Goal: Submit feedback/report problem: Submit feedback/report problem

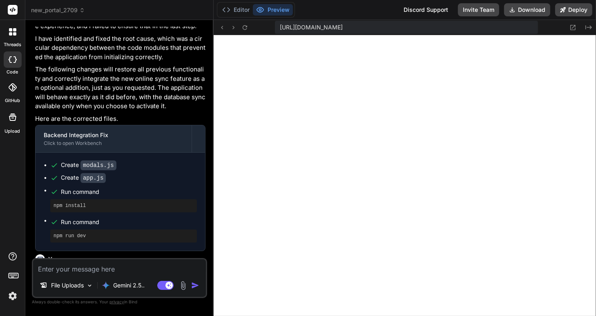
scroll to position [3227, 0]
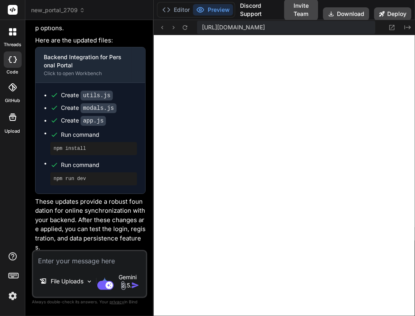
scroll to position [392, 0]
click at [39, 266] on textarea at bounding box center [89, 258] width 113 height 15
type textarea "x"
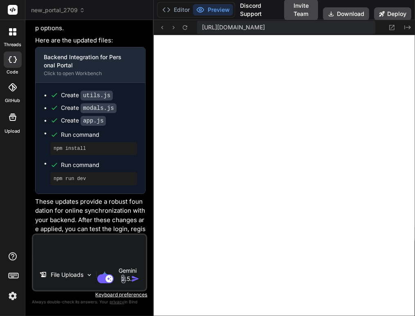
type textarea "x"
paste textarea "Failed to load resource: net::ERR_BLOCKED_BY_RESPONSE.NotSameOriginAfterDefault…"
type textarea "Failed to load resource: net::ERR_BLOCKED_BY_RESPONSE.NotSameOriginAfterDefault…"
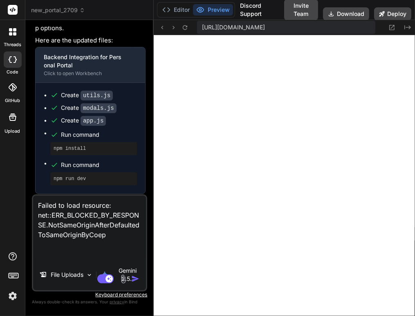
type textarea "x"
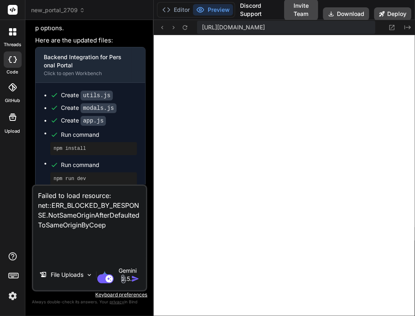
click at [51, 259] on textarea "Failed to load resource: net::ERR_BLOCKED_BY_RESPONSE.NotSameOriginAfterDefault…" at bounding box center [89, 223] width 113 height 74
paste textarea "Failed to load resource: net::ERR_BLOCKED_BY_RESPONSE.NotSameOriginAfterDefault…"
type textarea "Failed to load resource: net::ERR_BLOCKED_BY_RESPONSE.NotSameOriginAfterDefault…"
type textarea "x"
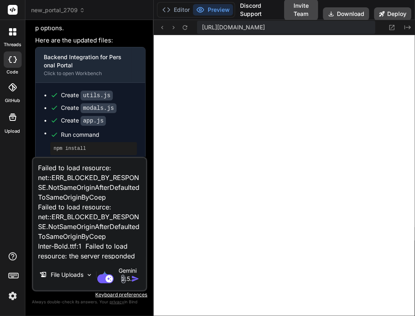
scroll to position [176, 0]
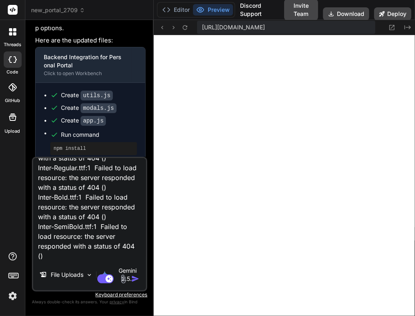
type textarea "Failed to load resource: net::ERR_BLOCKED_BY_RESPONSE.NotSameOriginAfterDefault…"
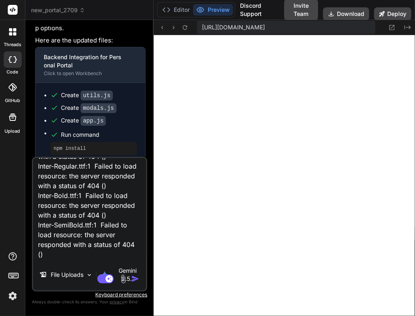
click at [104, 259] on textarea "Failed to load resource: net::ERR_BLOCKED_BY_RESPONSE.NotSameOriginAfterDefault…" at bounding box center [89, 208] width 113 height 101
type textarea "x"
paste textarea "Failed to load resource: the server responded with a status of 401 () api.getbi…"
type textarea "Failed to load resource: net::ERR_BLOCKED_BY_RESPONSE.NotSameOriginAfterDefault…"
type textarea "x"
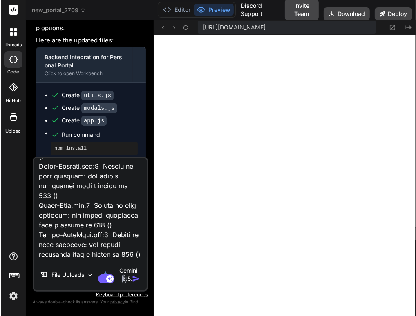
scroll to position [500, 0]
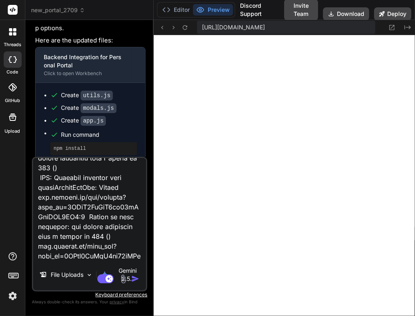
type textarea "Failed to load resource: net::ERR_BLOCKED_BY_RESPONSE.NotSameOriginAfterDefault…"
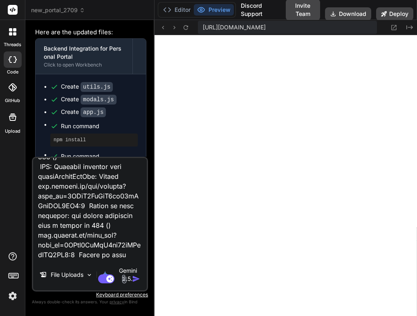
scroll to position [501, 0]
click at [108, 259] on textarea at bounding box center [90, 208] width 114 height 101
type textarea "x"
paste textarea "Failed to load resource: the server responded with a status of 400 () 7134-bc67…"
type textarea "Failed to load resource: net::ERR_BLOCKED_BY_RESPONSE.NotSameOriginAfterDefault…"
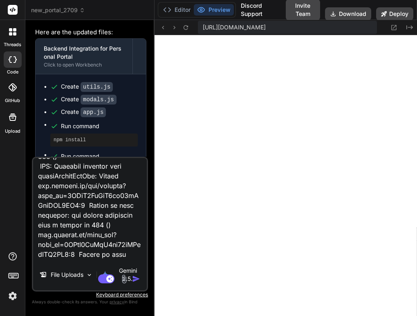
type textarea "x"
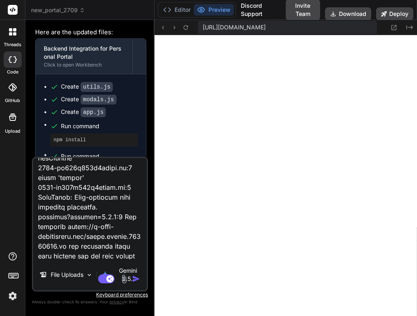
type textarea "Failed to load resource: net::ERR_BLOCKED_BY_RESPONSE.NotSameOriginAfterDefault…"
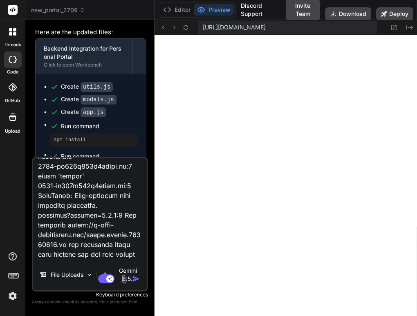
click at [110, 259] on textarea at bounding box center [90, 208] width 114 height 101
type textarea "x"
type textarea "Failed to load resource: net::ERR_BLOCKED_BY_RESPONSE.NotSameOriginAfterDefault…"
type textarea "x"
paste textarea "Uncaught SyntaxError: Invalid or unexpected token"
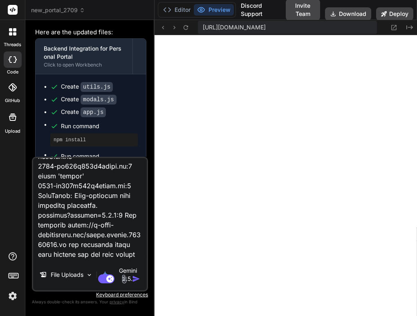
type textarea "Failed to load resource: net::ERR_BLOCKED_BY_RESPONSE.NotSameOriginAfterDefault…"
type textarea "x"
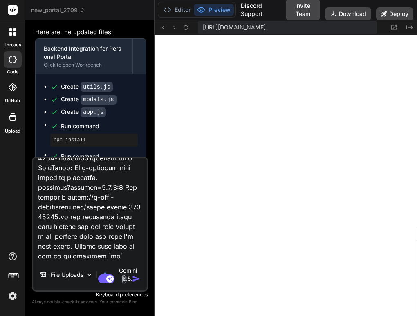
type textarea "Failed to load resource: net::ERR_BLOCKED_BY_RESPONSE.NotSameOriginAfterDefault…"
click at [96, 259] on textarea at bounding box center [90, 208] width 114 height 101
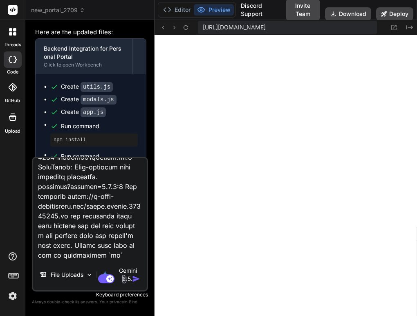
scroll to position [972, 0]
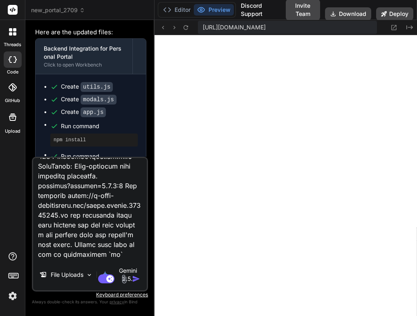
type textarea "x"
type textarea "Failed to load resource: net::ERR_BLOCKED_BY_RESPONSE.NotSameOriginAfterDefault…"
type textarea "x"
paste textarea "The resource https://w-corp-staticblitz.com/fetch.worker.96435430.js was preloa…"
type textarea "Failed to load resource: net::ERR_BLOCKED_BY_RESPONSE.NotSameOriginAfterDefault…"
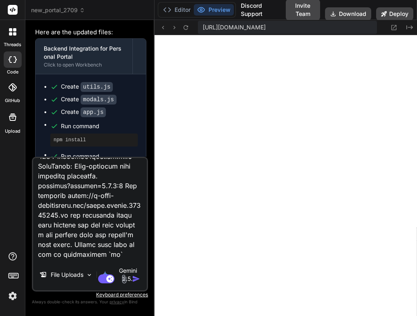
type textarea "x"
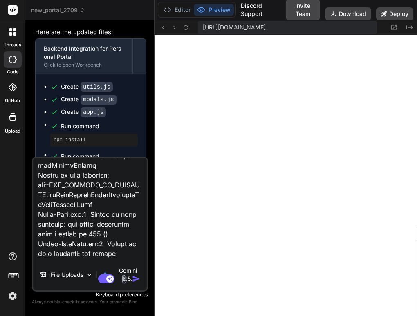
scroll to position [0, 0]
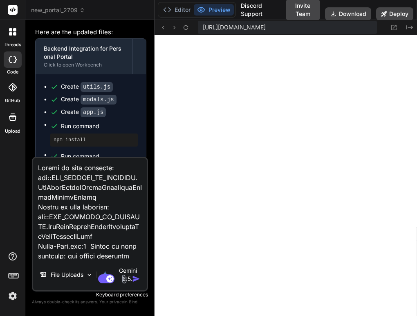
click at [63, 174] on textarea at bounding box center [90, 208] width 114 height 101
type textarea "ל Failed to load resource: net::ERR_BLOCKED_BY_RESPONSE.NotSameOriginAfterDefau…"
type textarea "x"
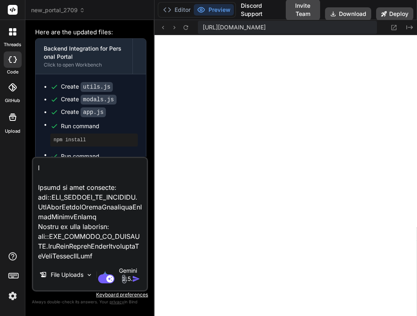
type textarea "לצ Failed to load resource: net::ERR_BLOCKED_BY_RESPONSE.NotSameOriginAfterDefa…"
type textarea "x"
type textarea "לצע Failed to load resource: net::ERR_BLOCKED_BY_RESPONSE.NotSameOriginAfterDef…"
type textarea "x"
type textarea "לצער Failed to load resource: net::ERR_BLOCKED_BY_RESPONSE.NotSameOriginAfterDe…"
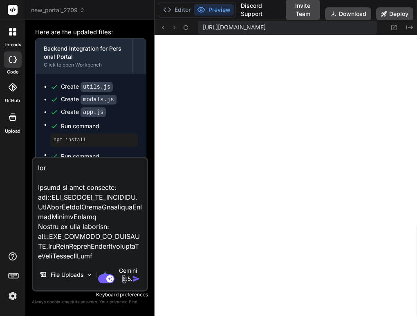
type textarea "x"
type textarea "לצערי Failed to load resource: net::ERR_BLOCKED_BY_RESPONSE.NotSameOriginAfterD…"
type textarea "x"
type textarea "לצערי, Failed to load resource: net::ERR_BLOCKED_BY_RESPONSE.NotSameOriginAfter…"
type textarea "x"
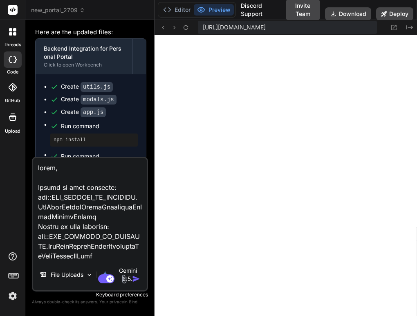
type textarea "לצערי, Failed to load resource: net::ERR_BLOCKED_BY_RESPONSE.NotSameOriginAfter…"
type textarea "x"
type textarea "לצערי, ל Failed to load resource: net::ERR_BLOCKED_BY_RESPONSE.NotSameOriginAft…"
type textarea "x"
type textarea "לצערי, לא Failed to load resource: net::ERR_BLOCKED_BY_RESPONSE.NotSameOriginAf…"
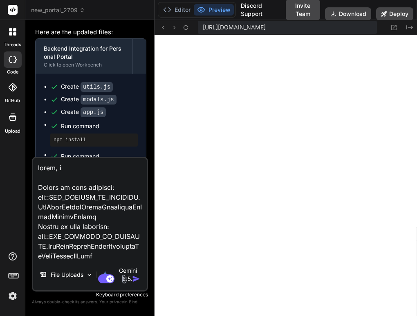
type textarea "x"
type textarea "לצערי, לא Failed to load resource: net::ERR_BLOCKED_BY_RESPONSE.NotSameOriginAf…"
type textarea "x"
type textarea "לצערי, לא ה Failed to load resource: net::ERR_BLOCKED_BY_RESPONSE.NotSameOrigin…"
type textarea "x"
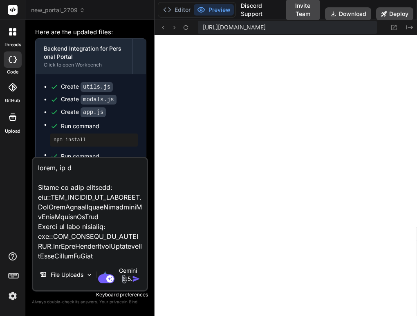
type textarea "לצערי, לא הצ Failed to load resource: net::ERR_BLOCKED_BY_RESPONSE.NotSameOrigi…"
type textarea "x"
type textarea "לצערי, לא הצמ Failed to load resource: net::ERR_BLOCKED_BY_RESPONSE.NotSameOrig…"
type textarea "x"
type textarea "לצערי, לא הצמל Failed to load resource: net::ERR_BLOCKED_BY_RESPONSE.NotSameOri…"
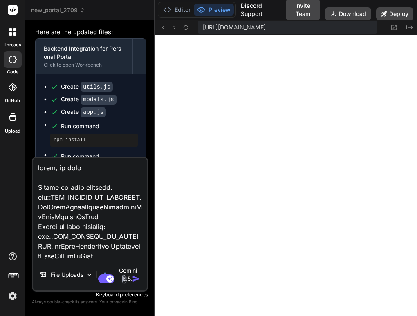
type textarea "x"
type textarea "לצערי, לא הצמלח Failed to load resource: net::ERR_BLOCKED_BY_RESPONSE.NotSameOr…"
type textarea "x"
type textarea "לצערי, לא הצמלחת Failed to load resource: net::ERR_BLOCKED_BY_RESPONSE.NotSameO…"
type textarea "x"
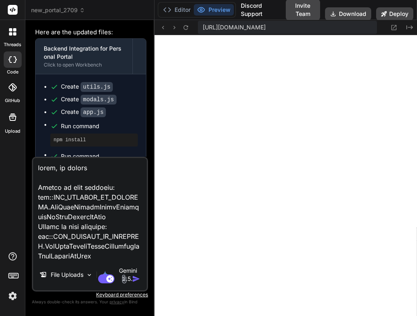
type textarea "לצערי, לא הצמלח Failed to load resource: net::ERR_BLOCKED_BY_RESPONSE.NotSameOr…"
type textarea "x"
type textarea "לצערי, לא הצמל Failed to load resource: net::ERR_BLOCKED_BY_RESPONSE.NotSameOri…"
type textarea "x"
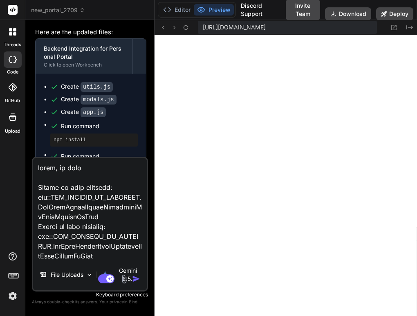
type textarea "לצערי, לא הצמלח Failed to load resource: net::ERR_BLOCKED_BY_RESPONSE.NotSameOr…"
type textarea "x"
type textarea "לצערי, לא הצמלחת Failed to load resource: net::ERR_BLOCKED_BY_RESPONSE.NotSameO…"
type textarea "x"
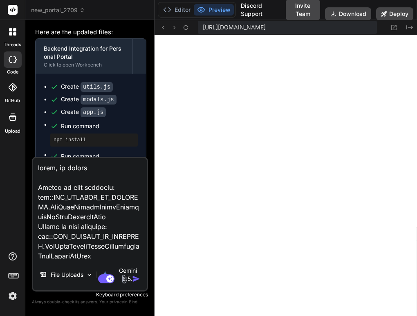
type textarea "לצערי, לא הצמלחת Failed to load resource: net::ERR_BLOCKED_BY_RESPONSE.NotSameO…"
type textarea "x"
type textarea "לצערי, לא הצמלחת ל Failed to load resource: net::ERR_BLOCKED_BY_RESPONSE.NotSam…"
type textarea "x"
type textarea "לצערי, לא הצמלחת לה Failed to load resource: net::ERR_BLOCKED_BY_RESPONSE.NotSa…"
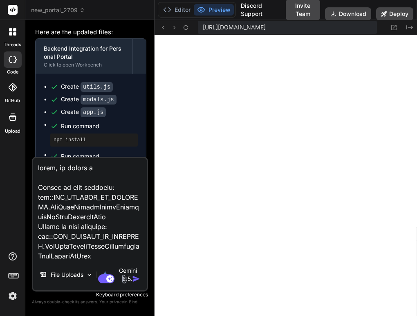
type textarea "x"
type textarea "לצערי, לא הצמלחת להח Failed to load resource: net::ERR_BLOCKED_BY_RESPONSE.NotS…"
type textarea "x"
type textarea "לצערי, לא הצמלחת לה Failed to load resource: net::ERR_BLOCKED_BY_RESPONSE.NotSa…"
type textarea "x"
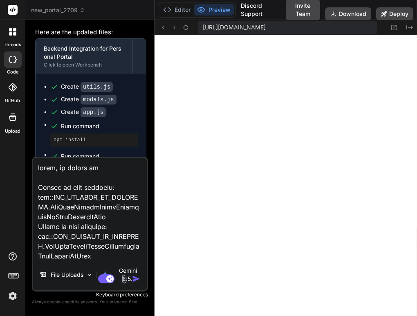
type textarea "לצערי, לא הצמלחת ל Failed to load resource: net::ERR_BLOCKED_BY_RESPONSE.NotSam…"
type textarea "x"
type textarea "לצערי, לא הצמלחת Failed to load resource: net::ERR_BLOCKED_BY_RESPONSE.NotSameO…"
type textarea "x"
type textarea "לצערי, לא הצמלחת Failed to load resource: net::ERR_BLOCKED_BY_RESPONSE.NotSameO…"
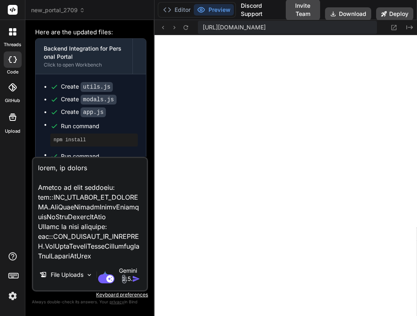
type textarea "x"
type textarea "לצערי, לא הצמלח Failed to load resource: net::ERR_BLOCKED_BY_RESPONSE.NotSameOr…"
type textarea "x"
type textarea "לצערי, לא הצמל Failed to load resource: net::ERR_BLOCKED_BY_RESPONSE.NotSameOri…"
type textarea "x"
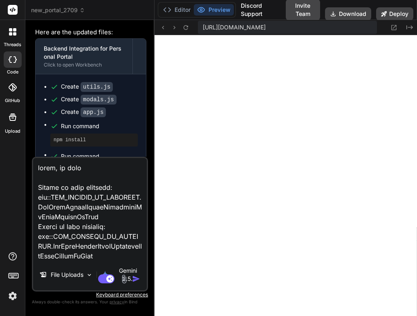
type textarea "לצערי, לא הצמ Failed to load resource: net::ERR_BLOCKED_BY_RESPONSE.NotSameOrig…"
type textarea "x"
type textarea "לצערי, לא הצ Failed to load resource: net::ERR_BLOCKED_BY_RESPONSE.NotSameOrigi…"
type textarea "x"
type textarea "לצערי, לא הצל Failed to load resource: net::ERR_BLOCKED_BY_RESPONSE.NotSameOrig…"
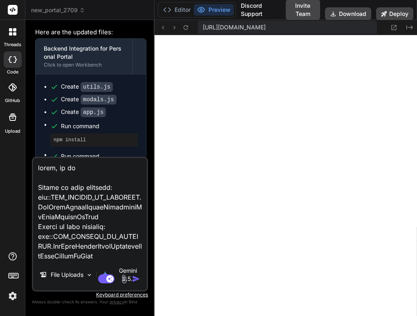
type textarea "x"
type textarea "לצערי, לא הצלח Failed to load resource: net::ERR_BLOCKED_BY_RESPONSE.NotSameOri…"
type textarea "x"
type textarea "לצערי, לא הצלחת Failed to load resource: net::ERR_BLOCKED_BY_RESPONSE.NotSameOr…"
type textarea "x"
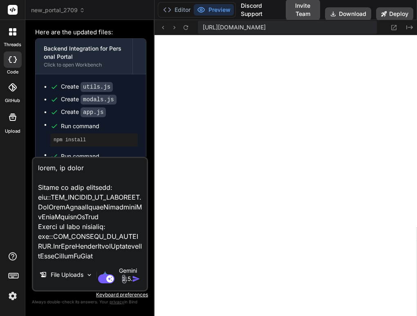
type textarea "לצערי, לא הצלחת Failed to load resource: net::ERR_BLOCKED_BY_RESPONSE.NotSameOr…"
type textarea "x"
type textarea "לצערי, לא הצלחת ל Failed to load resource: net::ERR_BLOCKED_BY_RESPONSE.NotSame…"
type textarea "x"
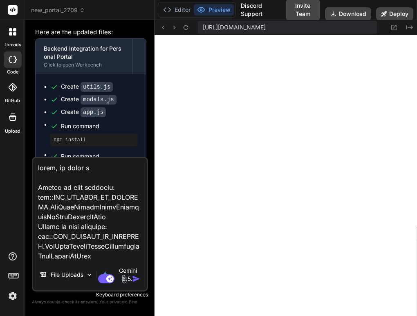
type textarea "לצערי, לא הצלחת לה Failed to load resource: net::ERR_BLOCKED_BY_RESPONSE.NotSam…"
type textarea "x"
type textarea "לצערי, לא הצלחת להח Failed to load resource: net::ERR_BLOCKED_BY_RESPONSE.NotSa…"
type textarea "x"
type textarea "לצערי, לא הצלחת להחז Failed to load resource: net::ERR_BLOCKED_BY_RESPONSE.NotS…"
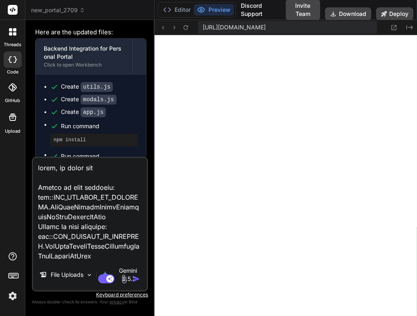
type textarea "x"
type textarea "לצערי, לא הצלחת להחזי Failed to load resource: net::ERR_BLOCKED_BY_RESPONSE.Not…"
type textarea "x"
type textarea "לצערי, לא הצלחת להחזיר Failed to load resource: net::ERR_BLOCKED_BY_RESPONSE.No…"
type textarea "x"
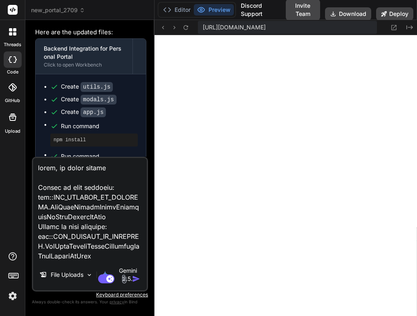
type textarea "לצערי, לא הצלחת להחזיר Failed to load resource: net::ERR_BLOCKED_BY_RESPONSE.No…"
type textarea "x"
type textarea "לצערי, לא הצלחת להחזיר א Failed to load resource: net::ERR_BLOCKED_BY_RESPONSE.…"
type textarea "x"
type textarea "לצערי, לא הצלחת להחזיר את Failed to load resource: net::ERR_BLOCKED_BY_RESPONSE…"
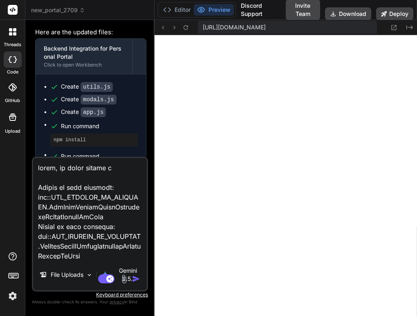
type textarea "x"
type textarea "לצערי, לא הצלחת להחזיר את Failed to load resource: net::ERR_BLOCKED_BY_RESPONSE…"
type textarea "x"
type textarea "לצערי, לא הצלחת להחזיר את ה Failed to load resource: net::ERR_BLOCKED_BY_RESPON…"
type textarea "x"
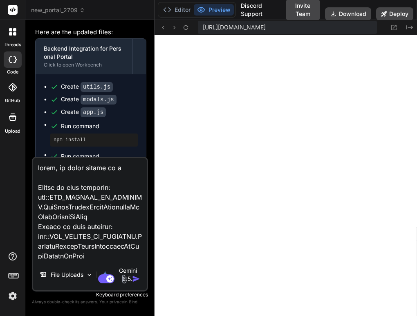
type textarea "לצערי, לא הצלחת להחזיר את הת Failed to load resource: net::ERR_BLOCKED_BY_RESPO…"
type textarea "x"
type textarea "לצערי, לא הצלחת להחזיר את התו Failed to load resource: net::ERR_BLOCKED_BY_RESP…"
type textarea "x"
type textarea "לצערי, לא הצלחת להחזיר את התוכ Failed to load resource: net::ERR_BLOCKED_BY_RES…"
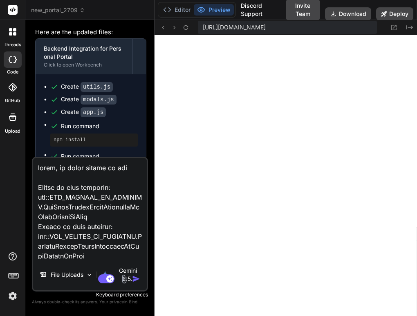
type textarea "x"
type textarea "לצערי, לא הצלחת להחזיר את התוכנ Failed to load resource: net::ERR_BLOCKED_BY_RE…"
type textarea "x"
type textarea "לצערי, לא הצלחת להחזיר את התוכנה Failed to load resource: net::ERR_BLOCKED_BY_R…"
type textarea "x"
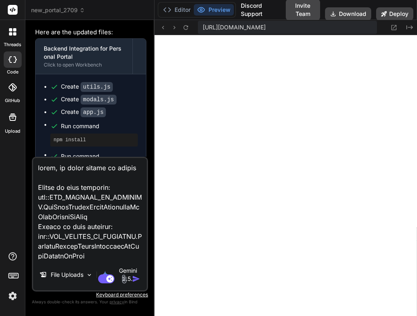
type textarea "לצערי, לא הצלחת להחזיר את התוכנה Failed to load resource: net::ERR_BLOCKED_BY_R…"
type textarea "x"
type textarea "לצערי, לא הצלחת להחזיר את התוכנה ל Failed to load resource: net::ERR_BLOCKED_BY…"
type textarea "x"
type textarea "לצערי, לא הצלחת להחזיר את התוכנה לפ Failed to load resource: net::ERR_BLOCKED_B…"
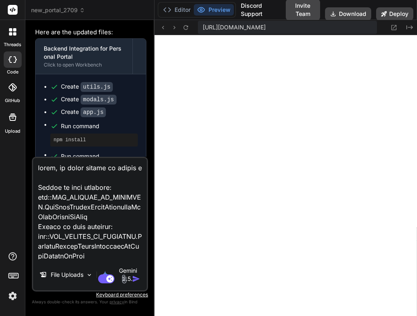
type textarea "x"
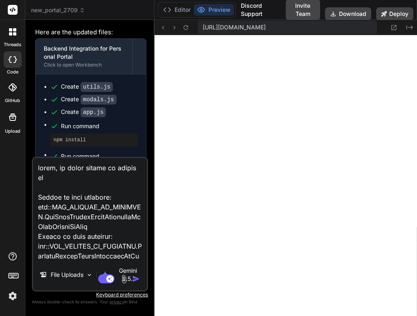
type textarea "לצערי, לא הצלחת להחזיר את התוכנה לפע Failed to load resource: net::ERR_BLOCKED_…"
type textarea "x"
type textarea "לצערי, לא הצלחת להחזיר את התוכנה לפעו Failed to load resource: net::ERR_BLOCKED…"
type textarea "x"
type textarea "לצערי, לא הצלחת להחזיר את התוכנה לפעול Failed to load resource: net::ERR_BLOCKE…"
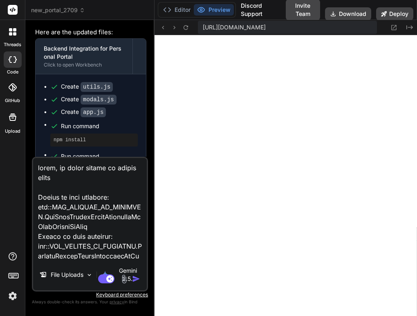
type textarea "x"
type textarea "לצערי, לא הצלחת להחזיר את התוכנה לפעולה Failed to load resource: net::ERR_BLOCK…"
type textarea "x"
type textarea "לצערי, לא הצלחת להחזיר את התוכנה לפעולה. Failed to load resource: net::ERR_BLOC…"
type textarea "x"
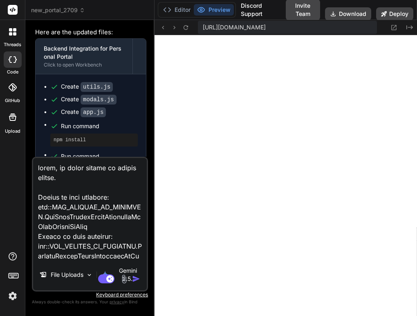
type textarea "לצערי, לא הצלחת להחזיר את התוכנה לפעולה. Failed to load resource: net::ERR_BLOC…"
type textarea "x"
type textarea "לצערי, לא הצלחת להחזיר את התוכנה לפעולה. ד Failed to load resource: net::ERR_BL…"
type textarea "x"
type textarea "לצערי, לא הצלחת להחזיר את התוכנה לפעולה. דב Failed to load resource: net::ERR_B…"
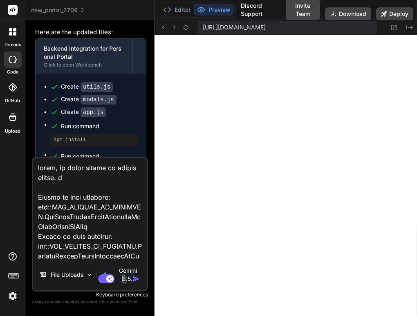
type textarea "x"
type textarea "לצערי, לא הצלחת להחזיר את התוכנה לפעולה. דבר Failed to load resource: net::ERR_…"
type textarea "x"
type textarea "לצערי, לא הצלחת להחזיר את התוכנה לפעולה. דברי Failed to load resource: net::ERR…"
type textarea "x"
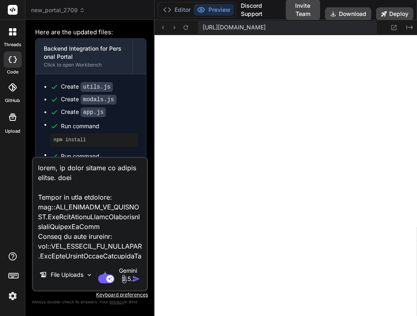
type textarea "לצערי, לא הצלחת להחזיר את התוכנה לפעולה. דברים Failed to load resource: net::ER…"
type textarea "x"
type textarea "לצערי, לא הצלחת להחזיר את התוכנה לפעולה. דברים Failed to load resource: net::ER…"
type textarea "x"
type textarea "לצערי, לא הצלחת להחזיר את התוכנה לפעולה. דברים ר Failed to load resource: net::…"
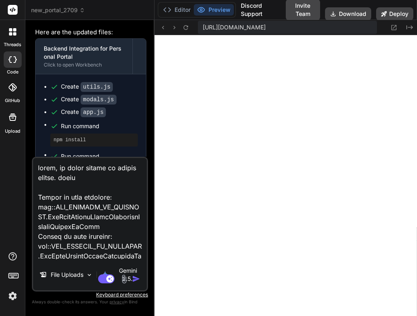
type textarea "x"
type textarea "לצערי, לא הצלחת להחזיר את התוכנה לפעולה. דברים רב Failed to load resource: net:…"
type textarea "x"
type textarea "לצערי, לא הצלחת להחזיר את התוכנה לפעולה. דברים רבי Failed to load resource: net…"
type textarea "x"
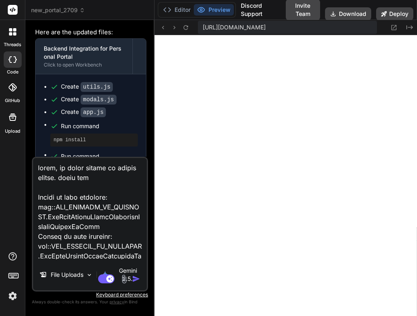
type textarea "לצערי, לא הצלחת להחזיר את התוכנה לפעולה. דברים רבים Failed to load resource: ne…"
type textarea "x"
type textarea "לצערי, לא הצלחת להחזיר את התוכנה לפעולה. דברים רבים Failed to load resource: ne…"
type textarea "x"
type textarea "לצערי, לא הצלחת להחזיר את התוכנה לפעולה. דברים רבים ח Failed to load resource: …"
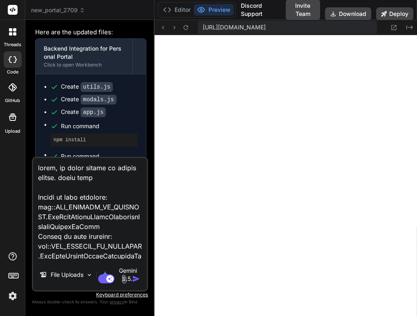
type textarea "x"
type textarea "לצערי, לא הצלחת להחזיר את התוכנה לפעולה. דברים רבים חס Failed to load resource:…"
type textarea "x"
type textarea "לצערי, לא הצלחת להחזיר את התוכנה לפעולה. דברים רבים חסר Failed to load resource…"
type textarea "x"
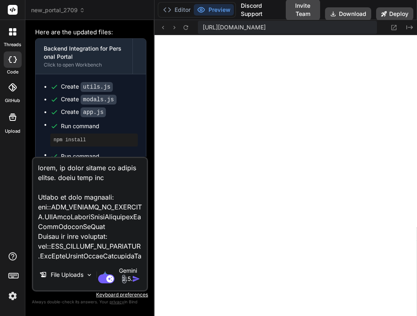
type textarea "לצערי, לא הצלחת להחזיר את התוכנה לפעולה. דברים רבים חסרי Failed to load resourc…"
type textarea "x"
type textarea "לצערי, לא הצלחת להחזיר את התוכנה לפעולה. דברים רבים חסרים Failed to load resour…"
type textarea "x"
type textarea "לצערי, לא הצלחת להחזיר את התוכנה לפעולה. דברים רבים חסרים Failed to load resour…"
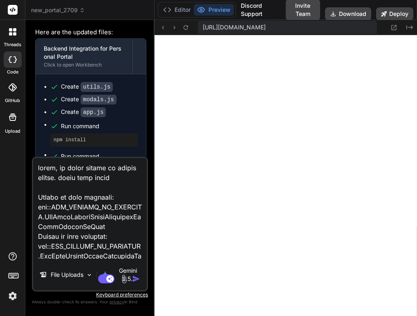
type textarea "x"
type textarea "לצערי, לא הצלחת להחזיר את התוכנה לפעולה. דברים רבים חסרים ב Failed to load reso…"
type textarea "x"
type textarea "לצערי, לא הצלחת להחזיר את התוכנה לפעולה. דברים רבים חסרים במ Failed to load res…"
type textarea "x"
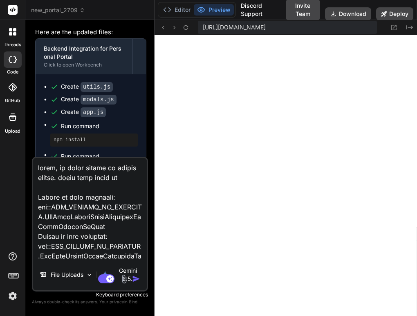
type textarea "לצערי, לא הצלחת להחזיר את התוכנה לפעולה. דברים רבים חסרים בממ Failed to load re…"
type textarea "x"
type textarea "לצערי, לא הצלחת להחזיר את התוכנה לפעולה. דברים רבים חסרים בממש Failed to load r…"
type textarea "x"
type textarea "לצערי, לא הצלחת להחזיר את התוכנה לפעולה. דברים רבים חסרים בממשק Failed to load …"
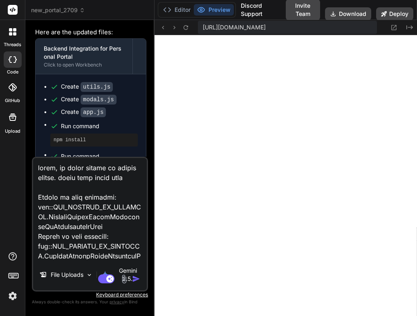
type textarea "x"
type textarea "לצערי, לא הצלחת להחזיר את התוכנה לפעולה. דברים רבים חסרים בממשק Failed to load …"
type textarea "x"
type textarea "לצערי, לא הצלחת להחזיר את התוכנה לפעולה. דברים רבים חסרים בממשק ה Failed to loa…"
type textarea "x"
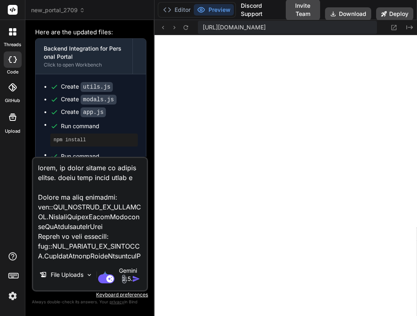
type textarea "לצערי, לא הצלחת להחזיר את התוכנה לפעולה. דברים רבים חסרים בממשק הג Failed to lo…"
type textarea "x"
type textarea "לצערי, לא הצלחת להחזיר את התוכנה לפעולה. דברים רבים חסרים בממשק הגר Failed to l…"
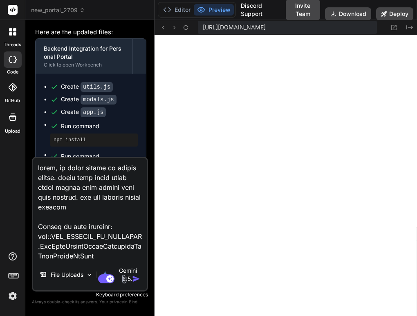
click at [83, 204] on textarea at bounding box center [90, 208] width 114 height 101
click at [78, 205] on textarea at bounding box center [90, 208] width 114 height 101
click at [139, 203] on textarea at bounding box center [90, 208] width 114 height 101
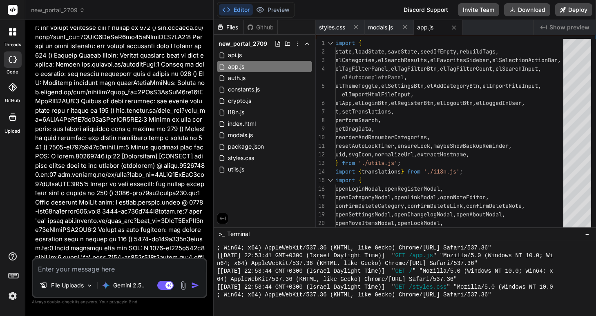
scroll to position [3650, 0]
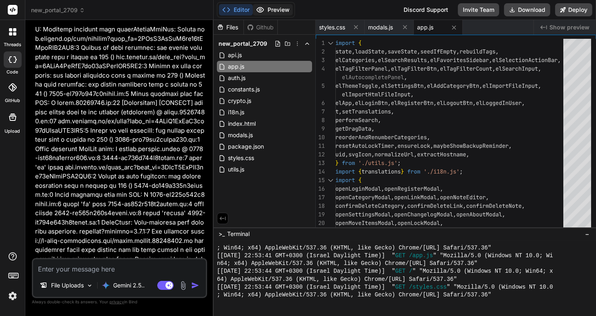
click at [267, 10] on button "Preview" at bounding box center [273, 9] width 40 height 11
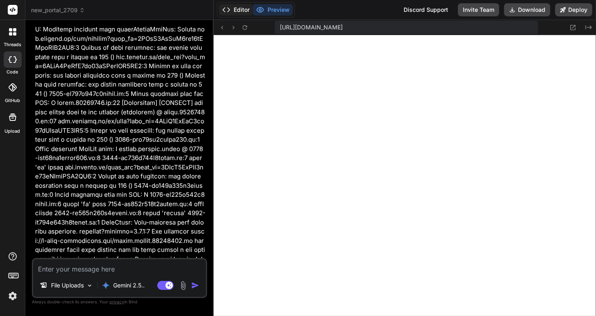
click at [231, 10] on button "Editor" at bounding box center [236, 9] width 34 height 11
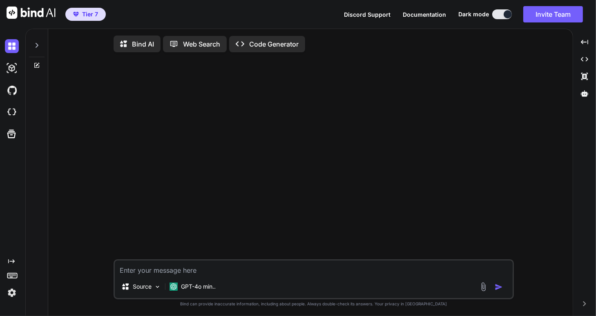
type textarea "x"
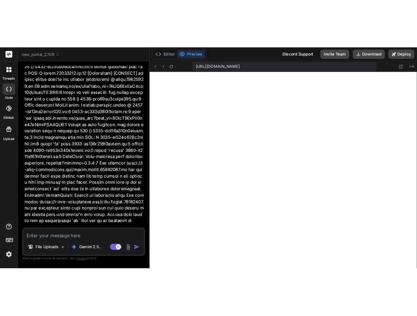
scroll to position [2817, 0]
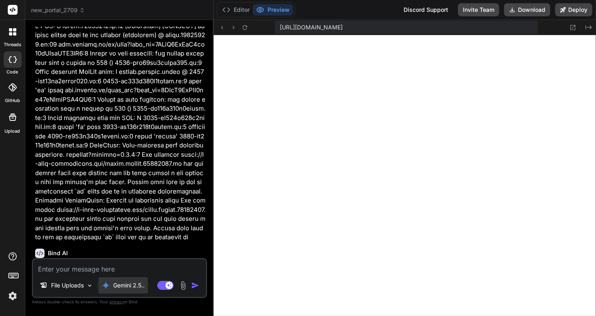
drag, startPoint x: 567, startPoint y: 75, endPoint x: 130, endPoint y: 287, distance: 485.3
click at [130, 287] on p "Gemini 2.5.." at bounding box center [128, 285] width 31 height 8
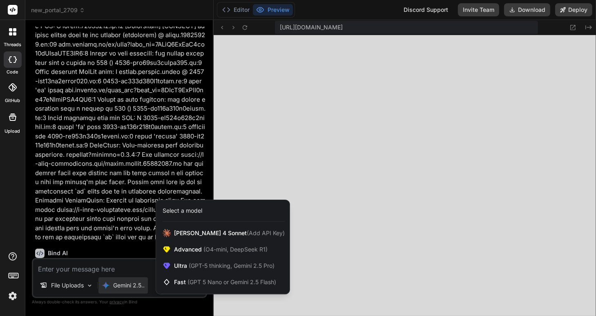
click at [130, 287] on div at bounding box center [298, 158] width 596 height 316
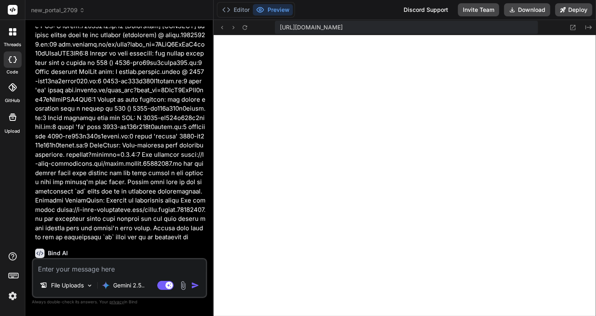
click at [130, 287] on p "Gemini 2.5.." at bounding box center [128, 285] width 31 height 8
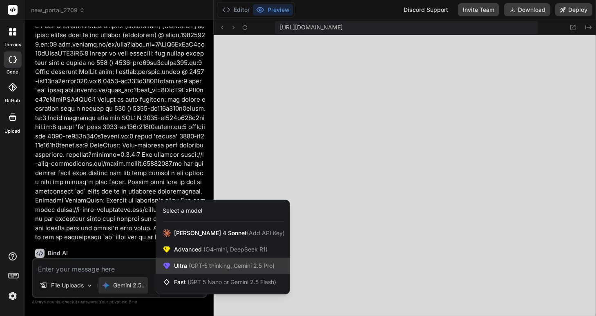
click at [187, 266] on span "(GPT-5 thinking, Gemini 2.5 Pro)" at bounding box center [230, 265] width 87 height 7
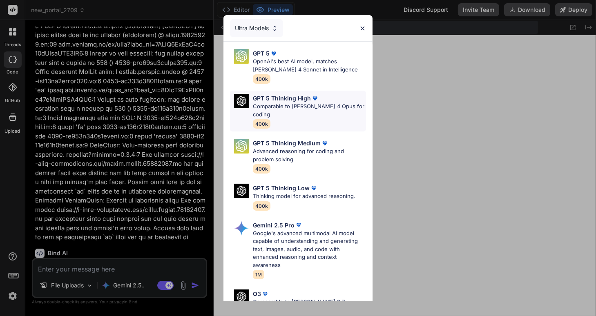
click at [279, 105] on p "Comparable to Claude 4 Opus for coding" at bounding box center [309, 111] width 113 height 16
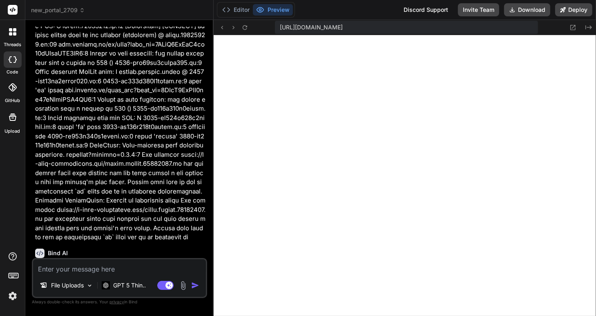
type textarea "x"
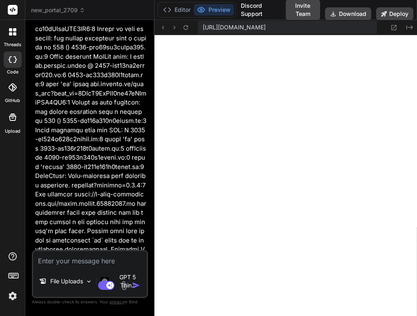
scroll to position [392, 0]
click at [55, 260] on textarea at bounding box center [90, 258] width 114 height 15
type textarea "י"
type textarea "x"
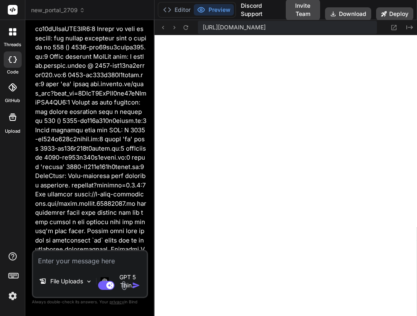
type textarea "x"
type textarea "ע"
type textarea "x"
type textarea "עד"
type textarea "x"
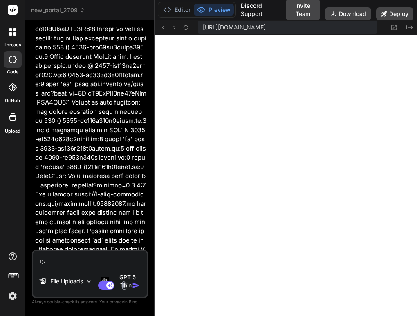
type textarea "עדח"
type textarea "x"
type textarea "עד"
type textarea "x"
type textarea "עדי"
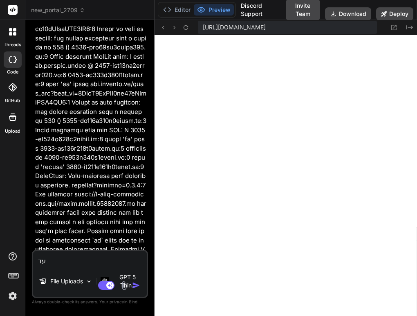
type textarea "x"
type textarea "עדיי"
type textarea "x"
type textarea "עדיין"
type textarea "x"
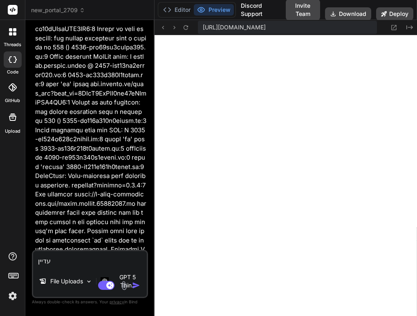
type textarea "עדיין"
type textarea "x"
type textarea "עדיין ש"
type textarea "x"
type textarea "עדיין שו"
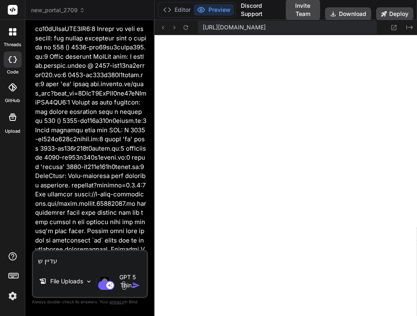
type textarea "x"
type textarea "עדיין שום"
type textarea "x"
type textarea "עדיין שום"
type textarea "x"
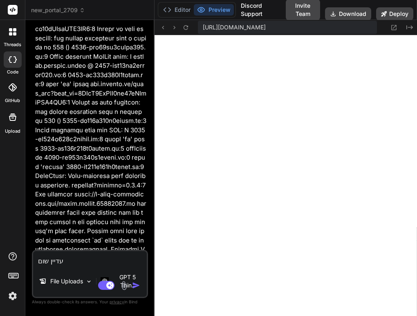
type textarea "עדיין שום ד"
type textarea "x"
type textarea "עדיין שום דב"
type textarea "x"
type textarea "עדיין שום דבר"
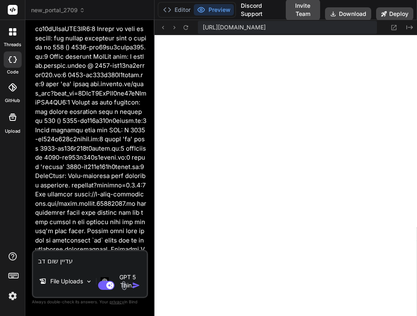
type textarea "x"
type textarea "עדיין שום דבר"
type textarea "x"
type textarea "עדיין שום דבר ל"
type textarea "x"
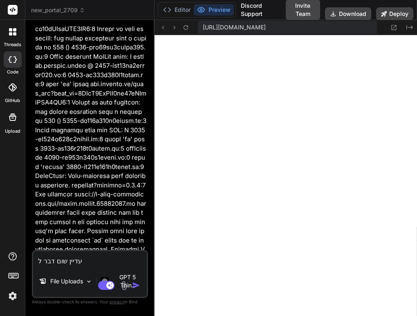
type textarea "עדיין שום דבר לא"
type textarea "x"
type textarea "עדיין שום דבר לא"
type textarea "x"
type textarea "עדיין שום דבר לא פ"
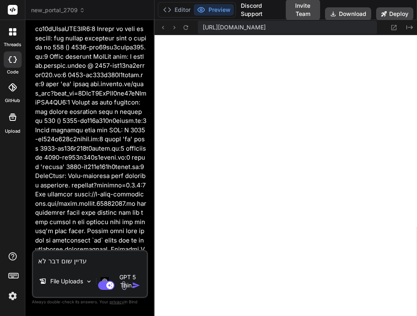
type textarea "x"
type textarea "עדיין שום דבר לא פו"
type textarea "x"
type textarea "עדיין שום דבר לא פוע"
type textarea "x"
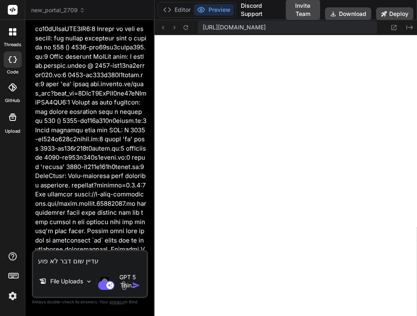
type textarea "עדיין שום דבר לא פועל"
type textarea "x"
type textarea "עדיין שום דבר לא פועל."
type textarea "x"
type textarea "עדיין שום דבר לא פועל."
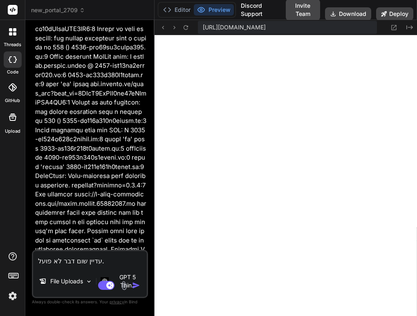
type textarea "x"
type textarea "עדיין שום דבר לא פועל. ז"
type textarea "x"
type textarea "עדיין שום דבר לא פועל. זה"
type textarea "x"
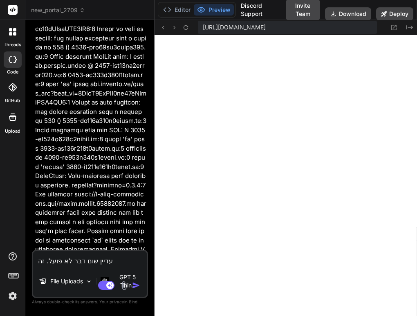
type textarea "עדיין שום דבר לא פועל. זה"
type textarea "x"
type textarea "עדיין שום דבר לא פועל. זה א"
type textarea "x"
type textarea "עדיין שום דבר לא פועל. זה אפ"
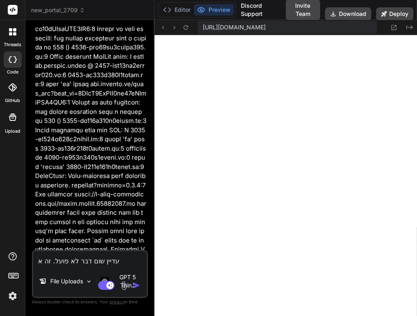
type textarea "x"
type textarea "עדיין שום דבר לא פועל. זה אפי"
type textarea "x"
type textarea "עדיין שום דבר לא פועל. זה אפיל"
type textarea "x"
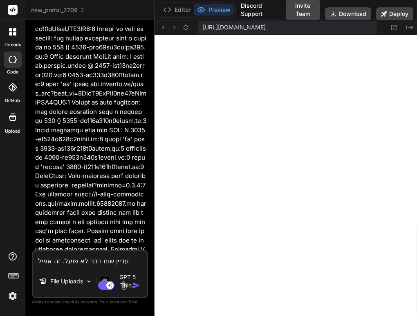
type textarea "עדיין שום דבר לא פועל. זה אפילו"
type textarea "x"
type textarea "עדיין שום דבר לא פועל. זה אפילו"
type textarea "x"
type textarea "עדיין שום דבר לא פועל. זה אפילו י"
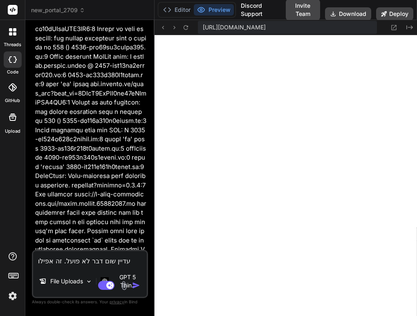
type textarea "x"
type textarea "עדיין שום דבר לא פועל. זה אפילו יו"
type textarea "x"
type textarea "עדיין שום דבר לא פועל. זה אפילו יות"
type textarea "x"
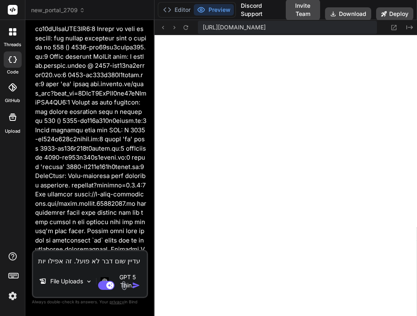
type textarea "עדיין שום דבר לא פועל. זה אפילו יותר"
type textarea "x"
type textarea "עדיין שום דבר לא פועל. זה אפילו יותר"
type textarea "x"
type textarea "עדיין שום דבר לא פועל. זה אפילו יותר ג"
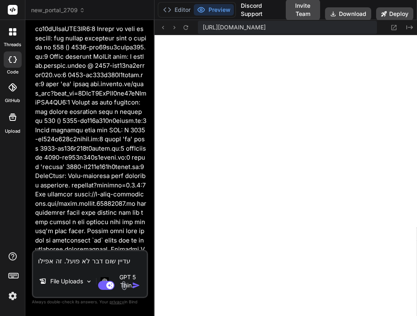
type textarea "x"
type textarea "עדיין שום דבר לא פועל. זה אפילו יותר גר"
type textarea "x"
type textarea "עדיין שום דבר לא פועל. זה אפילו יותר גרו"
type textarea "x"
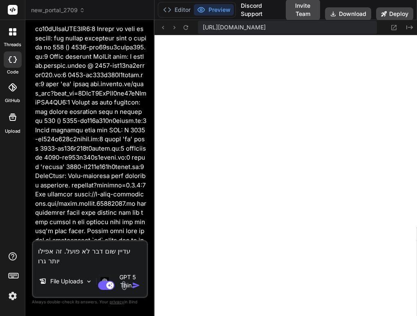
type textarea "עדיין שום דבר לא פועל. זה אפילו יותר גרוע"
type textarea "x"
type textarea "עדיין שום דבר לא פועל. זה אפילו יותר גרוע"
type textarea "x"
type textarea "עדיין שום דבר לא פועל. זה אפילו יותר גרוע כ"
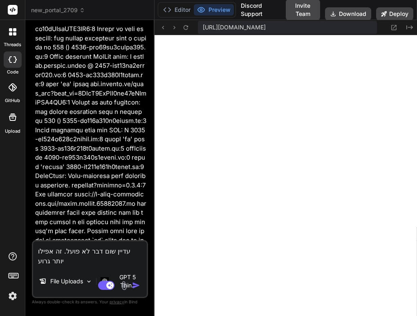
type textarea "x"
type textarea "עדיין שום דבר לא פועל. זה אפילו יותר גרוע כי"
type textarea "x"
type textarea "עדיין שום דבר לא פועל. זה אפילו יותר גרוע כי"
type textarea "x"
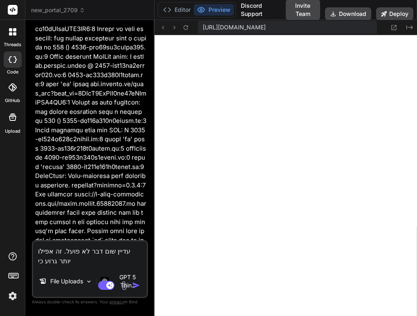
type textarea "עדיין שום דבר לא פועל. זה אפילו יותר גרוע כי ג"
type textarea "x"
type textarea "עדיין שום דבר לא פועל. זה אפילו יותר גרוע כי גם"
type textarea "x"
type textarea "עדיין שום דבר לא פועל. זה אפילו יותר גרוע כי גם"
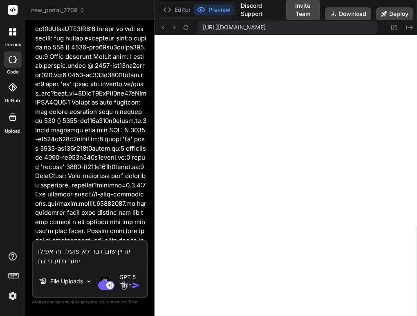
type textarea "x"
type textarea "עדיין שום דבר לא פועל. זה אפילו יותר גרוע כי גם ה"
type textarea "x"
type textarea "עדיין שום דבר לא פועל. זה אפילו יותר גרוע כי גם הצ"
type textarea "x"
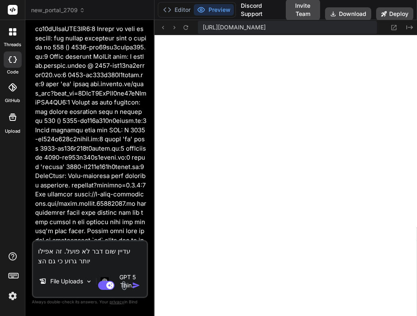
type textarea "עדיין שום דבר לא פועל. זה אפילו יותר גרוע כי גם הצב"
type textarea "x"
type textarea "עדיין שום דבר לא פועל. זה אפילו יותר גרוע כי גם הצבע"
type textarea "x"
type textarea "עדיין שום דבר לא פועל. זה אפילו יותר גרוע כי גם הצבעי"
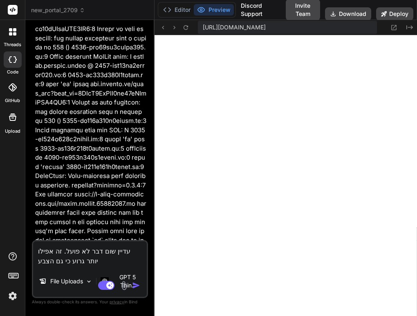
type textarea "x"
type textarea "עדיין שום דבר לא פועל. זה אפילו יותר גרוע כי גם הצבעים"
type textarea "x"
type textarea "עדיין שום דבר לא פועל. זה אפילו יותר גרוע כי גם הצבעים"
type textarea "x"
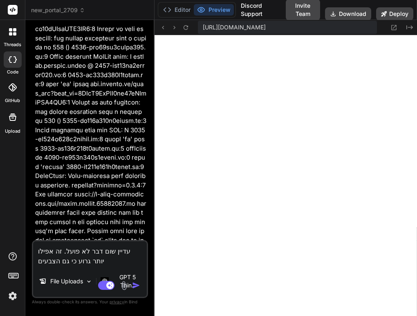
type textarea "עדיין שום דבר לא פועל. זה אפילו יותר גרוע כי גם הצבעים נ"
type textarea "x"
type textarea "עדיין שום דבר לא פועל. זה אפילו יותר גרוע כי גם הצבעים נע"
type textarea "x"
type textarea "עדיין שום דבר לא פועל. זה אפילו יותר גרוע כי גם הצבעים נעל"
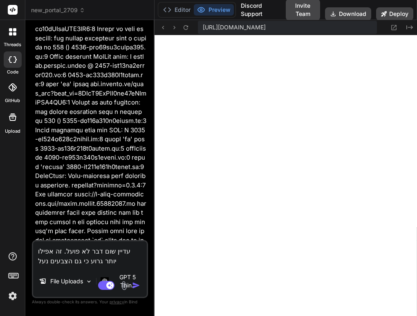
type textarea "x"
type textarea "עדיין שום דבר לא פועל. זה אפילו יותר גרוע כי גם הצבעים נעלמ"
type textarea "x"
type textarea "עדיין שום דבר לא פועל. זה אפילו יותר גרוע כי גם הצבעים נעלמו"
type textarea "x"
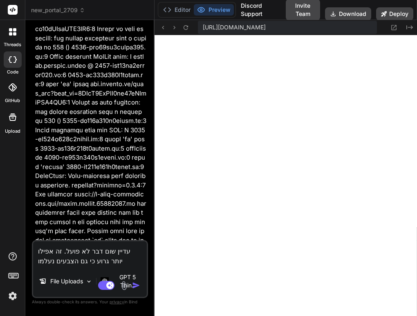
type textarea "עדיין שום דבר לא פועל. זה אפילו יותר גרוע כי גם הצבעים נעלמו"
type textarea "x"
type textarea "עדיין שום דבר לא פועל. זה אפילו יותר גרוע כי גם הצבעים נעלמו ל"
type textarea "x"
type textarea "עדיין שום דבר לא פועל. זה אפילו יותר גרוע כי גם הצבעים נעלמו לח"
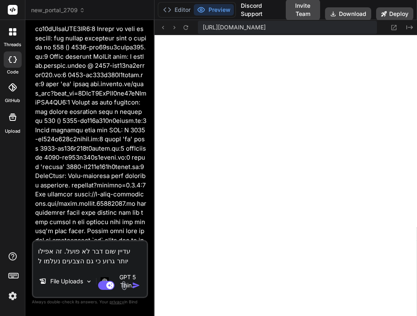
type textarea "x"
type textarea "עדיין שום דבר לא פועל. זה אפילו יותר גרוע כי גם הצבעים נעלמו לחל"
type textarea "x"
type textarea "עדיין שום דבר לא פועל. זה אפילו יותר גרוע כי גם הצבעים נעלמו לחלו"
type textarea "x"
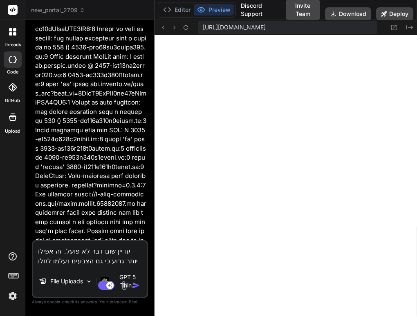
type textarea "עדיין שום דבר לא פועל. זה אפילו יותר גרוע כי גם הצבעים נעלמו לחלוט"
type textarea "x"
type textarea "עדיין שום דבר לא פועל. זה אפילו יותר גרוע כי גם הצבעים נעלמו לחלוטי"
type textarea "x"
type textarea "עדיין שום דבר לא פועל. זה אפילו יותר גרוע כי גם הצבעים נעלמו לחלוטין"
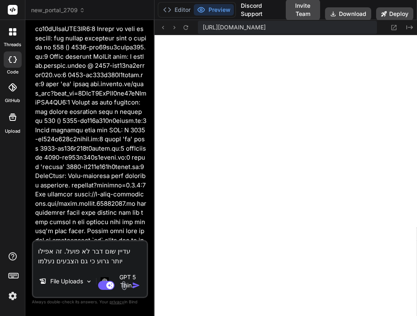
type textarea "x"
type textarea "עדיין שום דבר לא פועל. זה אפילו יותר גרוע כי גם הצבעים נעלמו לחלוטין"
type textarea "x"
type textarea "עדיין שום דבר לא פועל. זה אפילו יותר גרוע כי גם הצבעים נעלמו לחלוטין"
type textarea "x"
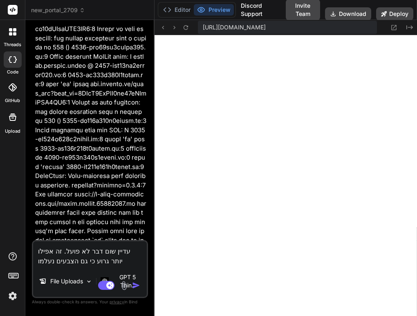
type textarea "עדיין שום דבר לא פועל. זה אפילו יותר גרוע כי גם הצבעים נעלמו לחלוטין ה"
type textarea "x"
type textarea "עדיין שום דבר לא פועל. זה אפילו יותר גרוע כי גם הצבעים נעלמו לחלוטין הפ"
type textarea "x"
type textarea "עדיין שום דבר לא פועל. זה אפילו יותר גרוע כי גם הצבעים נעלמו לחלוטין הפע"
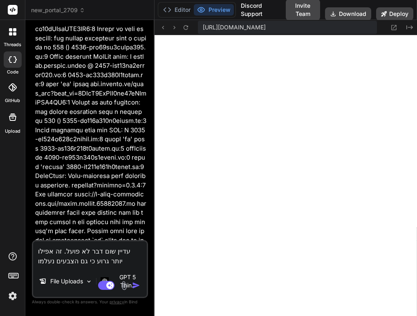
type textarea "x"
type textarea "עדיין שום דבר לא פועל. זה אפילו יותר גרוע כי גם הצבעים נעלמו לחלוטין הפעם"
type textarea "x"
type textarea "עדיין שום דבר לא פועל. זה אפילו יותר גרוע כי גם הצבעים נעלמו לחלוטין הפעםL"
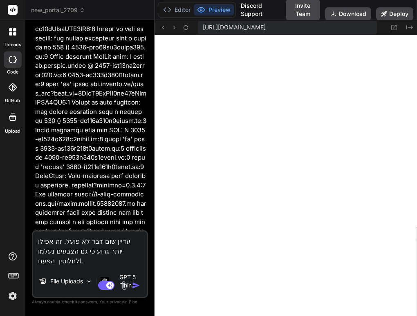
type textarea "x"
type textarea "עדיין שום דבר לא פועל. זה אפילו יותר גרוע כי גם הצבעים נעלמו לחלוטין הפעםL"
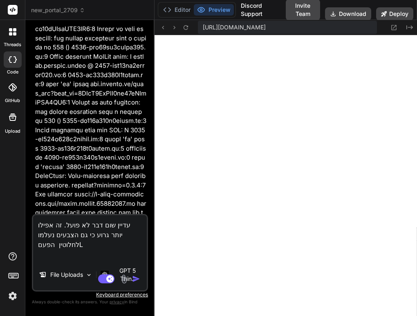
type textarea "x"
paste textarea "Failed to load resource: net:"
type textarea "עדיין שום דבר לא פועל. זה אפילו יותר גרוע כי גם הצבעים נעלמו לחלוטין הפעםL Fail…"
type textarea "x"
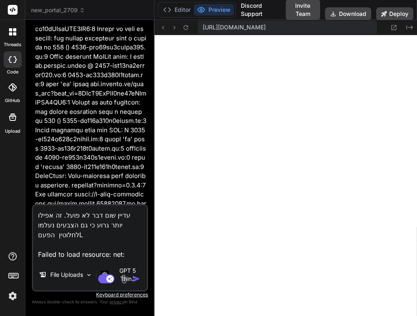
click at [88, 257] on textarea "עדיין שום דבר לא פועל. זה אפילו יותר גרוע כי גם הצבעים נעלמו לחלוטין הפעםL Fail…" at bounding box center [90, 232] width 114 height 54
click at [86, 253] on textarea "עדיין שום דבר לא פועל. זה אפילו יותר גרוע כי גם הצבעים נעלמו לחלוטין הפעםL Fail…" at bounding box center [90, 232] width 114 height 54
paste textarea ":ERR_BLOCKED_BY_RESPONSE.NotSameOriginAfterDefaultedToSameOriginByCoep"
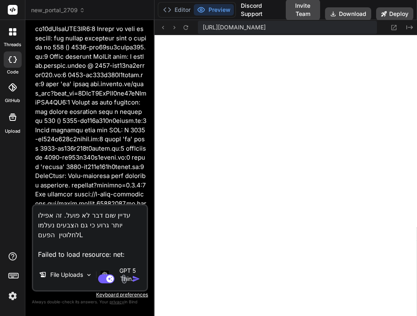
type textarea "עדיין שום דבר לא פועל. זה אפילו יותר גרוע כי גם הצבעים נעלמו לחלוטין הפעםL Fail…"
type textarea "x"
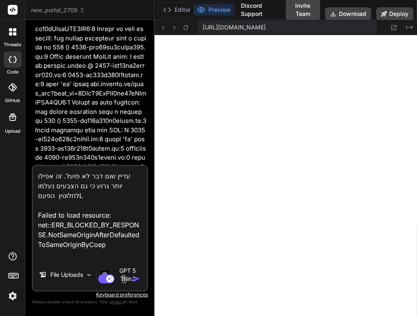
click at [38, 225] on textarea "עדיין שום דבר לא פועל. זה אפילו יותר גרוע כי גם הצבעים נעלמו לחלוטין הפעםL Fail…" at bounding box center [90, 212] width 114 height 93
paste textarea "cdn.amplitude.com/libs/analytics-browser-2.6.2-min.js.gz:1"
type textarea "עדיין שום דבר לא פועל. זה אפילו יותר גרוע כי גם הצבעים נעלמו לחלוטין הפעםL Fail…"
type textarea "x"
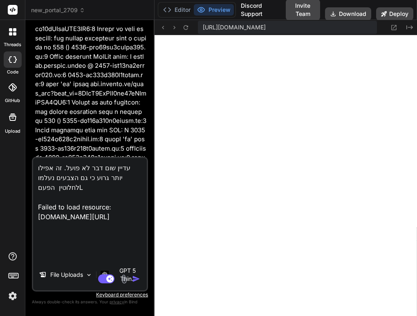
type textarea "עדיין שום דבר לא פועל. זה אפילו יותר גרוע כי גם הצבעים נעלמו לחלוטין הפעםL Fail…"
type textarea "x"
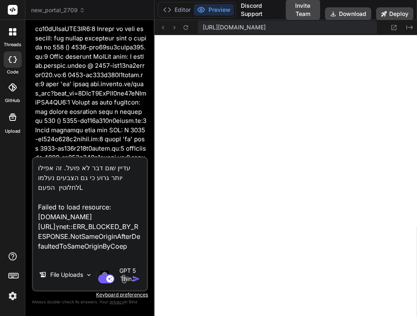
type textarea "עדיין שום דבר לא פועל. זה אפילו יותר גרוע כי גם הצבעים נעלמו לחלוטין הפעםL Fail…"
type textarea "x"
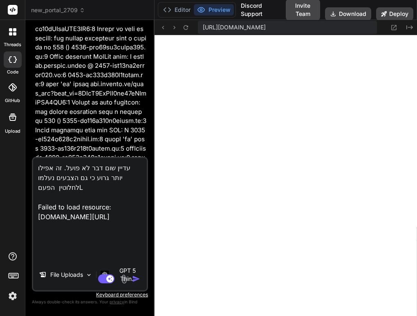
type textarea "עדיין שום דבר לא פועל. זה אפילו יותר גרוע כי גם הצבעים נעלמו לחלוטין הפעםL Fail…"
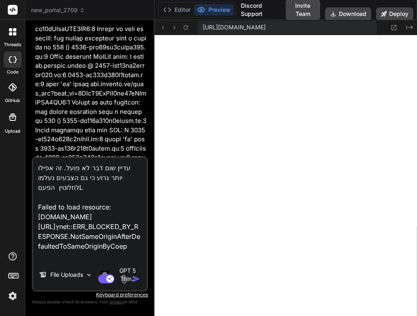
type textarea "x"
type textarea "עדיין שום דבר לא פועל. זה אפילו יותר גרוע כי גם הצבעים נעלמו לחלוטין הפעםL Fail…"
type textarea "x"
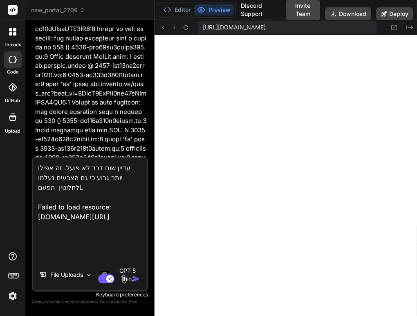
type textarea "עדיין שום דבר לא פועל. זה אפילו יותר גרוע כי גם הצבעים נעלמו לחלוטין הפעםL Fail…"
click at [56, 245] on textarea "עדיין שום דבר לא פועל. זה אפילו יותר גרוע כי גם הצבעים נעלמו לחלוטין הפעםL Fail…" at bounding box center [90, 208] width 114 height 101
type textarea "x"
type textarea "עדיין שום דבר לא פועל. זה אפילו יותר גרוע כי גם הצבעים נעלמו לחלוטין הפעםL Fail…"
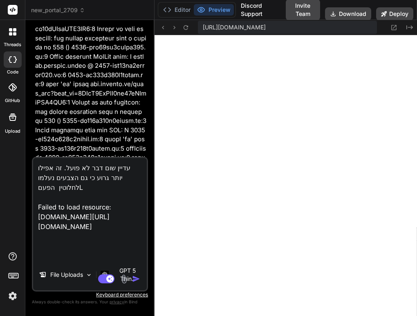
type textarea "x"
click at [33, 256] on div "עדיין שום דבר לא פועל. זה אפילו יותר גרוע כי גם הצבעים נעלמו לחלוטין הפעםL Fail…" at bounding box center [90, 224] width 116 height 135
click at [42, 256] on textarea "עדיין שום דבר לא פועל. זה אפילו יותר גרוע כי גם הצבעים נעלמו לחלוטין הפעםL Fail…" at bounding box center [90, 208] width 114 height 101
paste textarea "[Intervention] Slow network is detected. See https://www.chromestatus.com/featu…"
type textarea "עדיין שום דבר לא פועל. זה אפילו יותר גרוע כי גם הצבעים נעלמו לחלוטין הפעםL Fail…"
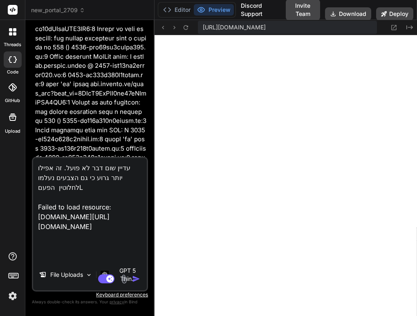
type textarea "x"
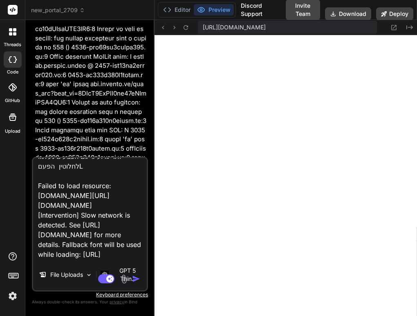
scroll to position [255, 0]
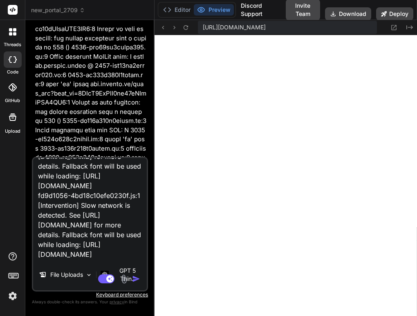
click at [132, 257] on textarea "עדיין שום דבר לא פועל. זה אפילו יותר גרוע כי גם הצבעים נעלמו לחלוטין הפעםL Fail…" at bounding box center [90, 208] width 114 height 101
click at [51, 250] on textarea "עדיין שום דבר לא פועל. זה אפילו יותר גרוע כי גם הצבעים נעלמו לחלוטין הפעםL Fail…" at bounding box center [90, 208] width 114 height 101
paste textarea "Failed to load resource: net::ERR_BLOCKED_BY_RESPONSE.NotSameOriginAfterDefault…"
type textarea "עדיין שום דבר לא פועל. זה אפילו יותר גרוע כי גם הצבעים נעלמו לחלוטין הפעםL Fail…"
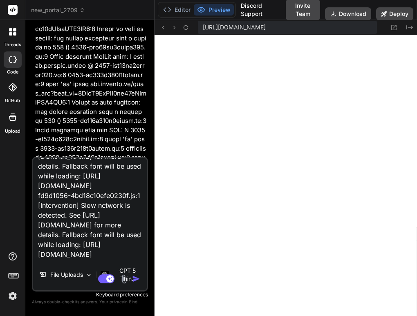
type textarea "x"
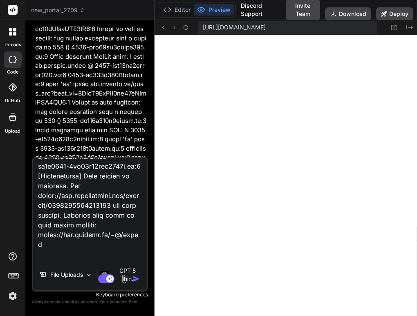
scroll to position [470, 0]
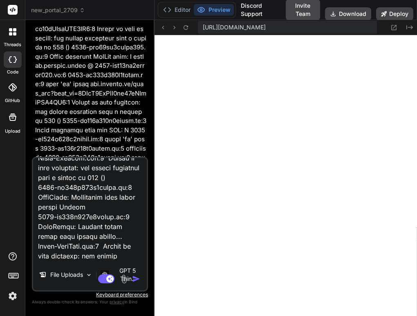
type textarea "עדיין שום דבר לא פועל. זה אפילו יותר גרוע כי גם הצבעים נעלמו לחלוטין הפעםL Fail…"
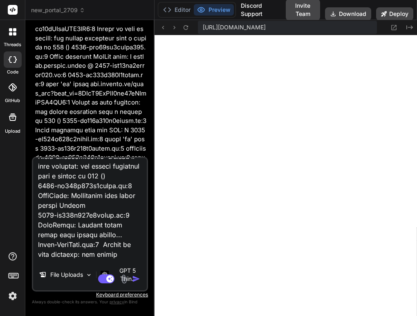
click at [39, 260] on div "File Uploads GPT 5 Thin.. Agent Mode. When this toggle is activated, AI automat…" at bounding box center [90, 224] width 116 height 135
click at [42, 260] on div "File Uploads GPT 5 Thin.. Agent Mode. When this toggle is activated, AI automat…" at bounding box center [90, 224] width 116 height 135
click at [114, 254] on textarea at bounding box center [90, 208] width 114 height 101
type textarea "x"
paste textarea "Failed to load resource: the server responded with a status of 400 () 7134-bc67…"
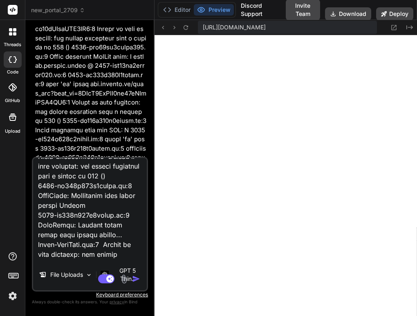
type textarea "עדיין שום דבר לא פועל. זה אפילו יותר גרוע כי גם הצבעים נעלמו לחלוטין הפעםL Fail…"
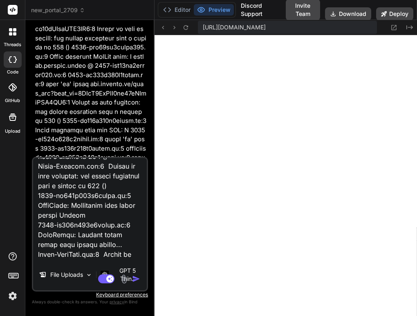
scroll to position [647, 0]
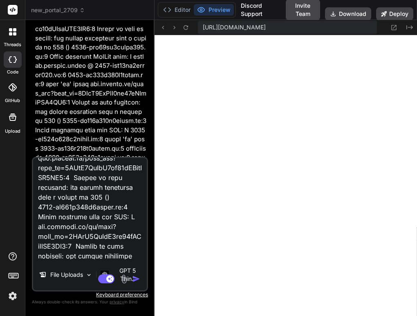
type textarea "x"
type textarea "עדיין שום דבר לא פועל. זה אפילו יותר גרוע כי גם הצבעים נעלמו לחלוטין הפעםL Fail…"
click at [40, 264] on div "File Uploads GPT 5 Thin.." at bounding box center [90, 277] width 114 height 28
click at [114, 254] on textarea at bounding box center [90, 208] width 114 height 101
type textarea "x"
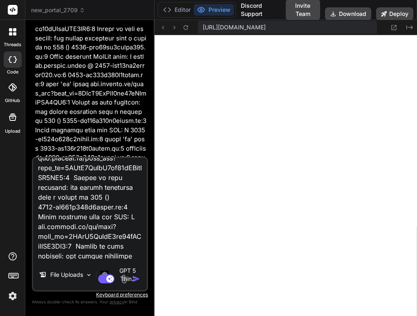
paste textarea "blitz.96435430.js:19 [Contextify] [WARNING] running source code in new context"
type textarea "עדיין שום דבר לא פועל. זה אפילו יותר גרוע כי גם הצבעים נעלמו לחלוטין הפעםL Fail…"
type textarea "x"
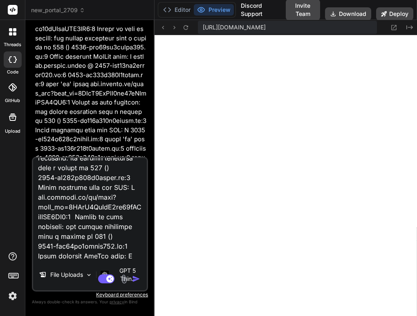
scroll to position [688, 0]
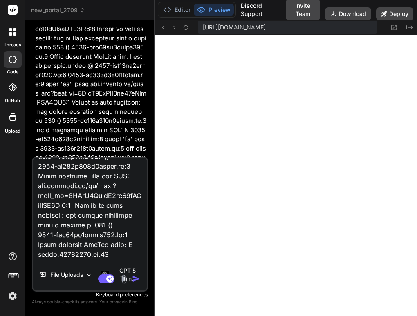
drag, startPoint x: 72, startPoint y: 234, endPoint x: 81, endPoint y: 236, distance: 8.7
click at [81, 236] on textarea at bounding box center [90, 208] width 114 height 101
drag, startPoint x: 98, startPoint y: 222, endPoint x: 110, endPoint y: 245, distance: 25.8
click at [110, 245] on textarea at bounding box center [90, 208] width 114 height 101
paste textarea "blitz.96435430.js:19 [Contextify] [WARNING] running source code in"
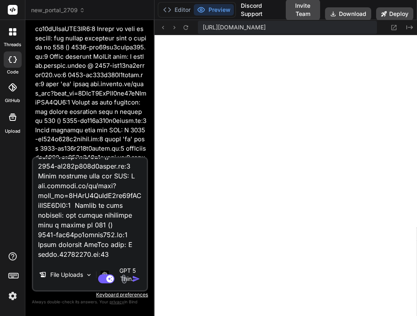
type textarea "עדיין שום דבר לא פועל. זה אפילו יותר גרוע כי גם הצבעים נעלמו לחלוטין הפעםL Fail…"
type textarea "x"
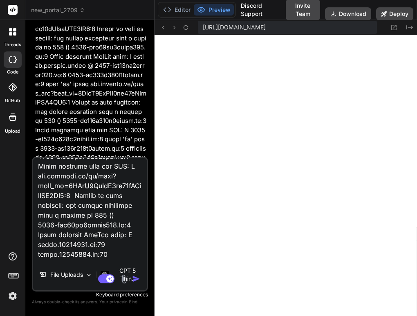
scroll to position [698, 0]
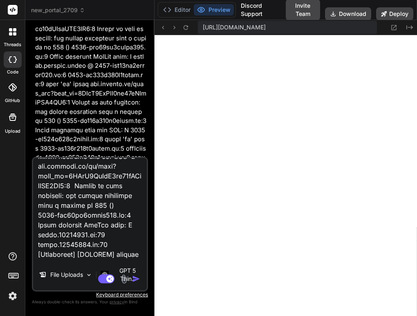
click at [98, 222] on textarea at bounding box center [90, 208] width 114 height 101
drag, startPoint x: 98, startPoint y: 222, endPoint x: 123, endPoint y: 243, distance: 32.4
click at [123, 243] on textarea at bounding box center [90, 208] width 114 height 101
type textarea "עדיין שום דבר לא פועל. זה אפילו יותר גרוע כי גם הצבעים נעלמו לחלוטין הפעםL Fail…"
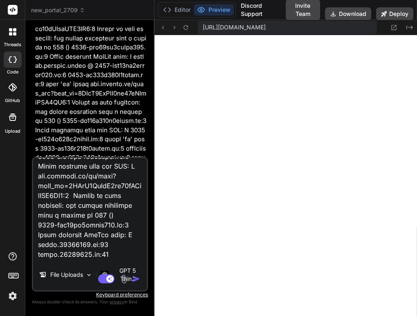
scroll to position [678, 0]
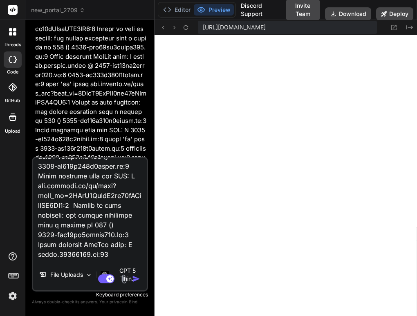
click at [106, 238] on textarea at bounding box center [90, 208] width 114 height 101
click at [111, 245] on textarea at bounding box center [90, 208] width 114 height 101
type textarea "x"
paste textarea "new"
type textarea "עדיין שום דבר לא פועל. זה אפילו יותר גרוע כי גם הצבעים נעלמו לחלוטין הפעםL Fail…"
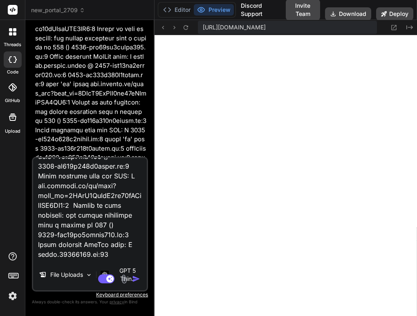
type textarea "x"
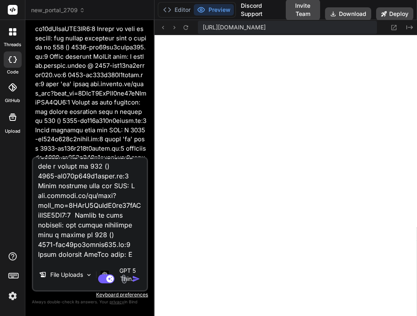
type textarea "עדיין שום דבר לא פועל. זה אפילו יותר גרוע כי גם הצבעים נעלמו לחלוטין הפעםL Fail…"
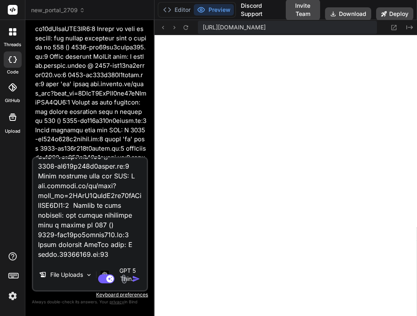
click at [45, 256] on textarea at bounding box center [90, 208] width 114 height 101
paste textarea "u3uk0f35zsjjbn9cprh6…r-api.io/app.js:261 Uncaught SyntaxError: Invalid or unexp…"
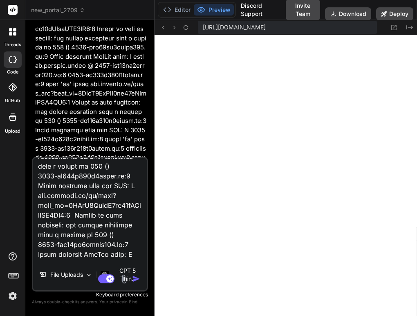
scroll to position [715, 0]
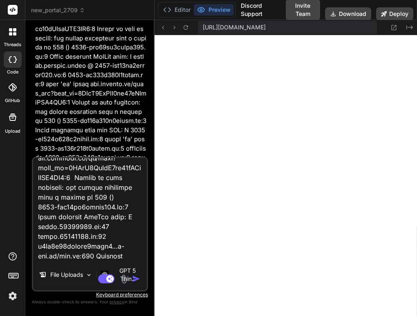
click at [41, 260] on div "File Uploads GPT 5 Thin.. Agent Mode. When this toggle is activated, AI automat…" at bounding box center [90, 224] width 116 height 135
click at [70, 249] on textarea at bounding box center [90, 208] width 114 height 101
paste textarea "The resource https://w-corp-staticblitz.com/fetch.worker.96435430.js was preloa…"
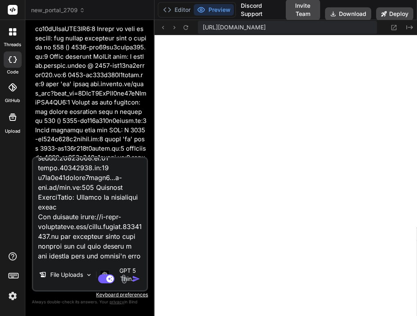
click at [114, 257] on textarea at bounding box center [90, 208] width 114 height 101
paste textarea "The resource https://w-corp-staticblitz.com/fetch.worker.96435430.js was preloa…"
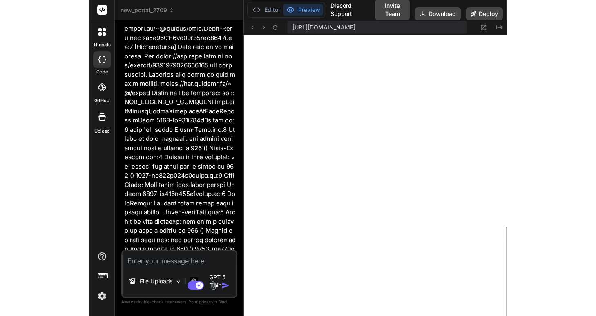
scroll to position [337, 0]
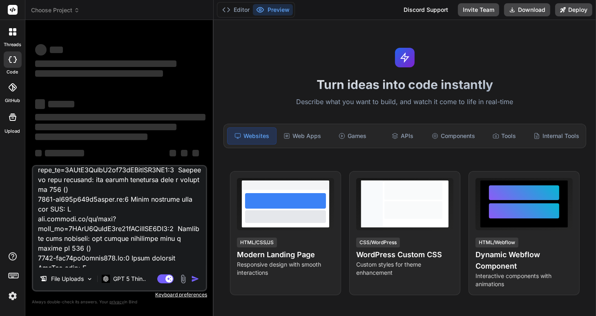
scroll to position [550, 0]
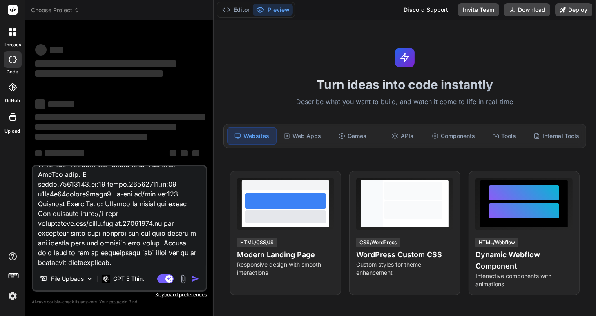
type textarea "x"
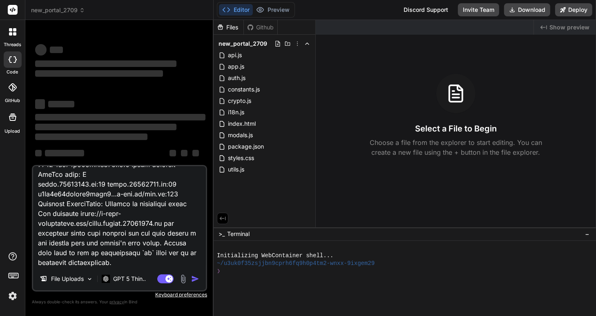
type textarea "lorem ips dol si amet. co adipi elit sedd ei te incidi utlab etdolor magnA Aliq…"
type textarea "x"
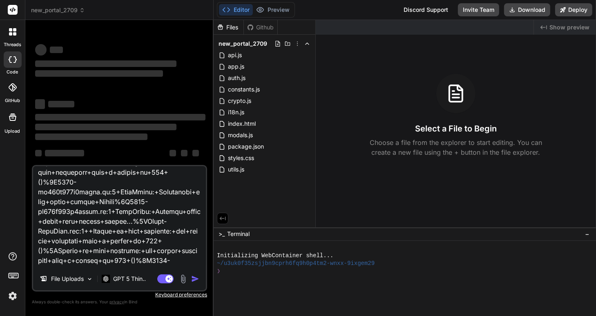
scroll to position [1085, 0]
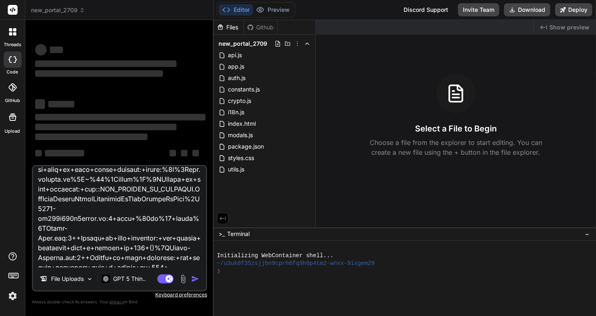
type textarea "lorem ips dol si amet. co adipi elit sedd ei te incidi utlab etdolor magnA Aliq…"
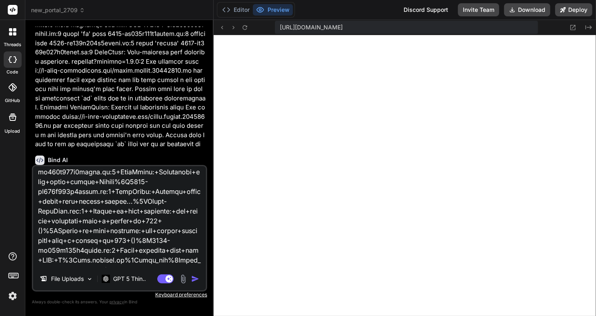
scroll to position [1248, 0]
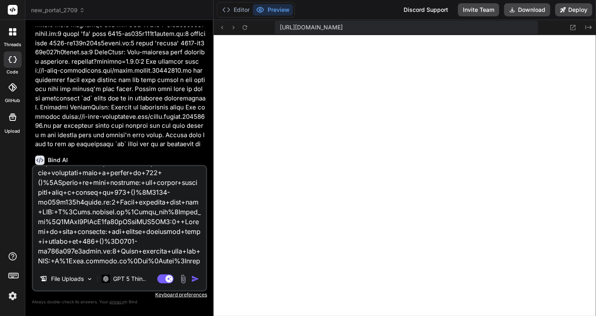
click at [195, 278] on img "button" at bounding box center [195, 279] width 8 height 8
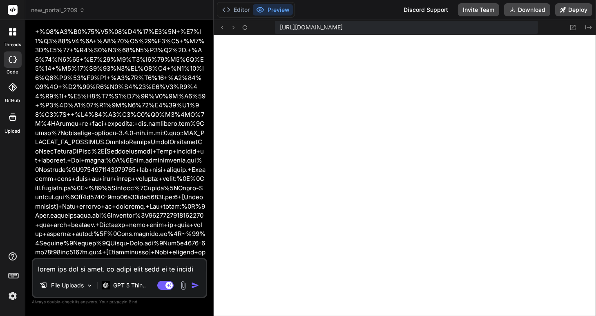
scroll to position [4601, 0]
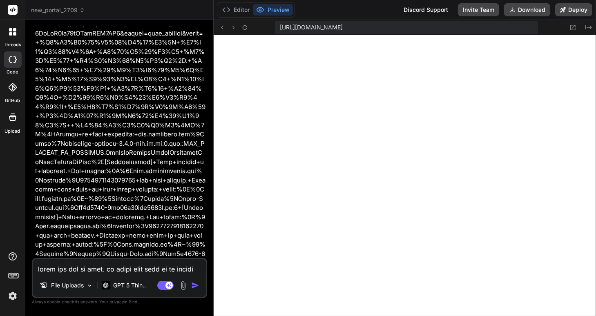
click at [13, 297] on img at bounding box center [13, 296] width 14 height 14
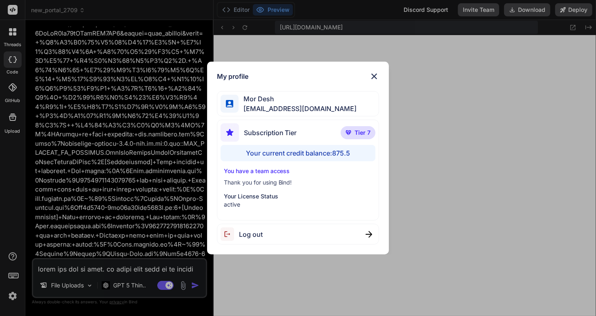
click at [461, 183] on div "My profile Mor Desh moshtov@proton.me Subscription Tier Tier 7 Your current cre…" at bounding box center [298, 158] width 596 height 316
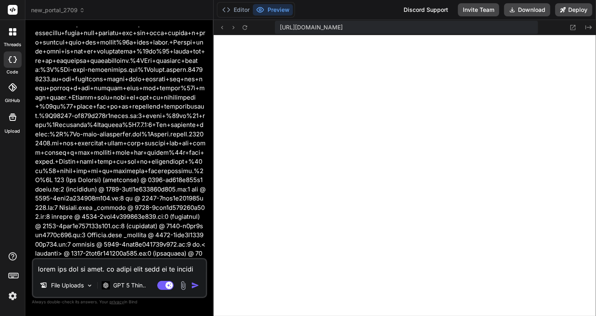
scroll to position [5140, 0]
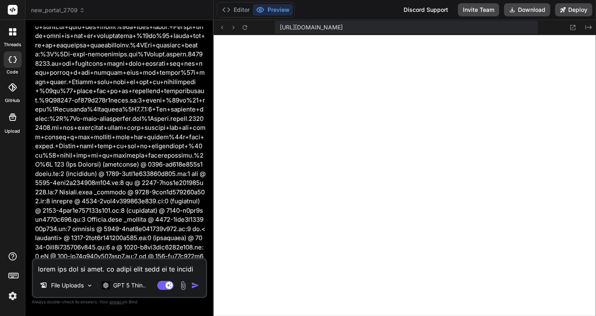
type textarea "x"
click at [62, 267] on textarea at bounding box center [119, 266] width 173 height 15
type textarea "ט"
type textarea "x"
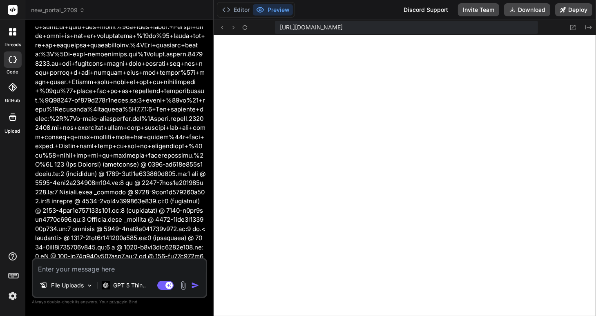
type textarea "ע"
type textarea "x"
type textarea "ען"
type textarea "x"
type textarea "ע"
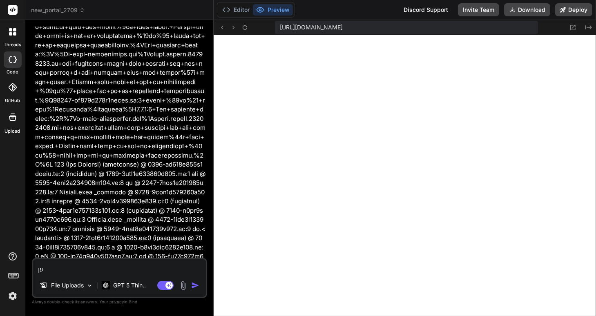
type textarea "x"
type textarea "כ"
type textarea "x"
type textarea "כן"
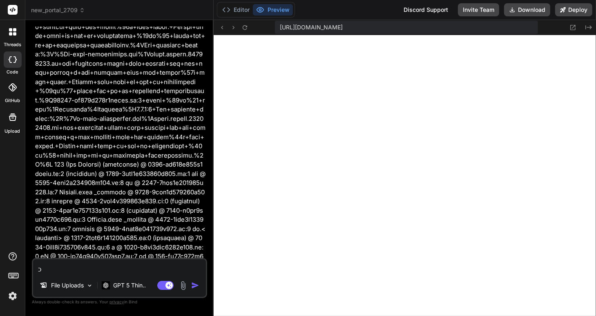
type textarea "x"
type textarea "כן,"
type textarea "x"
type textarea "כן,"
type textarea "x"
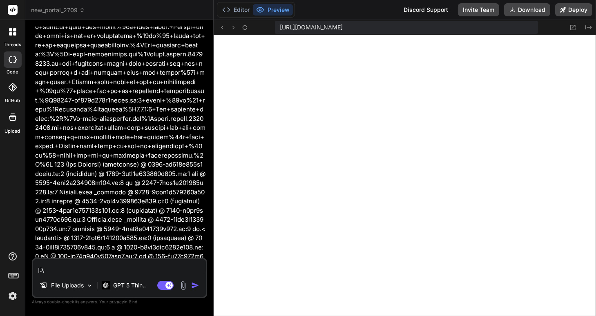
type textarea "כן, א"
type textarea "x"
type textarea "כן, אב"
type textarea "x"
type textarea "כן, אבל"
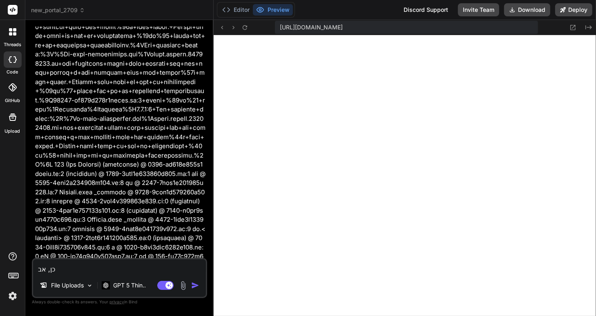
type textarea "x"
type textarea "כן, אבל"
type textarea "x"
type textarea "כן, אבל א"
type textarea "x"
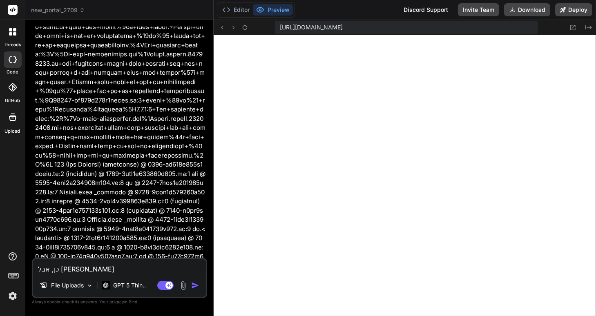
type textarea "כן, אבל אל"
type textarea "x"
type textarea "כן, אבל אל"
type textarea "x"
type textarea "כן, אבל אל ת"
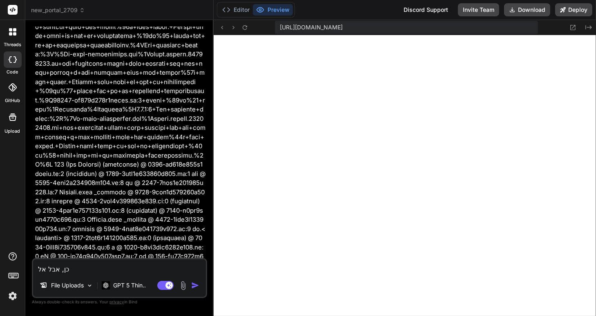
type textarea "x"
type textarea "כן, אבל אל תש"
type textarea "x"
type textarea "כן, אבל אל תשכ"
type textarea "x"
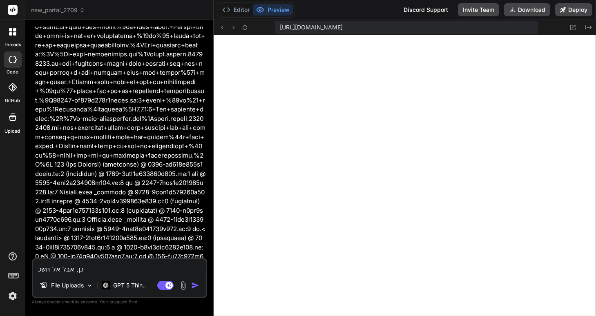
type textarea "כן, אבל אל תשכח"
type textarea "x"
type textarea "כן, אבל אל תשכח"
type textarea "x"
type textarea "כן, אבל אל תשכח ב"
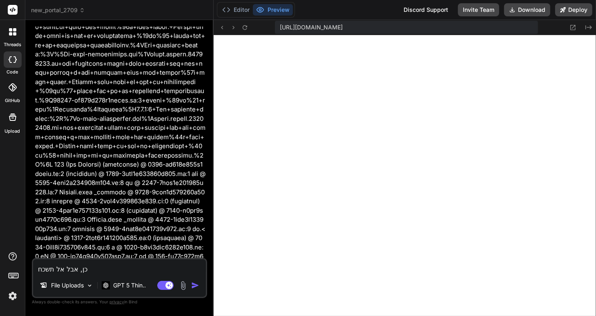
type textarea "x"
type textarea "כן, אבל אל תשכח בב"
type textarea "x"
type textarea "כן, אבל אל תשכח בבק"
type textarea "x"
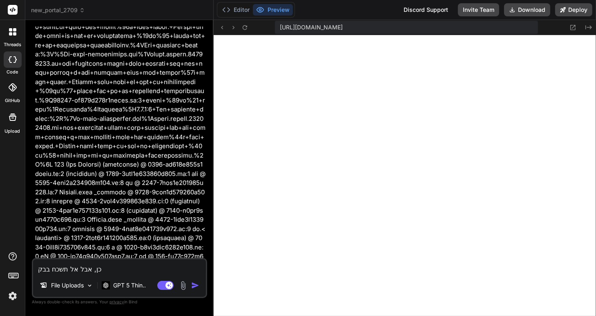
type textarea "כן, אבל אל תשכח בבקש"
type textarea "x"
type textarea "כן, אבל אל תשכח בבקשה"
type textarea "x"
type textarea "כן, אבל אל תשכח בבקשה"
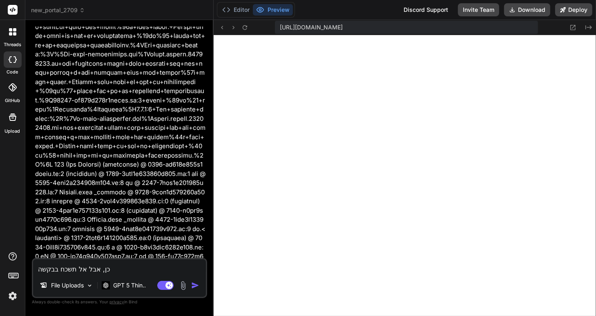
type textarea "x"
type textarea "כן, אבל אל תשכח בבקשה מ"
type textarea "x"
type textarea "כן, אבל אל תשכח בבקשה מד"
type textarea "x"
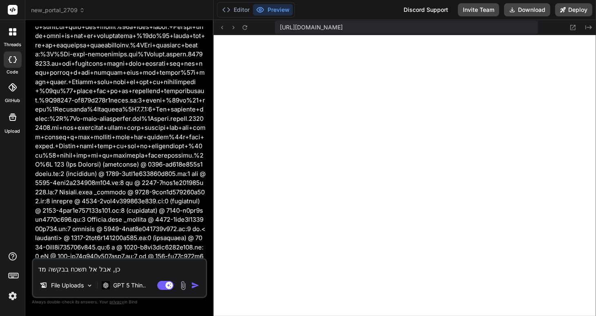
type textarea "כן, אבל אל תשכח בבקשה מדו"
type textarea "x"
type textarea "כן, אבל אל תשכח בבקשה מדוע"
type textarea "x"
type textarea "כן, אבל אל תשכח בבקשה מדוע"
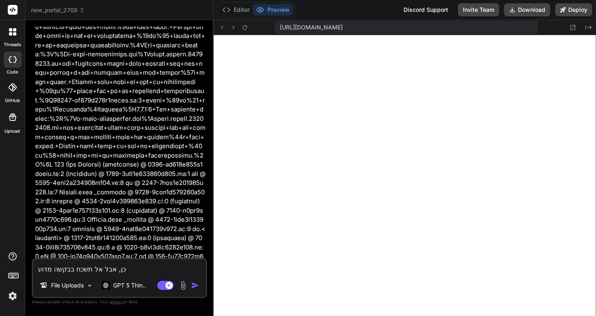
type textarea "x"
type textarea "כן, אבל אל תשכח בבקשה מדוע כ"
type textarea "x"
type textarea "כן, אבל אל תשכח בבקשה מדוע כל"
type textarea "x"
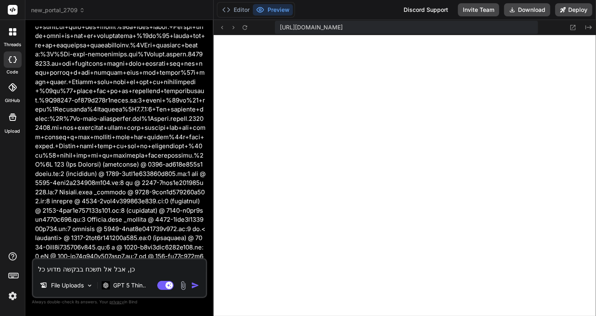
type textarea "כן, אבל אל תשכח בבקשה מדוע כל"
type textarea "x"
type textarea "כן, אבל אל תשכח בבקשה מדוע כל ה"
type textarea "x"
type textarea "כן, אבל אל תשכח בבקשה מדוע כל הע"
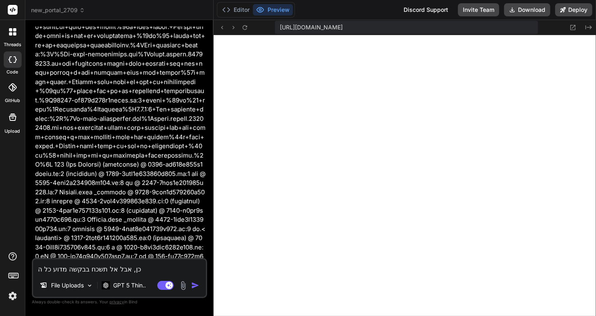
type textarea "x"
type textarea "כן, אבל אל תשכח בבקשה מדוע כל הענ"
type textarea "x"
type textarea "כן, אבל אל תשכח בבקשה מדוע כל העני"
type textarea "x"
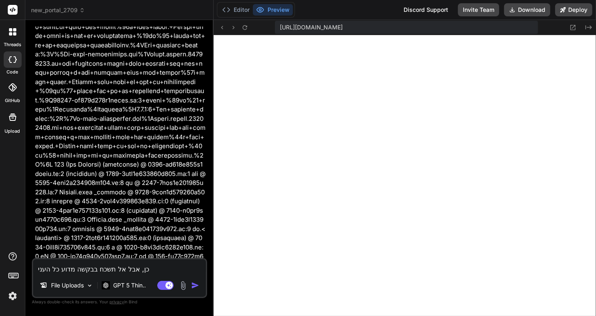
type textarea "כן, אבל אל תשכח בבקשה מדוע כל העניי"
type textarea "x"
type textarea "כן, אבל אל תשכח בבקשה מדוע כל העניין"
type textarea "x"
type textarea "כן, אבל אל תשכח בבקשה מדוע כל העניין"
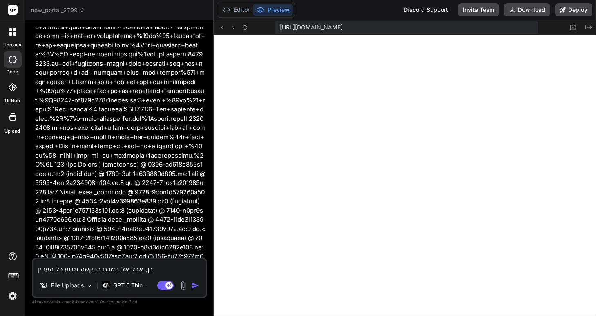
type textarea "x"
type textarea "כן, אבל אל תשכח בבקשה מדוע כל העניין ה"
type textarea "x"
type textarea "כן, אבל אל תשכח בבקשה מדוע כל העניין הז"
type textarea "x"
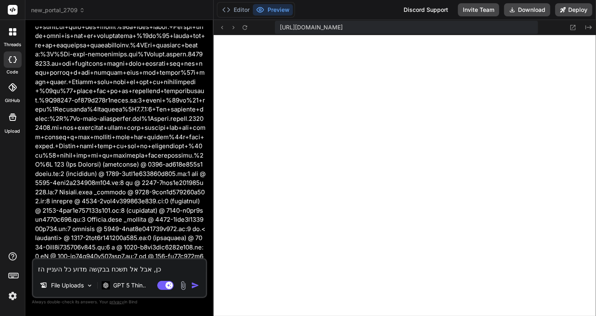
type textarea "כן, אבל אל תשכח בבקשה מדוע כל העניין הזה"
type textarea "x"
type textarea "כן, אבל אל תשכח בבקשה מדוע כל העניין הזה"
type textarea "x"
type textarea "כן, אבל אל תשכח בבקשה מדוע כל העניין הזה ה"
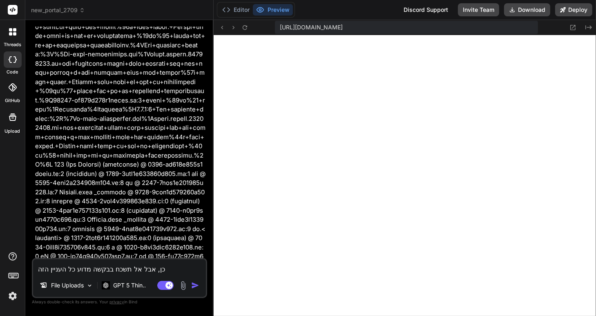
type textarea "x"
type textarea "כן, אבל אל תשכח בבקשה מדוע כל העניין הזה הת"
type textarea "x"
type textarea "כן, אבל אל תשכח בבקשה מדוע כל העניין הזה התח"
type textarea "x"
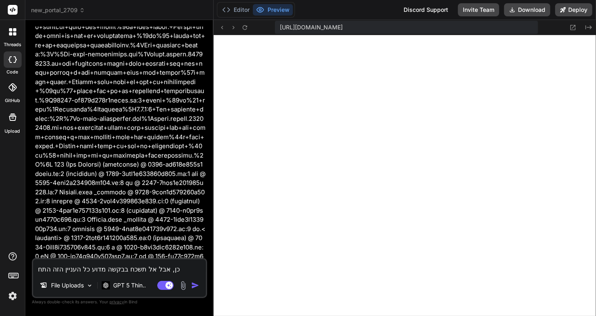
type textarea "כן, אבל אל תשכח בבקשה מדוע כל העניין הזה התחי"
type textarea "x"
type textarea "כן, אבל אל תשכח בבקשה מדוע כל העניין הזה התחיל"
type textarea "x"
type textarea "כן, אבל אל תשכח בבקשה מדוע כל העניין הזה התחיל."
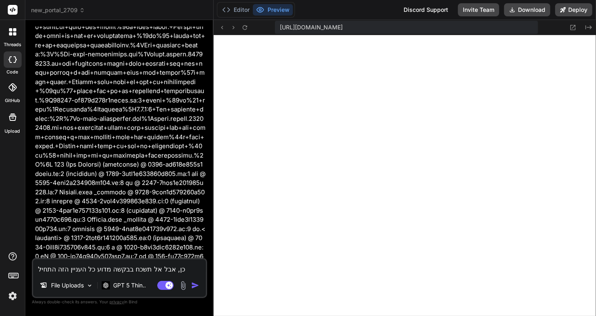
type textarea "x"
type textarea "כן, אבל אל תשכח בבקשה מדוע כל העניין הזה התחיל."
type textarea "x"
type textarea "כן, אבל אל תשכח בבקשה מדוע כל העניין הזה התחיל. י"
type textarea "x"
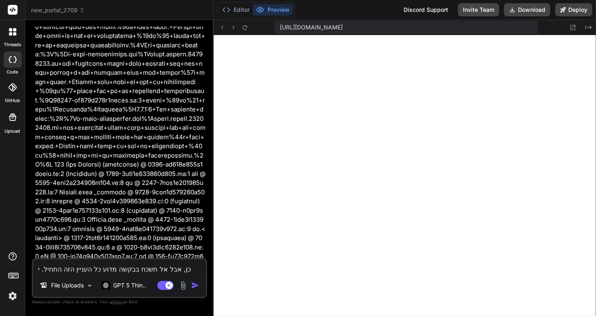
type textarea "כן, אבל אל תשכח בבקשה מדוע כל העניין הזה התחיל. יצ"
type textarea "x"
type textarea "כן, אבל אל תשכח בבקשה מדוע כל העניין הזה התחיל. יצר"
type textarea "x"
type textarea "כן, אבל אל תשכח בבקשה מדוע כל העניין הזה התחיל. יצרת"
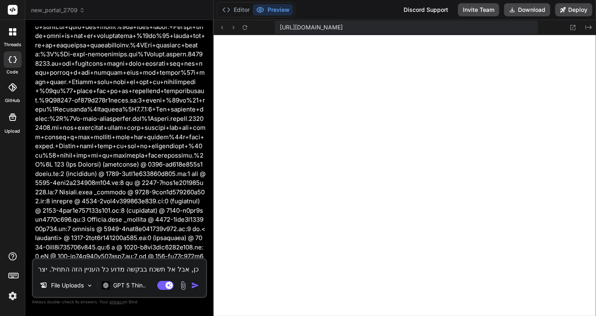
type textarea "x"
type textarea "כן, אבל אל תשכח בבקשה מדוע כל העניין הזה התחיל. יצרת"
type textarea "x"
type textarea "כן, אבל אל תשכח בבקשה מדוע כל העניין הזה התחיל. יצרת ק"
type textarea "x"
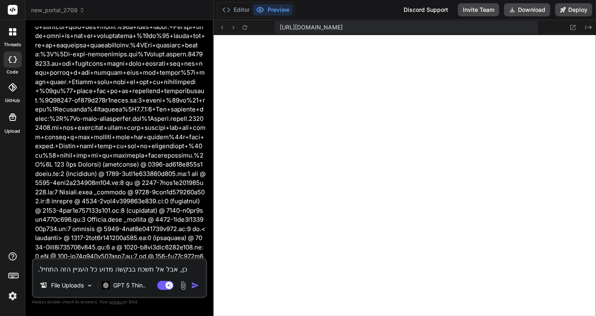
type textarea "כן, אבל אל תשכח בבקשה מדוע כל העניין הזה התחיל. יצרת קב"
type textarea "x"
type textarea "כן, אבל אל תשכח בבקשה מדוע כל העניין הזה התחיל. יצרת קבצ"
type textarea "x"
type textarea "כן, אבל אל תשכח בבקשה מדוע כל העניין הזה התחיל. יצרת קבצי"
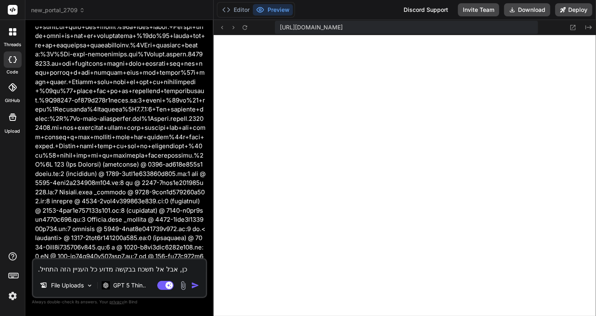
type textarea "x"
type textarea "כן, אבל אל תשכח בבקשה מדוע כל העניין הזה התחיל. יצרת קבצים"
type textarea "x"
type textarea "כן, אבל אל תשכח בבקשה מדוע כל העניין הזה התחיל. יצרת קבצים"
type textarea "x"
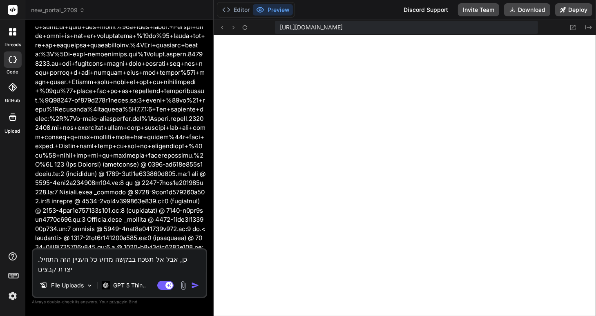
type textarea "כן, אבל אל תשכח בבקשה מדוע כל העניין הזה התחיל. יצרת קבצים ח"
type textarea "x"
type textarea "כן, אבל אל תשכח בבקשה מדוע כל העניין הזה התחיל. יצרת קבצים חד"
type textarea "x"
type textarea "כן, אבל אל תשכח בבקשה מדוע כל העניין הזה התחיל. יצרת קבצים חדש"
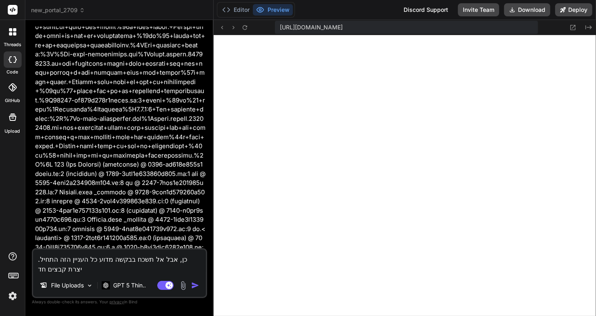
type textarea "x"
type textarea "כן, אבל אל תשכח בבקשה מדוע כל העניין הזה התחיל. יצרת קבצים חדשי"
type textarea "x"
type textarea "כן, אבל אל תשכח בבקשה מדוע כל העניין הזה התחיל. יצרת קבצים חדשים"
type textarea "x"
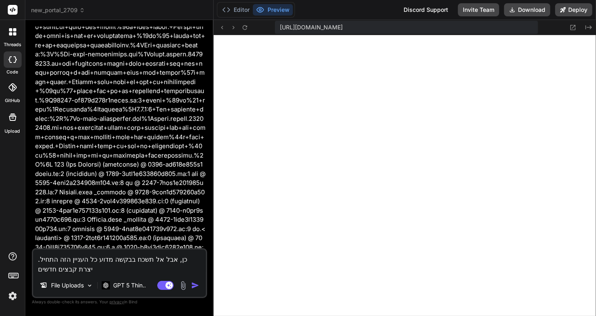
type textarea "כן, אבל אל תשכח בבקשה מדוע כל העניין הזה התחיל. יצרת קבצים חדשים"
type textarea "x"
type textarea "כן, אבל אל תשכח בבקשה מדוע כל העניין הזה התחיל. יצרת קבצים חדשים ו"
type textarea "x"
type textarea "כן, אבל אל תשכח בבקשה מדוע כל העניין הזה התחיל. יצרת קבצים חדשים וש"
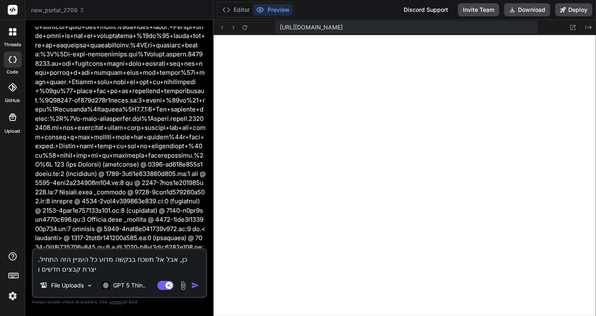
type textarea "x"
type textarea "כן, אבל אל תשכח בבקשה מדוע כל העניין הזה התחיל. יצרת קבצים חדשים ושי"
type textarea "x"
type textarea "כן, אבל אל תשכח בבקשה מדוע כל העניין הזה התחיל. יצרת קבצים חדשים ושינ"
type textarea "x"
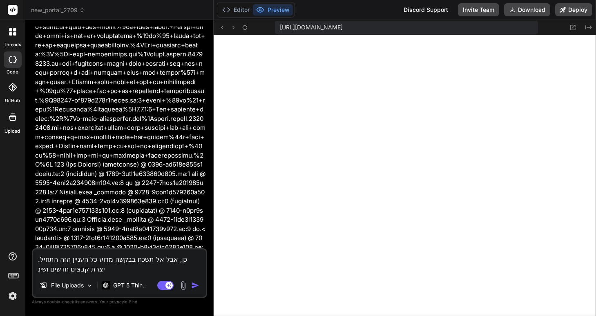
type textarea "כן, אבל אל תשכח בבקשה מדוע כל העניין הזה התחיל. יצרת קבצים חדשים ושיני"
type textarea "x"
type textarea "כן, אבל אל תשכח בבקשה מדוע כל העניין הזה התחיל. יצרת קבצים חדשים ושינית"
type textarea "x"
type textarea "כן, אבל אל תשכח בבקשה מדוע כל העניין הזה התחיל. יצרת קבצים חדשים ושינית"
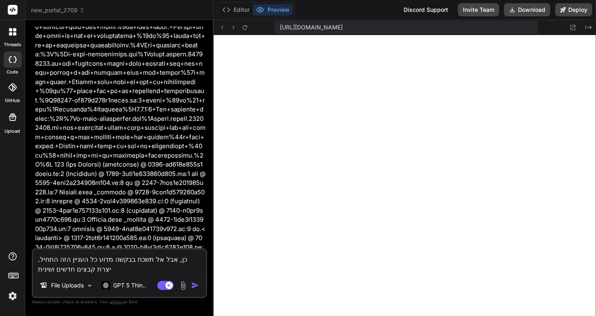
type textarea "x"
type textarea "כן, אבל אל תשכח בבקשה מדוע כל העניין הזה התחיל. יצרת קבצים חדשים ושינית כ"
type textarea "x"
type textarea "כן, אבל אל תשכח בבקשה מדוע כל העניין הזה התחיל. יצרת קבצים חדשים ושינית כמ"
type textarea "x"
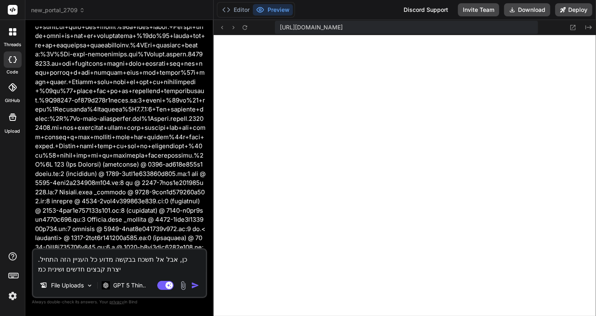
type textarea "כן, אבל אל תשכח בבקשה מדוע כל העניין הזה התחיל. יצרת קבצים חדשים ושינית כמה"
type textarea "x"
type textarea "כן, אבל אל תשכח בבקשה מדוע כל העניין הזה התחיל. יצרת קבצים חדשים ושינית כמה"
type textarea "x"
type textarea "כן, אבל אל תשכח בבקשה מדוע כל העניין הזה התחיל. יצרת קבצים חדשים ושינית כמה ק"
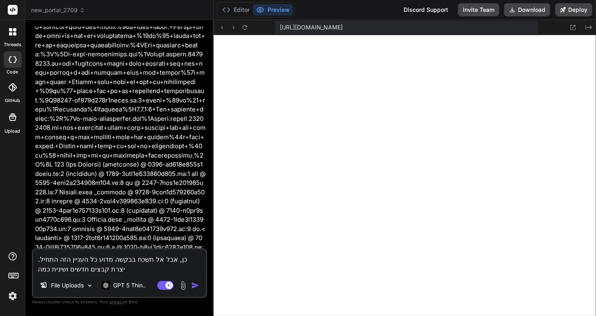
type textarea "x"
type textarea "כן, אבל אל תשכח בבקשה מדוע כל העניין הזה התחיל. יצרת קבצים חדשים ושינית כמה קב"
type textarea "x"
type textarea "כן, אבל אל תשכח בבקשה מדוע כל העניין הזה התחיל. יצרת קבצים חדשים ושינית כמה קבצ"
type textarea "x"
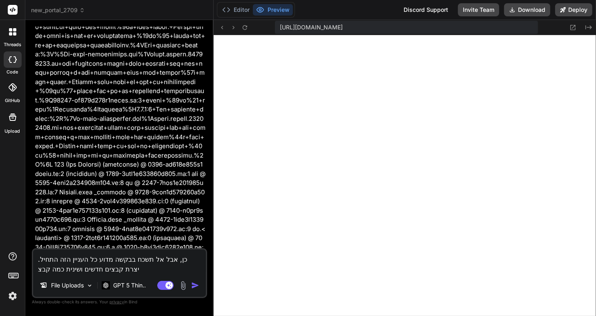
type textarea "כן, אבל אל תשכח בבקשה מדוע כל העניין הזה התחיל. יצרת קבצים חדשים ושינית כמה קבצי"
type textarea "x"
type textarea "כן, אבל אל תשכח בבקשה מדוע כל העניין הזה התחיל. יצרת קבצים חדשים ושינית כמה קבצ…"
type textarea "x"
type textarea "כן, אבל אל תשכח בבקשה מדוע כל העניין הזה התחיל. יצרת קבצים חדשים ושינית כמה קבצ…"
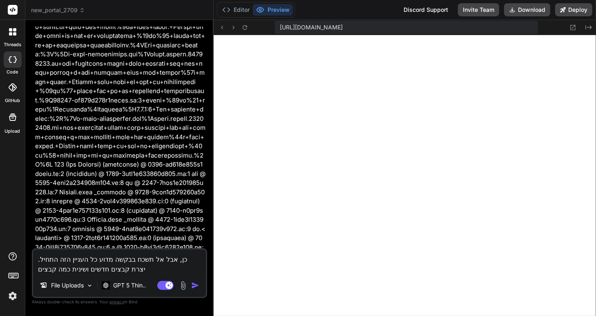
type textarea "x"
type textarea "כן, אבל אל תשכח בבקשה מדוע כל העניין הזה התחיל. יצרת קבצים חדשים ושינית כמה קבצ…"
type textarea "x"
type textarea "כן, אבל אל תשכח בבקשה מדוע כל העניין הזה התחיל. יצרת קבצים חדשים ושינית כמה קבצ…"
type textarea "x"
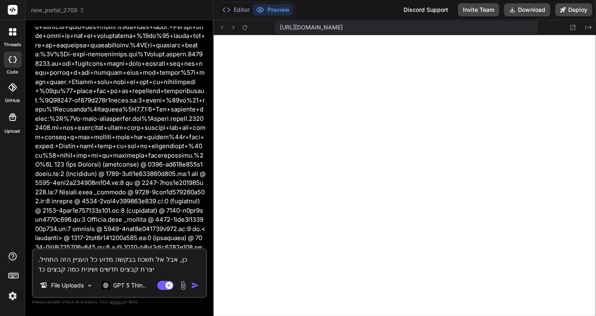
type textarea "כן, אבל אל תשכח בבקשה מדוע כל העניין הזה התחיל. יצרת קבצים חדשים ושינית כמה קבצ…"
type textarea "x"
type textarea "כן, אבל אל תשכח בבקשה מדוע כל העניין הזה התחיל. יצרת קבצים חדשים ושינית כמה קבצ…"
type textarea "x"
type textarea "כן, אבל אל תשכח בבקשה מדוע כל העניין הזה התחיל. יצרת קבצים חדשים ושינית כמה קבצ…"
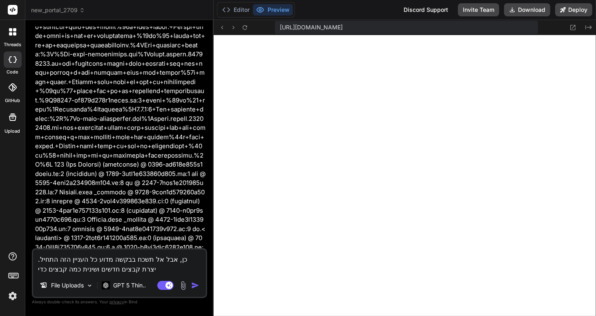
type textarea "x"
type textarea "כן, אבל אל תשכח בבקשה מדוע כל העניין הזה התחיל. יצרת קבצים חדשים ושינית כמה קבצ…"
type textarea "x"
type textarea "כן, אבל אל תשכח בבקשה מדוע כל העניין הזה התחיל. יצרת קבצים חדשים ושינית כמה קבצ…"
type textarea "x"
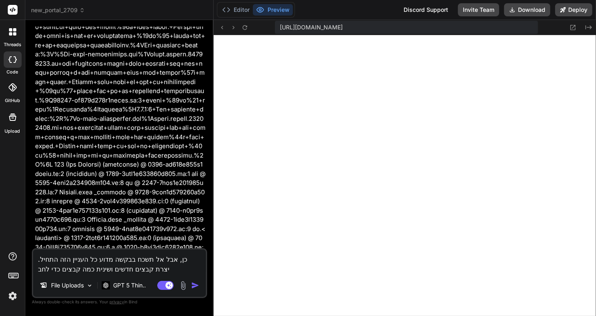
type textarea "כן, אבל אל תשכח בבקשה מדוע כל העניין הזה התחיל. יצרת קבצים חדשים ושינית כמה קבצ…"
type textarea "x"
type textarea "כן, אבל אל תשכח בבקשה מדוע כל העניין הזה התחיל. יצרת קבצים חדשים ושינית כמה קבצ…"
type textarea "x"
type textarea "כן, אבל אל תשכח בבקשה מדוע כל העניין הזה התחיל. יצרת קבצים חדשים ושינית כמה קבצ…"
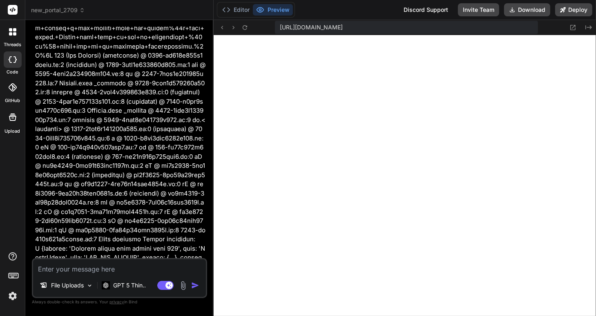
scroll to position [5262, 0]
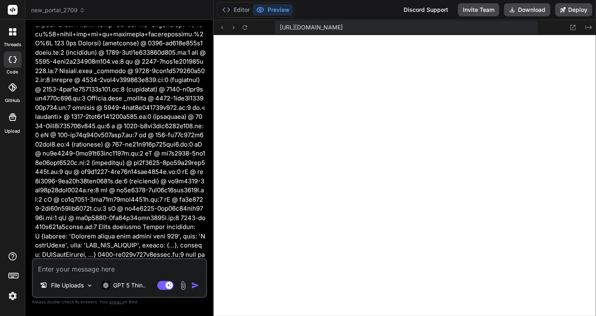
click at [10, 295] on img at bounding box center [13, 296] width 14 height 14
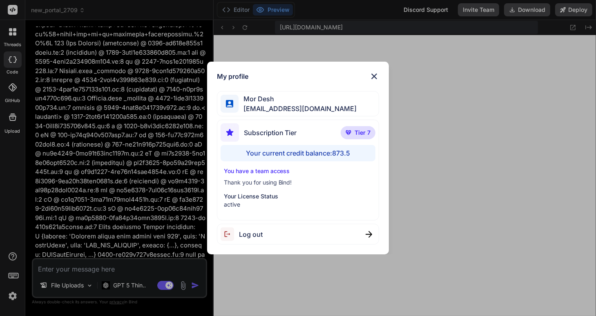
click at [373, 75] on img at bounding box center [374, 76] width 10 height 10
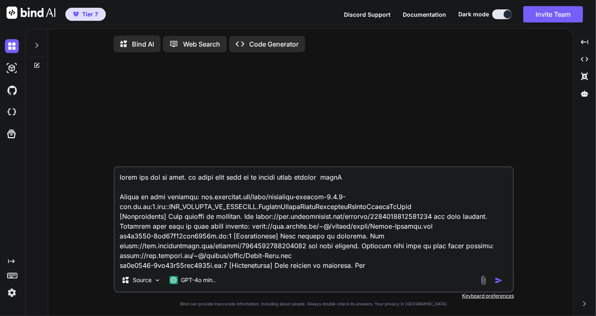
type textarea "x"
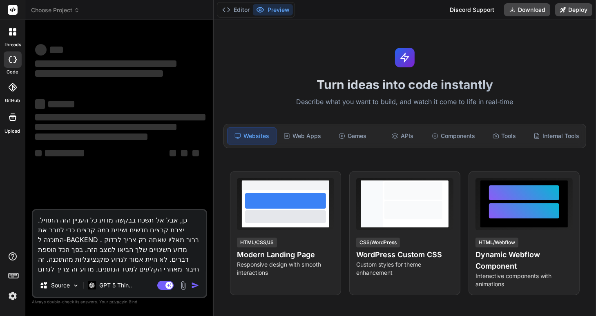
click at [105, 239] on textarea "כן, אבל אל תשכח בבקשה מדוע כל העניין הזה התחיל. יצרת קבצים חדשים ושינית כמה קבצ…" at bounding box center [119, 242] width 173 height 64
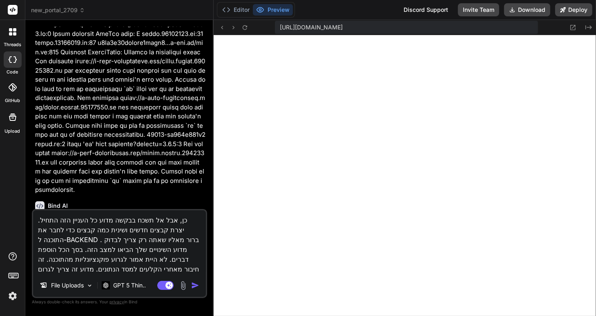
scroll to position [305, 0]
click at [191, 286] on div "Agent Mode. When this toggle is activated, AI automatically makes decisions, re…" at bounding box center [179, 286] width 47 height 10
click at [194, 285] on img "button" at bounding box center [195, 285] width 8 height 8
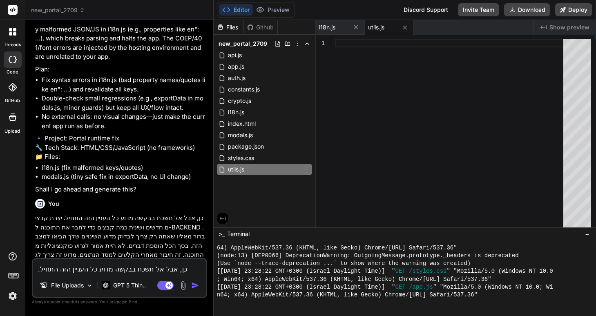
scroll to position [297, 0]
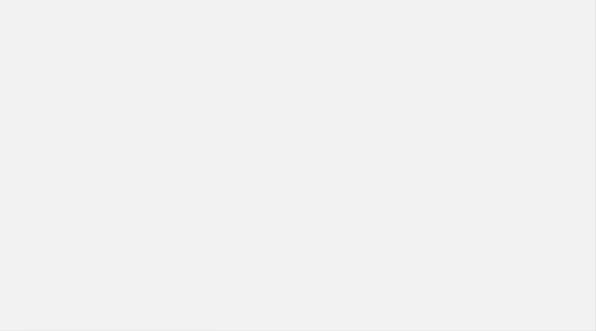
type textarea "x"
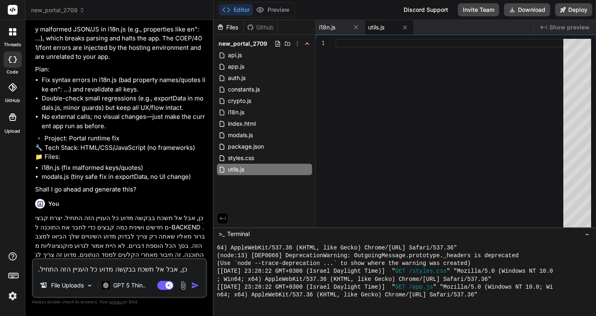
scroll to position [3037, 0]
click at [54, 269] on textarea "כן, אבל אל תשכח בבקשה מדוע כל העניין הזה התחיל. יצרת קבצים חדשים ושינית כמה קבצ…" at bounding box center [119, 266] width 173 height 15
type textarea "ל"
type textarea "x"
type textarea "לא"
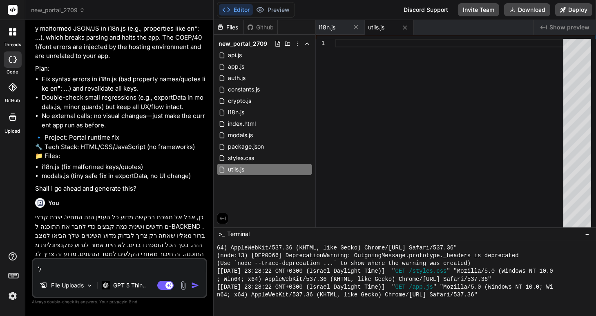
type textarea "x"
type textarea "לא"
type textarea "x"
type textarea "לא ס"
type textarea "x"
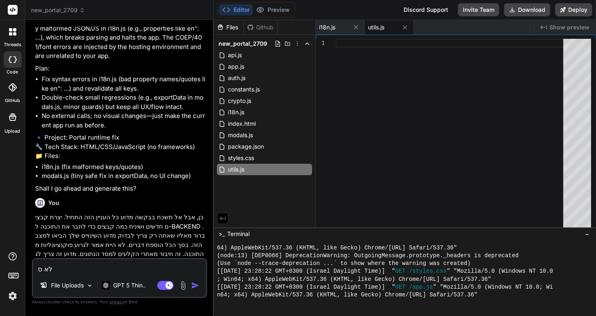
type textarea "לא סי"
type textarea "x"
type textarea "לא סיי"
type textarea "x"
type textarea "לא [PERSON_NAME]"
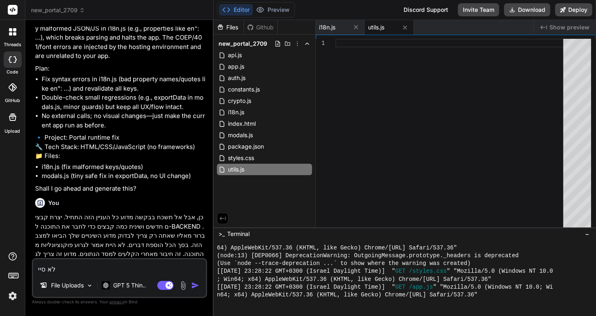
type textarea "x"
type textarea "לא סיימת"
type textarea "x"
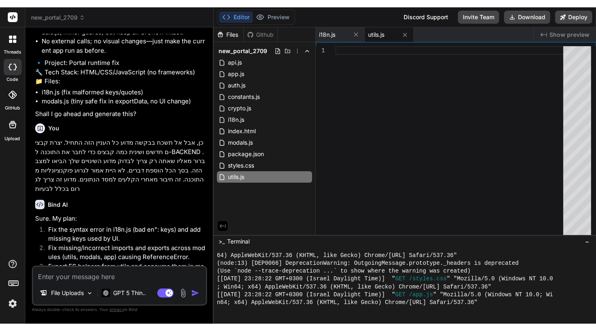
scroll to position [3122, 0]
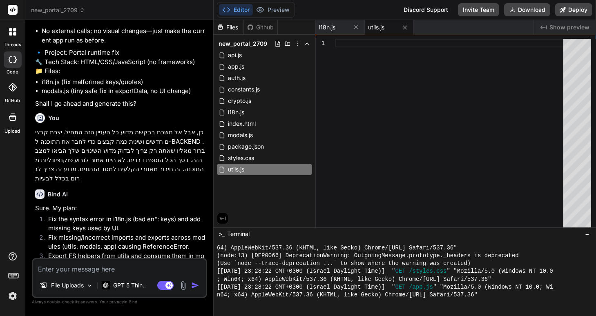
click at [13, 296] on img at bounding box center [13, 296] width 14 height 14
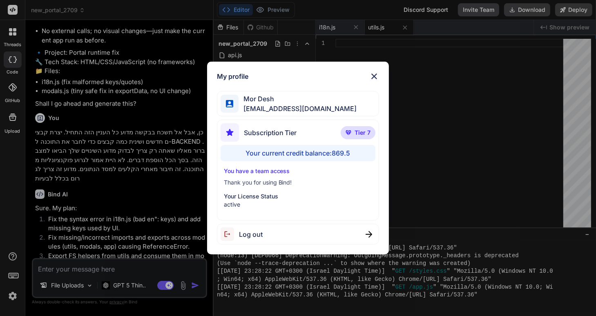
click at [13, 296] on div "My profile Mor Desh [EMAIL_ADDRESS][DOMAIN_NAME] Subscription Tier Tier 7 Your …" at bounding box center [298, 158] width 596 height 316
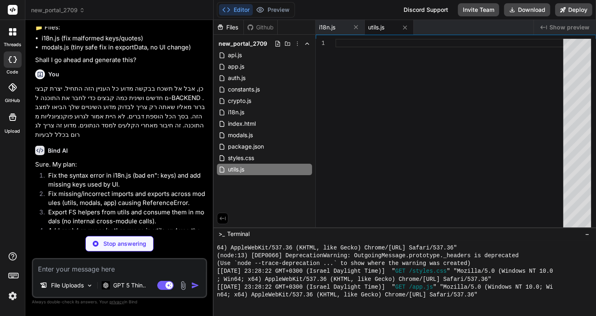
scroll to position [3166, 0]
type textarea "x"
type textarea "alert(t('wrong_passphrase_or_corrupt_alert')); } }); lockUI(true); }); }"
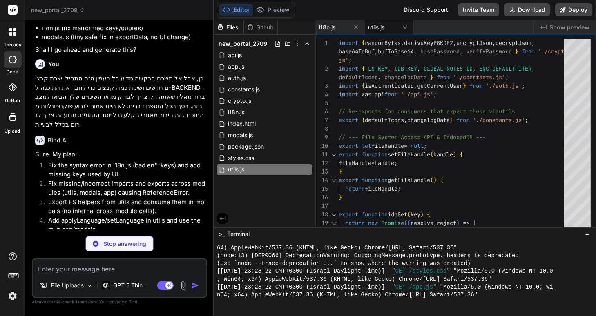
scroll to position [3178, 0]
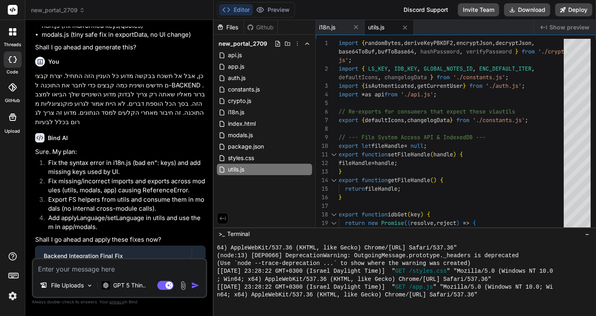
type textarea "x"
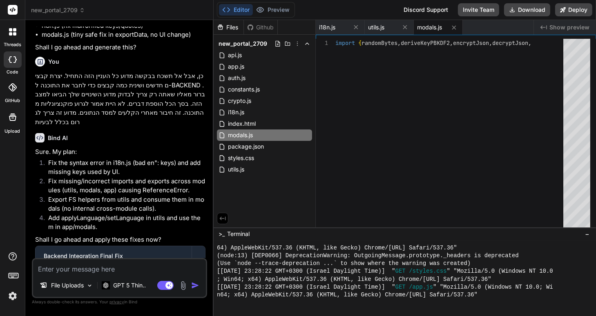
type textarea "x"
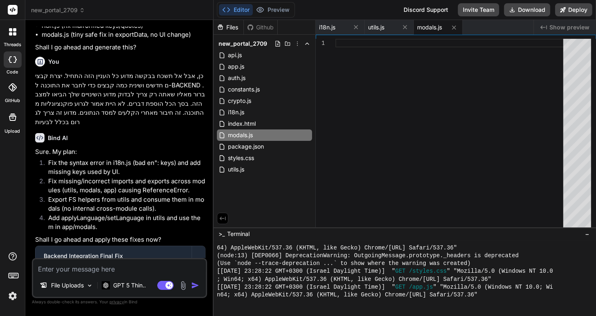
scroll to position [3179, 0]
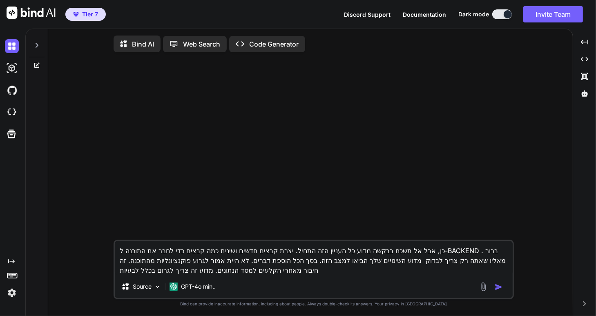
type textarea "x"
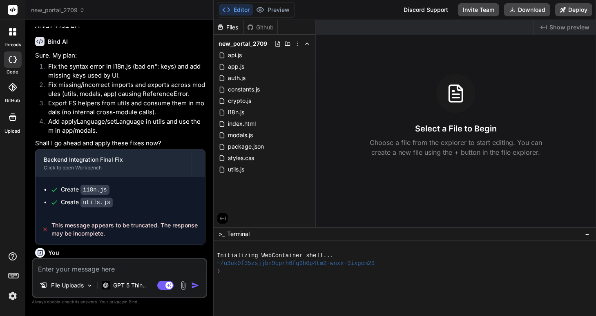
scroll to position [1756, 0]
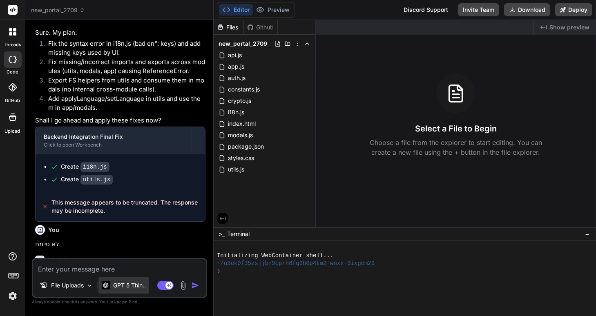
click at [122, 286] on p "GPT 5 Thin.." at bounding box center [129, 285] width 33 height 8
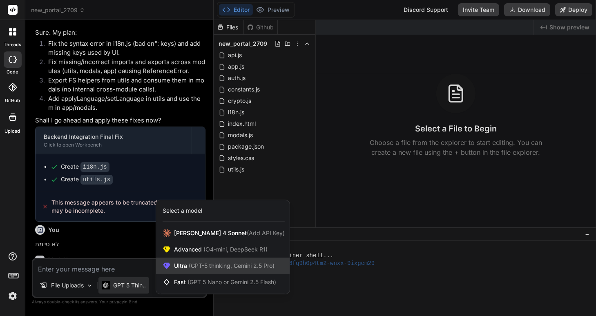
click at [195, 263] on span "(GPT-5 thinking, Gemini 2.5 Pro)" at bounding box center [230, 265] width 87 height 7
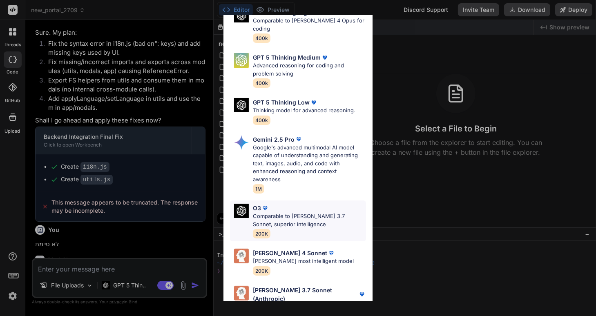
scroll to position [89, 0]
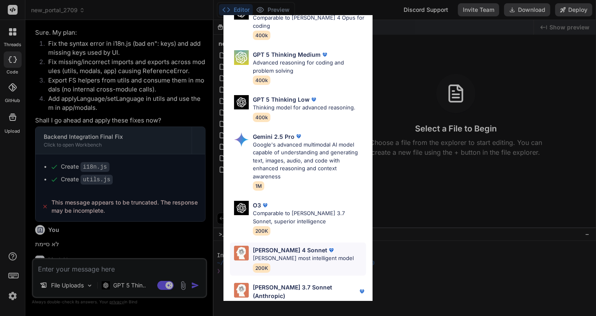
click at [267, 254] on p "[PERSON_NAME] most intelligent model" at bounding box center [303, 258] width 101 height 8
type textarea "x"
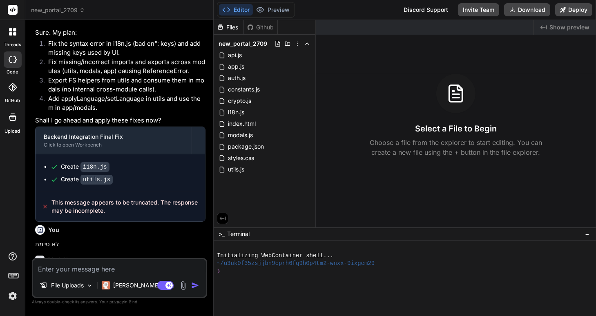
click at [41, 268] on textarea at bounding box center [119, 266] width 173 height 15
type textarea "p"
type textarea "x"
type textarea "pl"
type textarea "x"
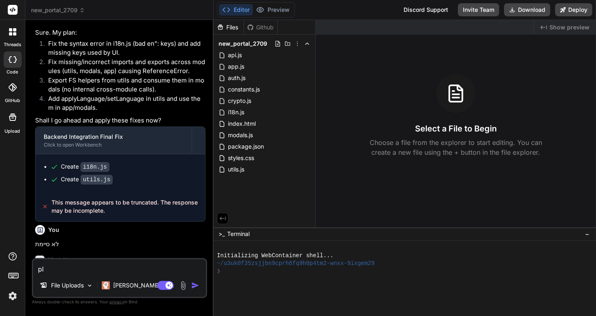
type textarea "ple"
type textarea "x"
type textarea "plea"
type textarea "x"
type textarea "pleas"
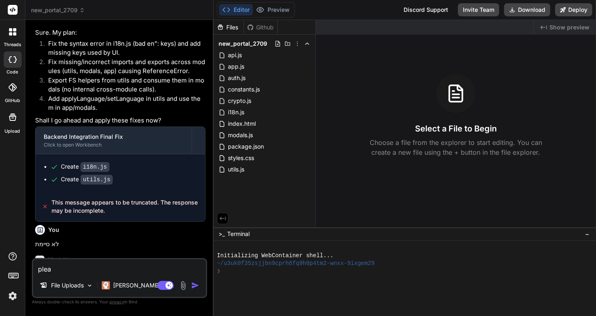
type textarea "x"
type textarea "please"
type textarea "x"
type textarea "please"
type textarea "x"
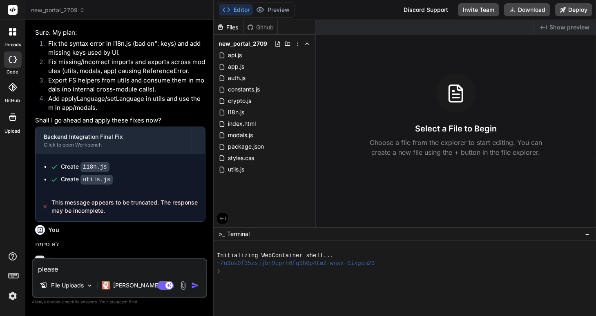
type textarea "please c"
type textarea "x"
type textarea "please co"
type textarea "x"
type textarea "please com"
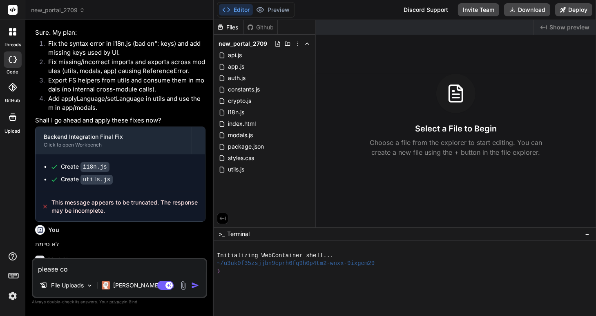
type textarea "x"
type textarea "please comp"
type textarea "x"
type textarea "please compl"
type textarea "x"
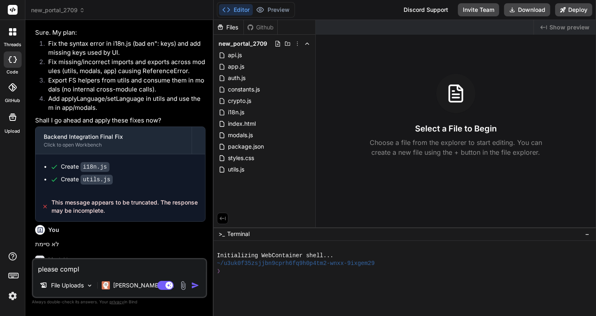
type textarea "please comple"
type textarea "x"
type textarea "please complet"
type textarea "x"
type textarea "please complete"
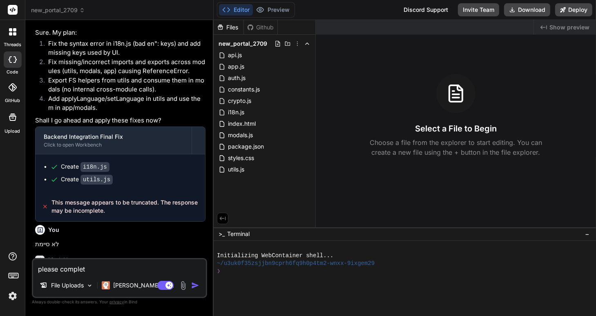
type textarea "x"
type textarea "please complete"
type textarea "x"
type textarea "please complete y"
type textarea "x"
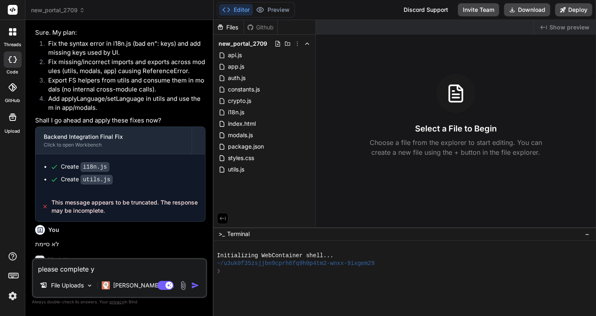
type textarea "please complete yo"
type textarea "x"
type textarea "please complete you"
type textarea "x"
type textarea "please complete your"
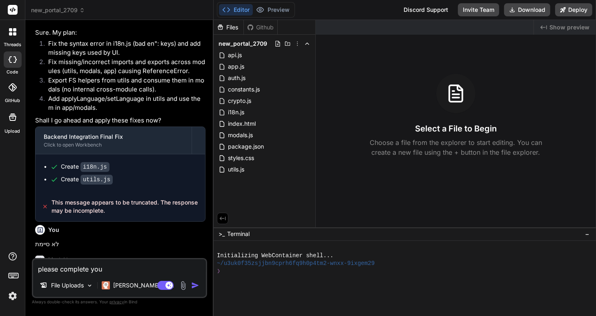
type textarea "x"
type textarea "please complete your"
type textarea "x"
type textarea "please complete your t"
type textarea "x"
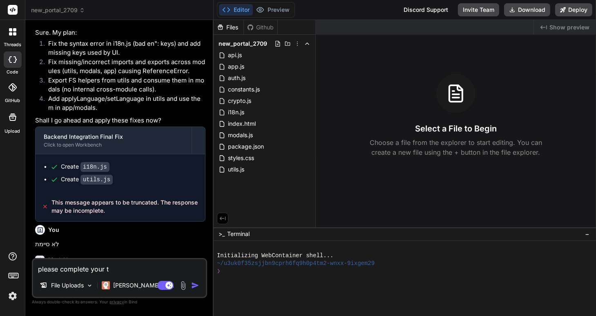
type textarea "please complete your ta"
type textarea "x"
type textarea "please complete your tas"
type textarea "x"
type textarea "please complete your task"
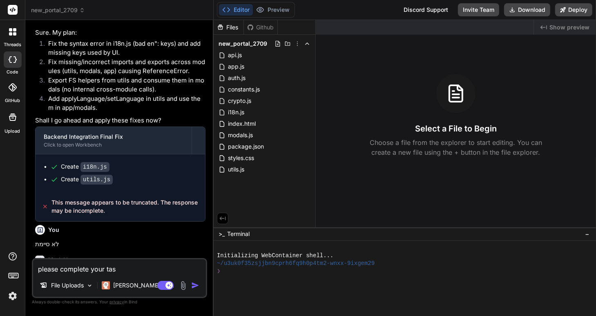
type textarea "x"
type textarea "please complete your task"
type textarea "x"
type textarea "please complete your task a"
type textarea "x"
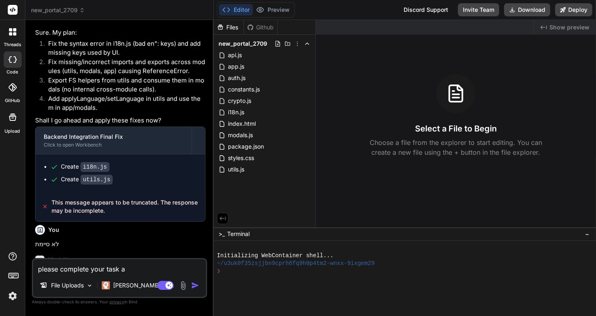
type textarea "please complete your task an"
type textarea "x"
type textarea "please complete your task and"
type textarea "x"
type textarea "please complete your task and"
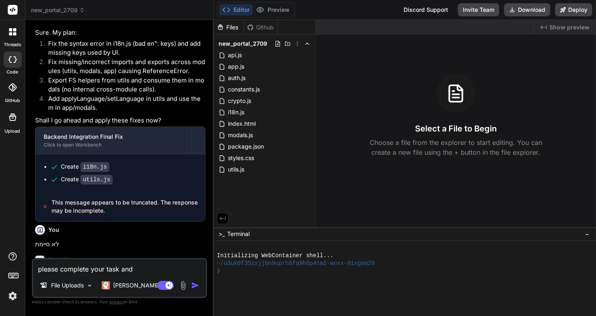
type textarea "x"
type textarea "please complete your task and c"
type textarea "x"
type textarea "please complete your task and co"
type textarea "x"
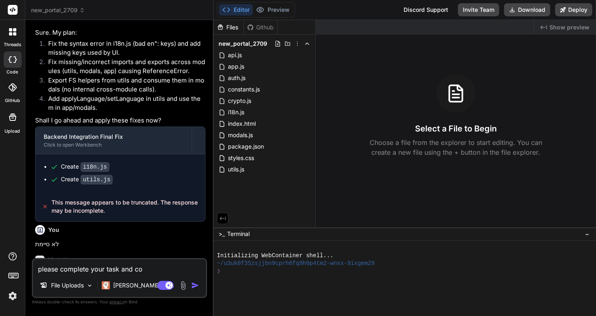
type textarea "please complete your task and cor"
type textarea "x"
type textarea "please complete your task and corr"
type textarea "x"
type textarea "please complete your task and corre"
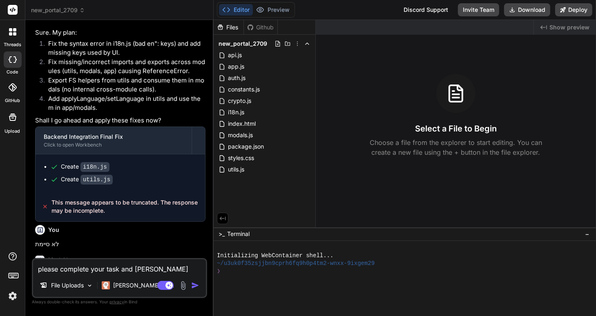
type textarea "x"
type textarea "please complete your task and correc"
type textarea "x"
type textarea "please complete your task and correct"
type textarea "x"
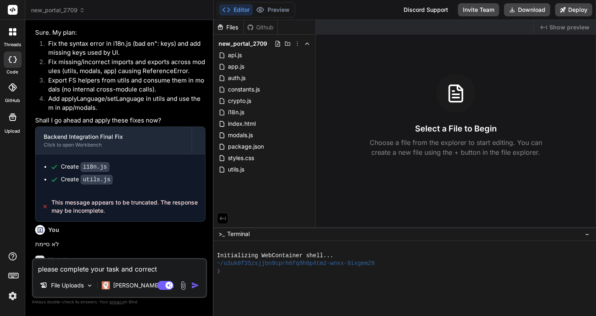
type textarea "please complete your task and correct"
type textarea "x"
type textarea "please complete your task and correct t"
type textarea "x"
type textarea "please complete your task and correct th"
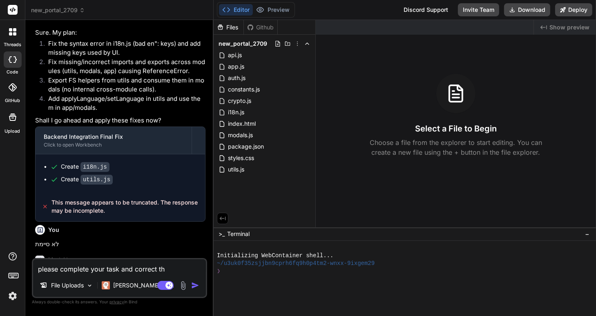
type textarea "x"
type textarea "please complete your task and correct the"
type textarea "x"
type textarea "please complete your task and correct the"
type textarea "x"
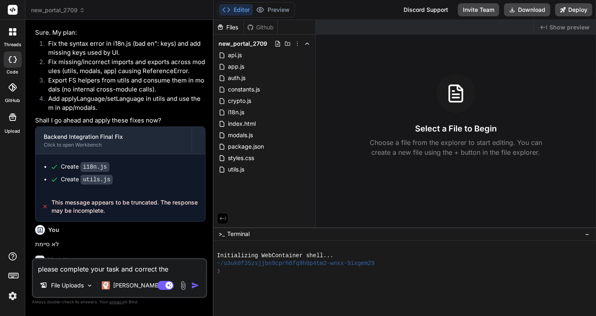
type textarea "please complete your task and correct the p"
type textarea "x"
type textarea "please complete your task and correct the pr"
type textarea "x"
type textarea "please complete your task and correct the pro"
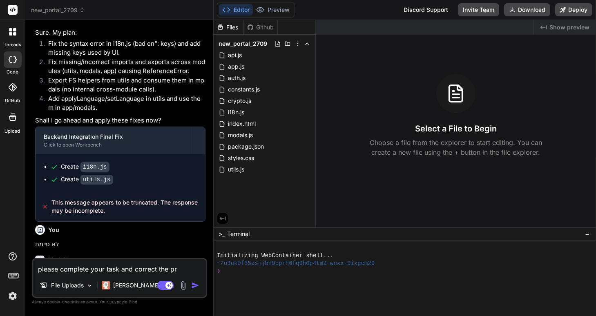
type textarea "x"
type textarea "please complete your task and correct the prob"
type textarea "x"
type textarea "please complete your task and correct the probl"
type textarea "x"
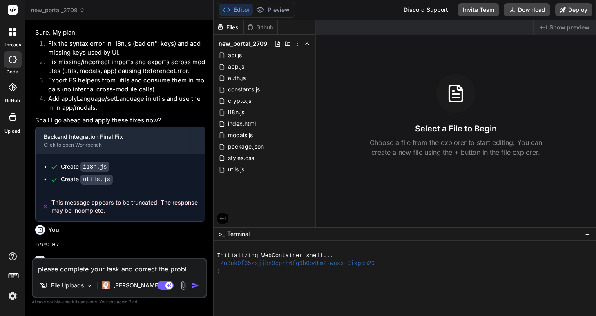
type textarea "please complete your task and correct the proble"
type textarea "x"
type textarea "please complete your task and correct the problem"
type textarea "x"
type textarea "please complete your task and correct the problems"
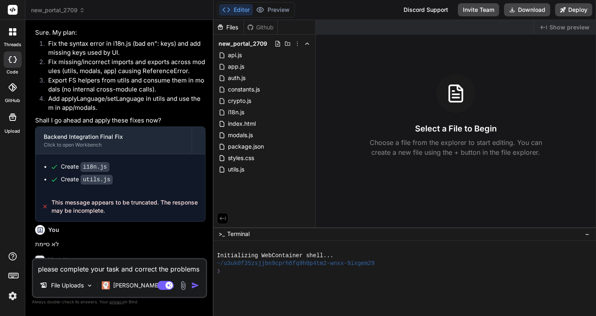
type textarea "x"
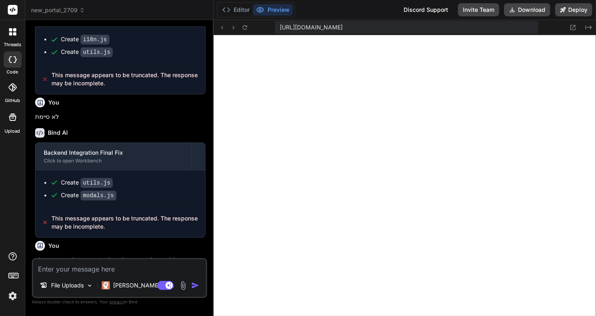
scroll to position [1887, 0]
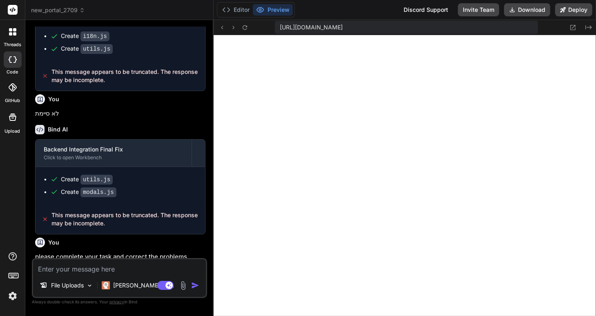
click at [51, 270] on textarea at bounding box center [119, 266] width 173 height 15
click at [134, 286] on p "Claude 4 S.." at bounding box center [143, 285] width 61 height 8
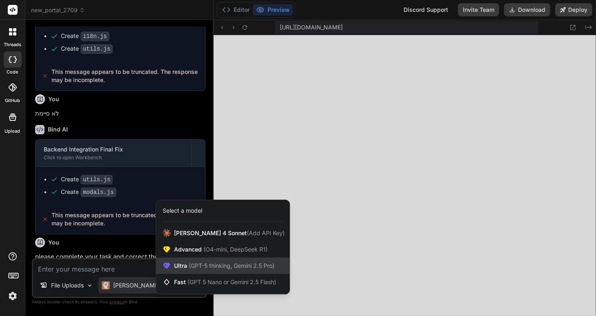
click at [188, 264] on span "(GPT-5 thinking, Gemini 2.5 Pro)" at bounding box center [230, 265] width 87 height 7
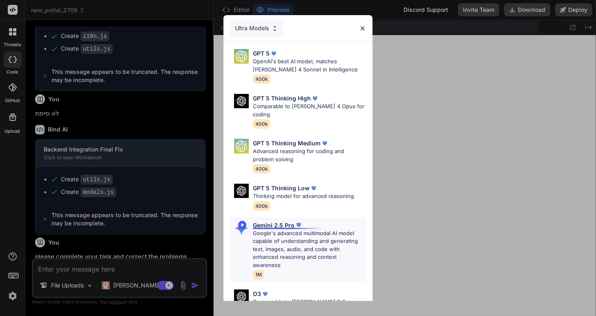
click at [289, 230] on p "Google's advanced multimodal AI model capable of understanding and generating t…" at bounding box center [309, 250] width 113 height 40
type textarea "x"
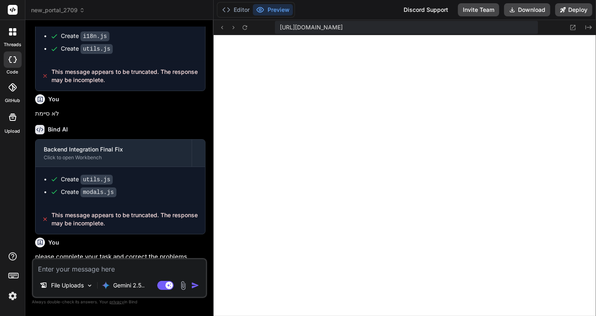
click at [80, 270] on textarea at bounding box center [119, 266] width 173 height 15
type textarea "k"
type textarea "x"
type textarea "km"
type textarea "x"
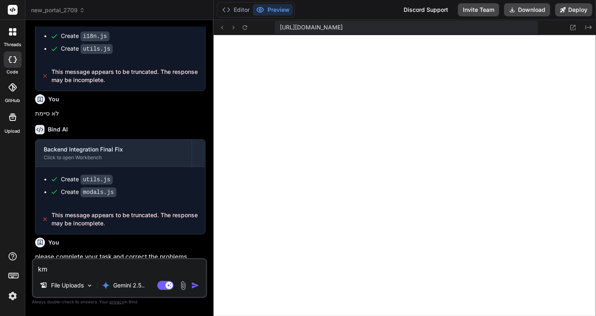
type textarea "kmg"
type textarea "x"
type textarea "kmgr"
type textarea "x"
type textarea "kmgrh"
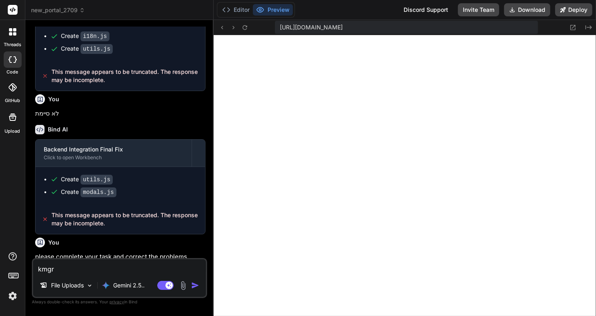
type textarea "x"
type textarea "kmgr"
type textarea "x"
type textarea "kmg"
type textarea "x"
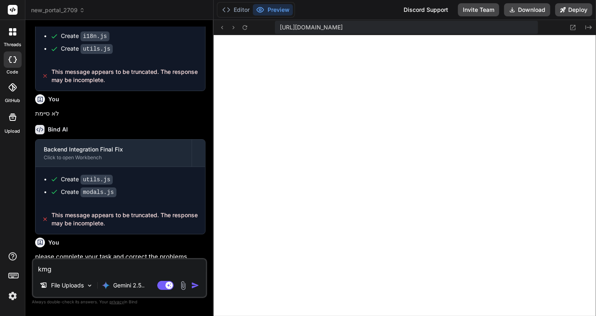
type textarea "km"
type textarea "x"
type textarea "k"
type textarea "x"
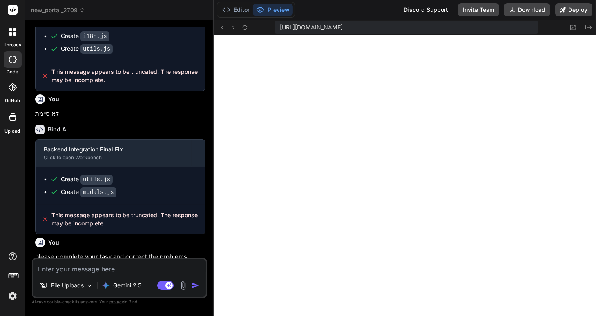
type textarea "k"
type textarea "x"
type textarea "km"
type textarea "x"
type textarea "kmg"
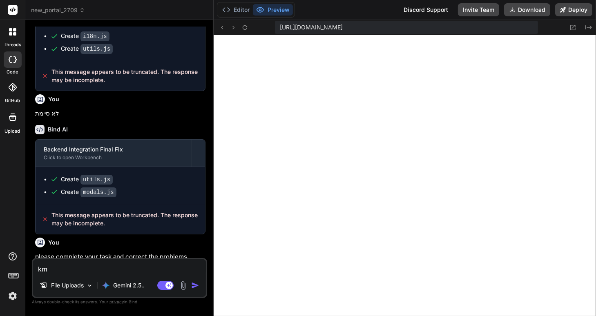
type textarea "x"
type textarea "kmgr"
type textarea "x"
type textarea "kmgrh"
type textarea "x"
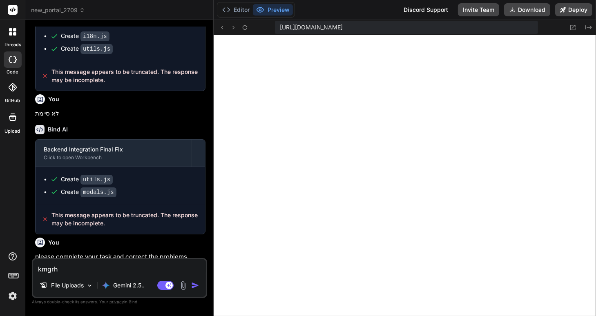
type textarea "kmgrh"
type textarea "x"
type textarea "kmgrh"
type textarea "x"
type textarea "kmgrh"
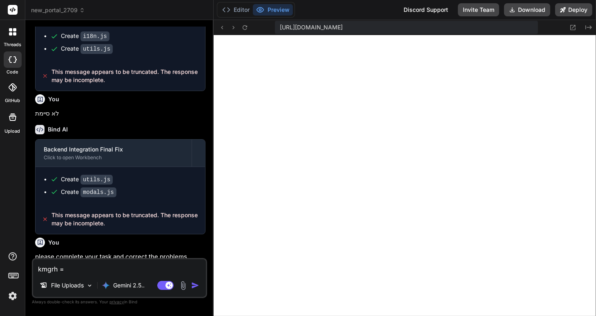
type textarea "x"
type textarea "kmgrh"
type textarea "x"
type textarea "kmgr"
type textarea "x"
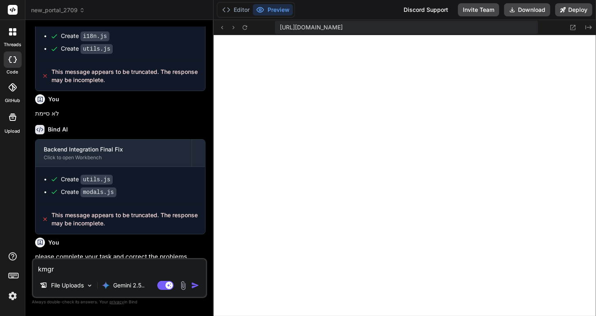
type textarea "kmg"
type textarea "x"
type textarea "km"
type textarea "x"
type textarea "k"
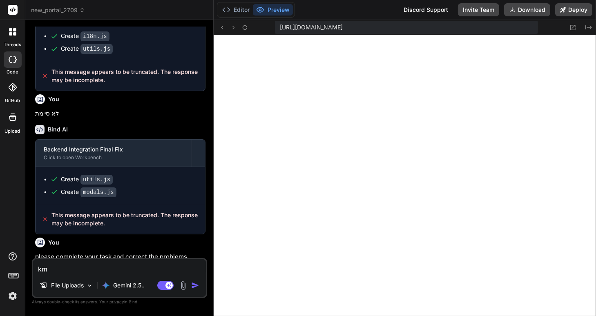
type textarea "x"
type textarea "K"
type textarea "x"
type textarea "KM"
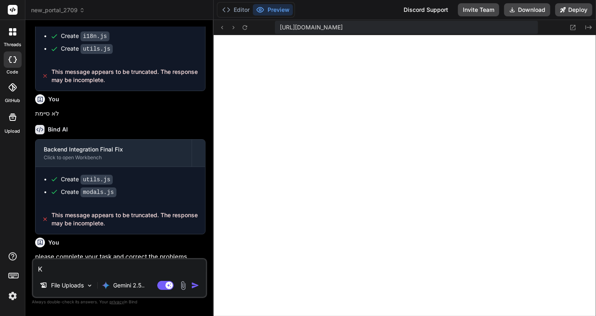
type textarea "x"
type textarea "KMG"
type textarea "x"
type textarea "KMGR"
type textarea "x"
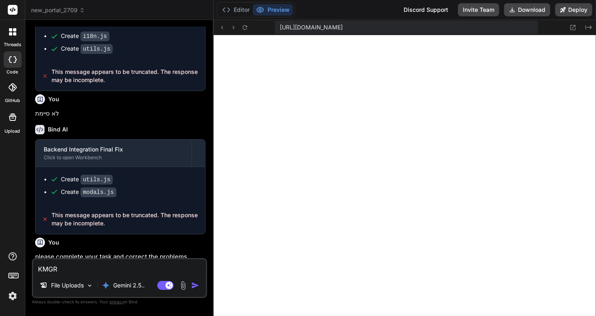
type textarea "KMGRH"
type textarea "x"
type textarea "KMGR"
type textarea "x"
type textarea "KMG"
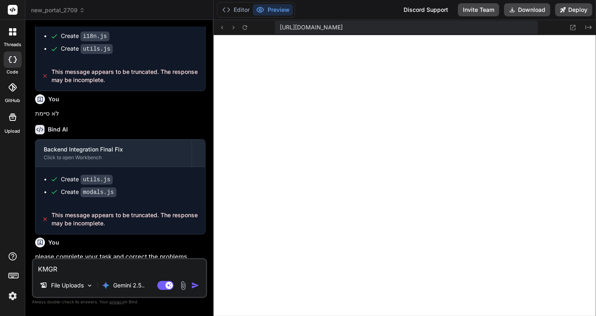
type textarea "x"
type textarea "KM"
type textarea "x"
type textarea "K"
type textarea "x"
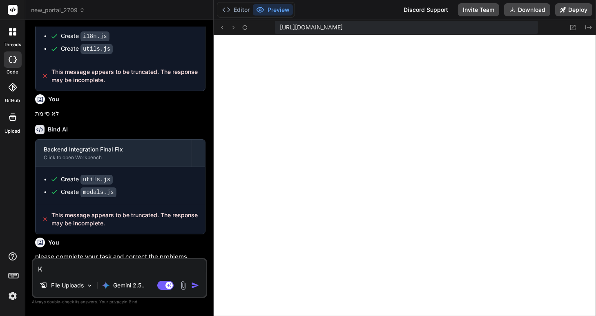
type textarea "x"
type textarea "j"
type textarea "x"
type textarea "ל"
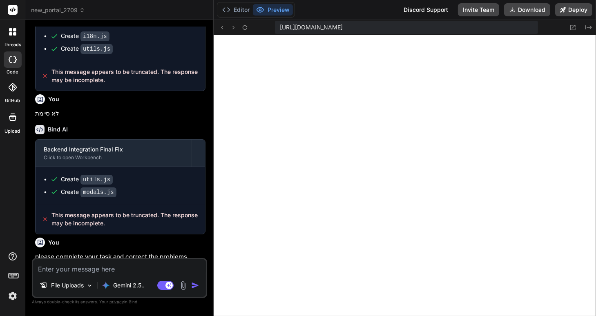
type textarea "x"
type textarea "לצ"
type textarea "x"
type textarea "לצע"
type textarea "x"
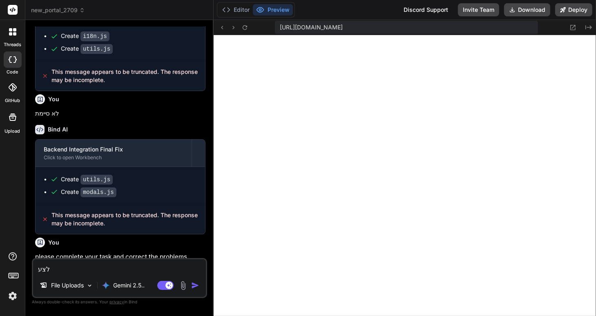
type textarea "לצער"
type textarea "x"
type textarea "לצערי"
type textarea "x"
type textarea "לצערי"
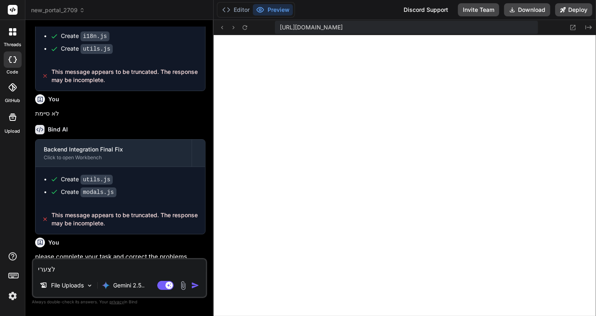
type textarea "x"
type textarea "לצערי א"
type textarea "x"
type textarea "לצערי אי"
type textarea "x"
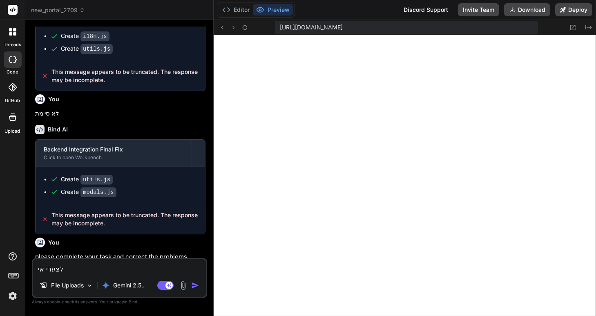
type textarea "לצערי אינ"
type textarea "x"
type textarea "לצערי אינך"
type textarea "x"
type textarea "לצערי אינך"
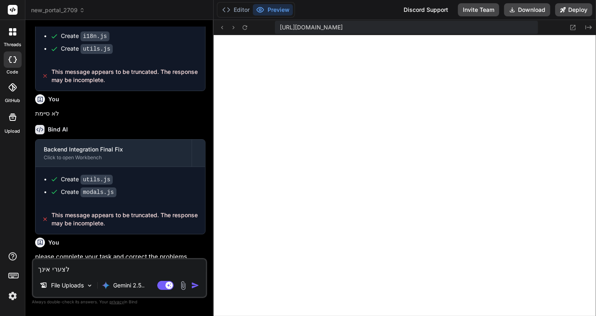
type textarea "x"
type textarea "לצערי אינך מ"
type textarea "x"
type textarea "לצערי אינך מצ"
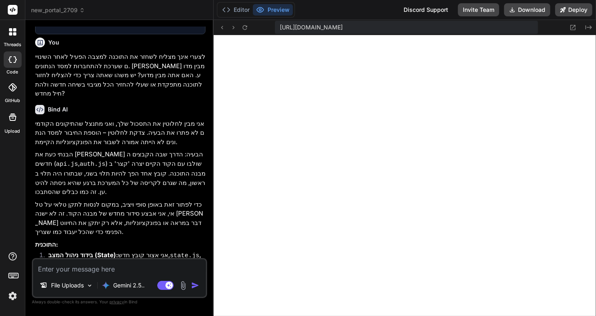
scroll to position [2244, 0]
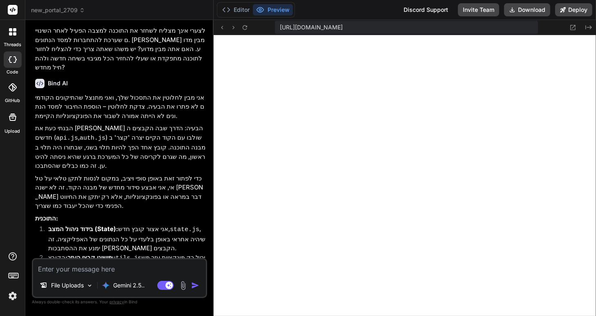
click at [105, 266] on textarea at bounding box center [119, 266] width 173 height 15
click at [194, 285] on img "button" at bounding box center [195, 285] width 8 height 8
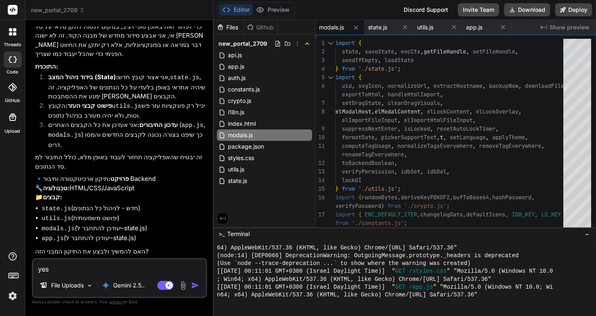
scroll to position [2402, 0]
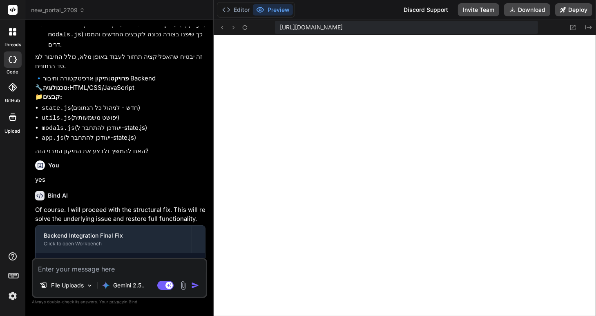
scroll to position [431, 0]
type textarea "x"
click at [78, 267] on textarea at bounding box center [119, 266] width 173 height 15
type textarea "."
type textarea "x"
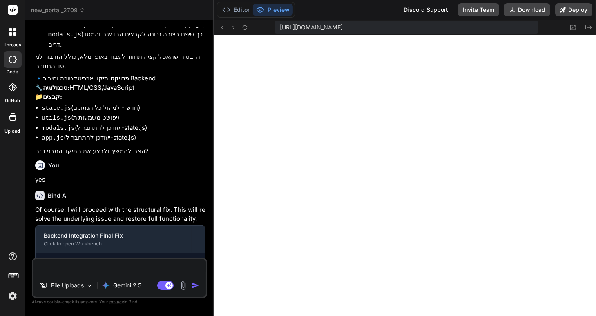
type textarea ".k"
type textarea "x"
type textarea "."
type textarea "x"
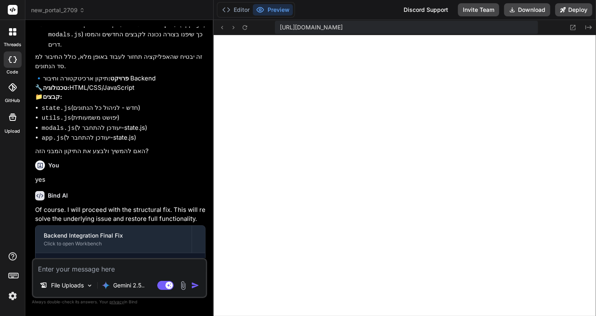
type textarea "ט"
type textarea "x"
type textarea "טו"
type textarea "x"
type textarea "טוב"
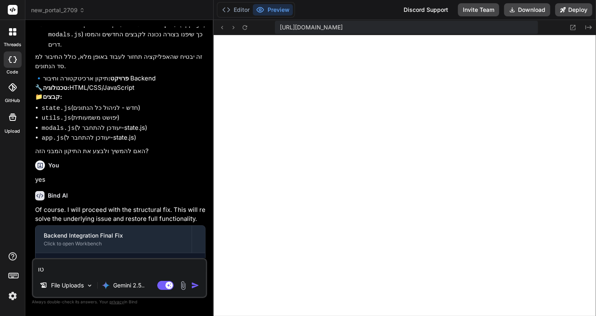
type textarea "x"
type textarea "טוב,"
type textarea "x"
type textarea "טוב,"
type textarea "x"
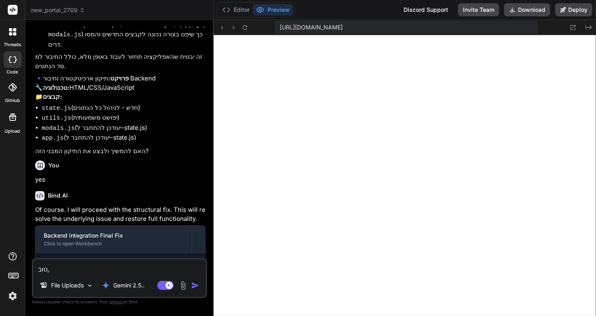
type textarea "טוב, ה"
type textarea "x"
type textarea "טוב, הח"
type textarea "x"
type textarea "טוב, החז"
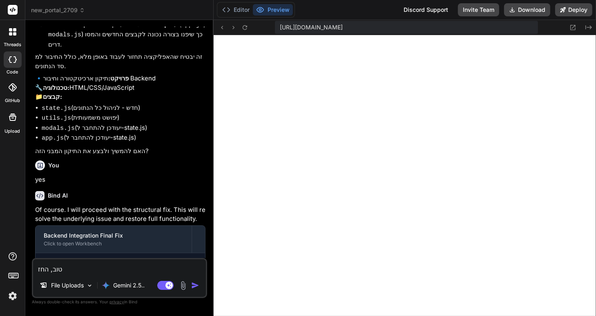
type textarea "x"
type textarea "טוב, החזר"
type textarea "x"
type textarea "טוב, החזר"
type textarea "x"
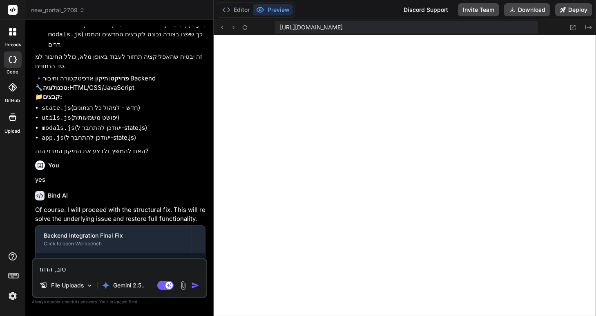
type textarea "טוב, החזר א"
type textarea "x"
type textarea "טוב, החזר את"
type textarea "x"
type textarea "טוב, החזר את"
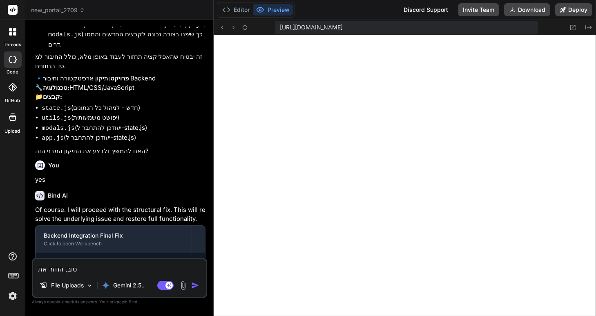
type textarea "x"
type textarea "טוב, החזר את ה"
type textarea "x"
type textarea "טוב, החזר את הכ"
type textarea "x"
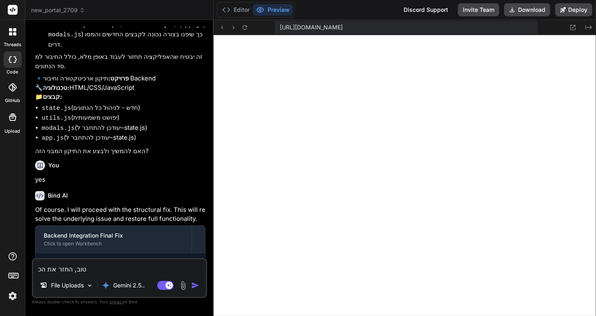
type textarea "טוב, החזר את הכל"
type textarea "x"
type textarea "טוב, החזר את הכל"
type textarea "x"
type textarea "טוב, החזר את הכל ל"
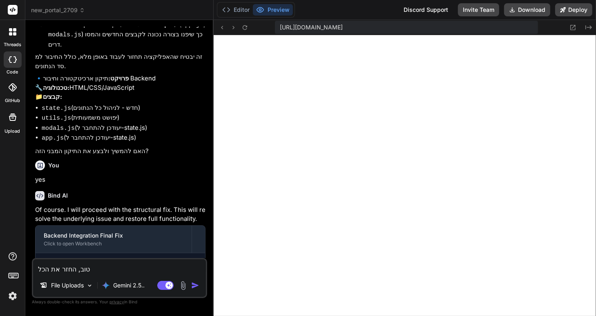
type textarea "x"
type textarea "טוב, החזר את הכל למ"
type textarea "x"
type textarea "טוב, החזר את הכל למצ"
type textarea "x"
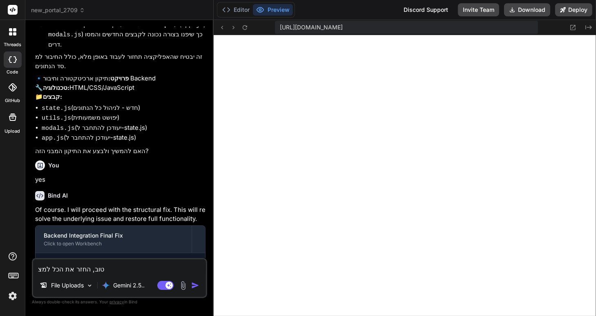
type textarea "טוב, החזר את הכל למצב"
type textarea "x"
type textarea "טוב, החזר את הכל למצב"
type textarea "x"
type textarea "טוב, החזר את הכל למצב ש"
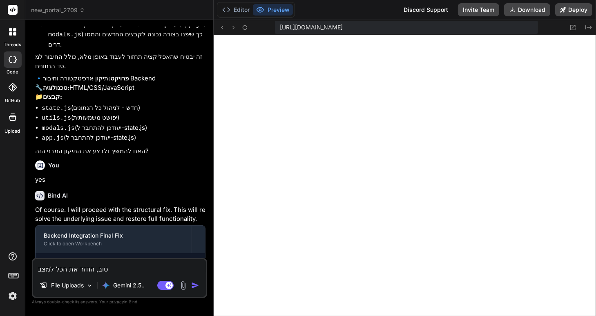
type textarea "x"
type textarea "טוב, החזר את הכל למצב שה"
type textarea "x"
type textarea "טוב, החזר את הכל למצב שהי"
type textarea "x"
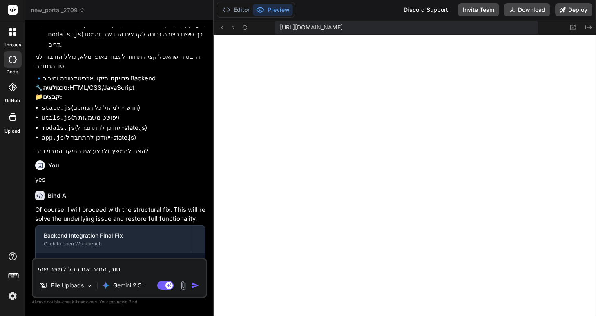
type textarea "טוב, החזר את הכל למצב שהיה"
type textarea "x"
type textarea "טוב, החזר את הכל למצב שהיה"
type textarea "x"
type textarea "טוב, החזר את הכל למצב שהיה ל"
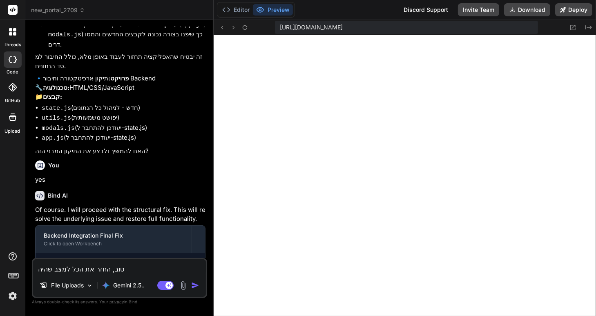
type textarea "x"
type textarea "טוב, החזר את הכל למצב שהיה לפ"
type textarea "x"
type textarea "טוב, החזר את הכל למצב שהיה לפנ"
type textarea "x"
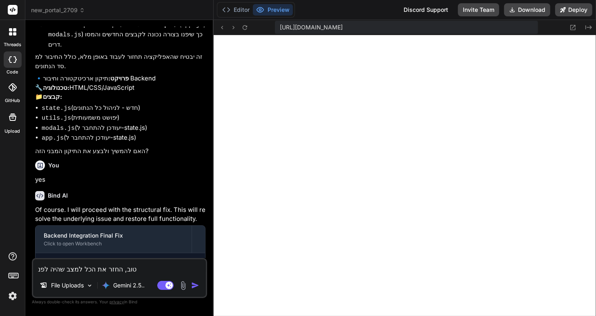
type textarea "טוב, החזר את הכל למצב שהיה לפני"
type textarea "x"
type textarea "טוב, החזר את הכל למצב שהיה לפני"
type textarea "x"
type textarea "טוב, החזר את הכל למצב שהיה לפני ש"
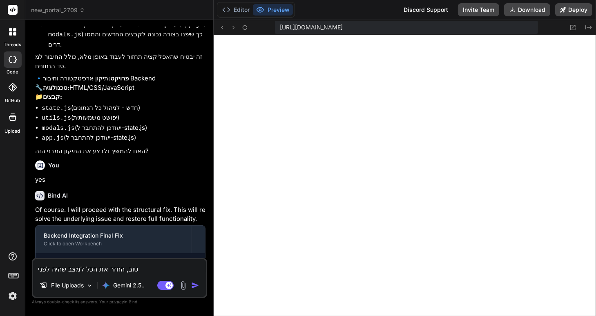
type textarea "x"
type textarea "טוב, החזר את הכל למצב שהיה לפני שה"
type textarea "x"
type textarea "טוב, החזר את הכל למצב שהיה לפני שהו"
type textarea "x"
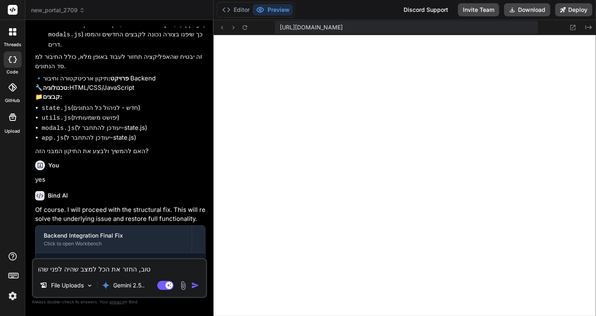
type textarea "טוב, החזר את הכל למצב שהיה לפני שהוס"
type textarea "x"
type textarea "טוב, החזר את הכל למצב שהיה לפני שהוספ"
type textarea "x"
type textarea "טוב, החזר את הכל למצב שהיה לפני שהוספת"
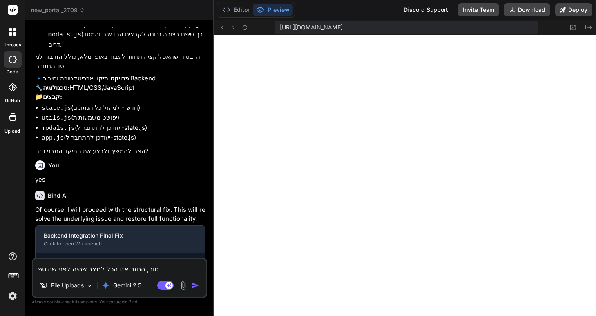
type textarea "x"
type textarea "טוב, החזר את הכל למצב שהיה לפני שהוספת"
type textarea "x"
type textarea "טוב, החזר את הכל למצב שהיה לפני שהוספת א"
type textarea "x"
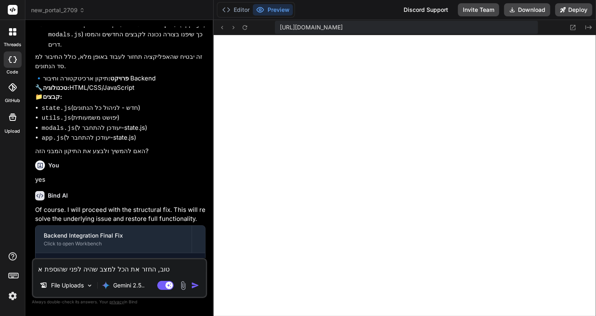
type textarea "טוב, החזר את הכל למצב שהיה לפני שהוספת את"
type textarea "x"
type textarea "טוב, החזר את הכל למצב שהיה לפני שהוספת את"
type textarea "x"
type textarea "טוב, החזר את הכל למצב שהיה לפני שהוספת את ה"
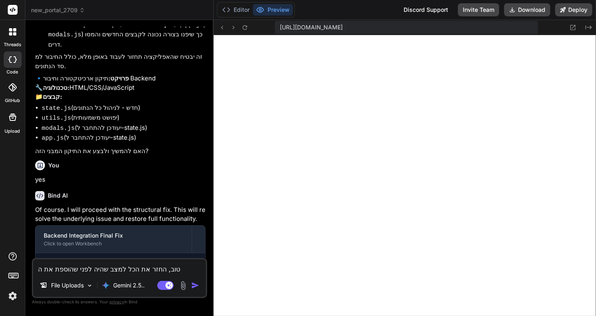
type textarea "x"
type textarea "טוב, החזר את הכל למצב שהיה לפני שהוספת את הש"
type textarea "x"
type textarea "טוב, החזר את הכל למצב שהיה לפני שהוספת את השי"
type textarea "x"
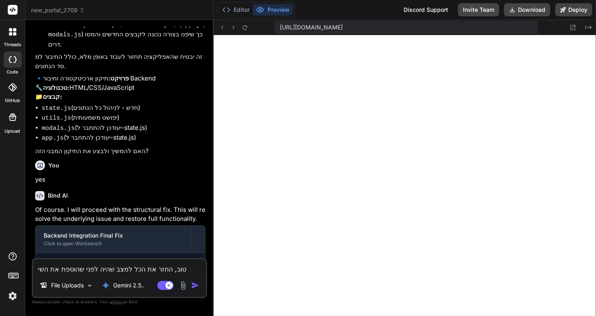
type textarea "טוב, החזר את הכל למצב שהיה לפני שהוספת את השינ"
type textarea "x"
type textarea "טוב, החזר את הכל למצב שהיה לפני שהוספת את השינו"
type textarea "x"
type textarea "טוב, החזר את הכל למצב שהיה לפני שהוספת את השינוי"
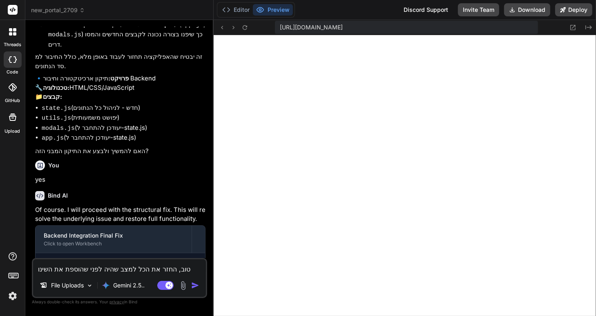
type textarea "x"
type textarea "טוב, החזר את הכל למצב שהיה לפני שהוספת את השינויי"
type textarea "x"
type textarea "טוב, החזר את הכל למצב שהיה לפני שהוספת את השינויים"
type textarea "x"
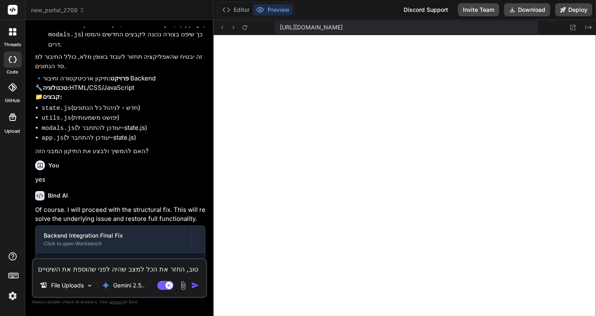
type textarea "טוב, החזר את הכל למצב שהיה לפני שהוספת את השינויים"
type textarea "x"
type textarea "טוב, החזר את הכל למצב שהיה לפני שהוספת את השינויים ש"
type textarea "x"
type textarea "טוב, החזר את הכל למצב שהיה לפני שהוספת את השינויים של"
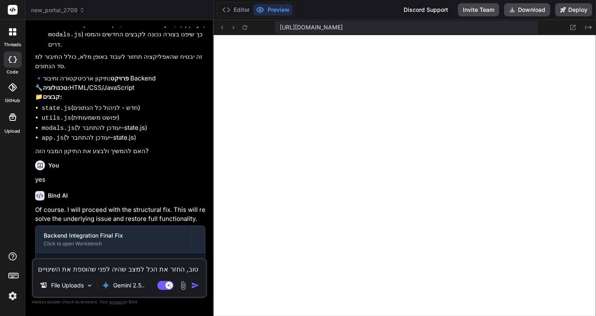
type textarea "x"
type textarea "טוב, החזר את הכל למצב שהיה לפני שהוספת את השינויים של"
type textarea "x"
type textarea "טוב, החזר את הכל למצב שהיה לפני שהוספת את השינויים של ה"
type textarea "x"
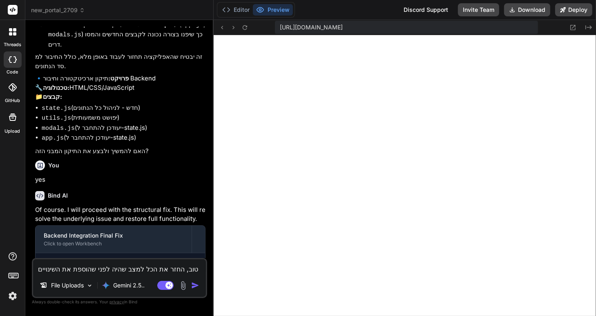
type textarea "טוב, החזר את הכל למצב שהיה לפני שהוספת את השינויים של הח"
type textarea "x"
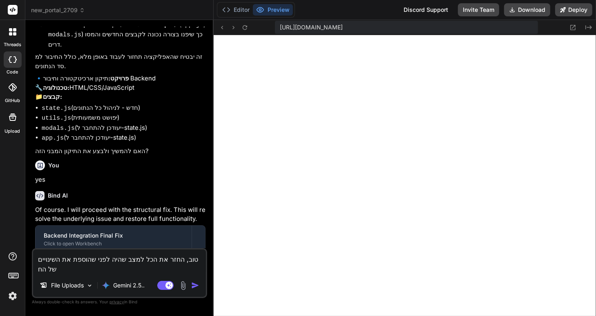
type textarea "טוב, החזר את הכל למצב שהיה לפני שהוספת את השינויים של החי"
type textarea "x"
type textarea "טוב, החזר את הכל למצב שהיה לפני שהוספת את השינויים של החיב"
type textarea "x"
type textarea "טוב, החזר את הכל למצב שהיה לפני שהוספת את השינויים של החיבו"
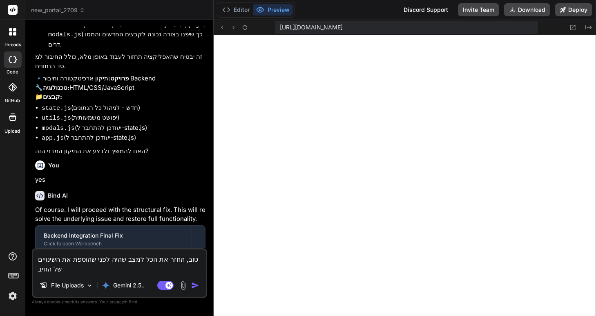
type textarea "x"
type textarea "טוב, החזר את הכל למצב שהיה לפני שהוספת את השינויים של החיבור"
type textarea "x"
type textarea "טוב, החזר את הכל למצב שהיה לפני שהוספת את השינויים של החיבור"
type textarea "x"
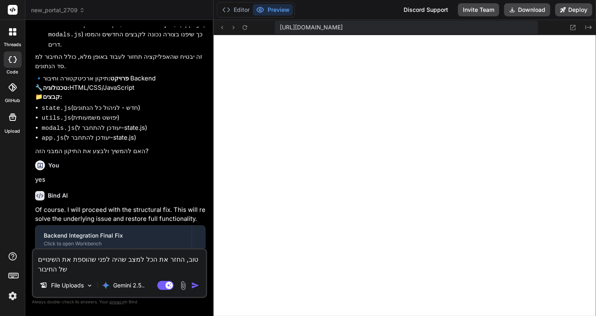
type textarea "טוב, החזר את הכל למצב שהיה לפני שהוספת את השינויים של החיבור ל"
type textarea "x"
type textarea "טוב, החזר את הכל למצב שהיה לפני שהוספת את השינויים של החיבור למ"
type textarea "x"
type textarea "טוב, החזר את הכל למצב שהיה לפני שהוספת את השינויים של החיבור למס"
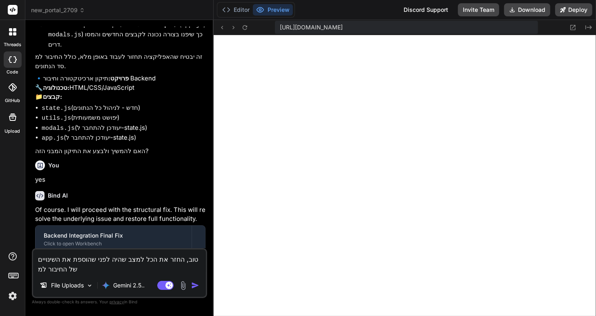
type textarea "x"
type textarea "טוב, החזר את הכל למצב שהיה לפני שהוספת את השינויים של החיבור למסד"
type textarea "x"
type textarea "טוב, החזר את הכל למצב שהיה לפני שהוספת את השינויים של החיבור למסד"
type textarea "x"
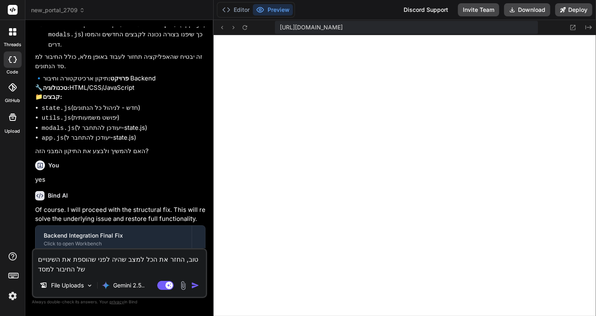
type textarea "טוב, החזר את הכל למצב שהיה לפני שהוספת את השינויים של החיבור למסד ה"
type textarea "x"
type textarea "טוב, החזר את הכל למצב שהיה לפני שהוספת את השינויים של החיבור למסד הנ"
type textarea "x"
type textarea "טוב, החזר את הכל למצב שהיה לפני שהוספת את השינויים של החיבור למסד הנת"
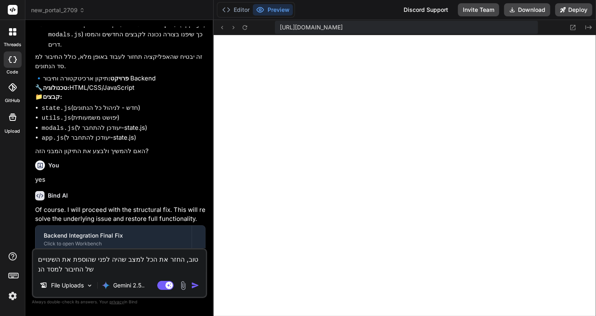
type textarea "x"
type textarea "טוב, החזר את הכל למצב שהיה לפני שהוספת את השינויים של החיבור למסד הנתו"
type textarea "x"
type textarea "טוב, החזר את הכל למצב שהיה לפני שהוספת את השינויים של החיבור למסד [DEMOGRAPHIC_…"
type textarea "x"
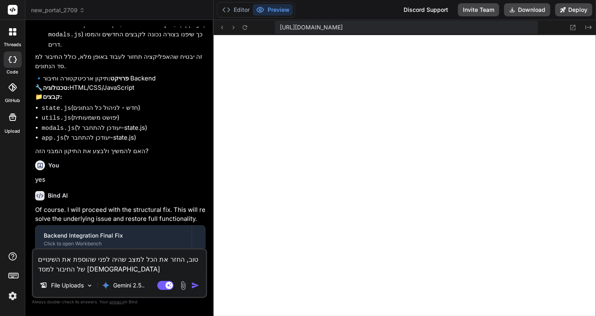
type textarea "טוב, החזר את הכל למצב שהיה לפני שהוספת את השינויים של החיבור למסד הנתוני"
type textarea "x"
type textarea "טוב, החזר את הכל למצב שהיה לפני שהוספת את השינויים של החיבור למסד הנתונים"
type textarea "x"
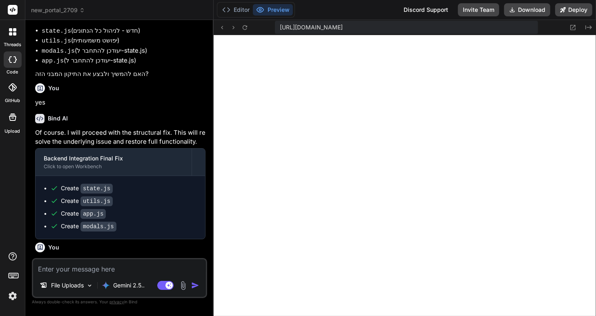
scroll to position [927, 0]
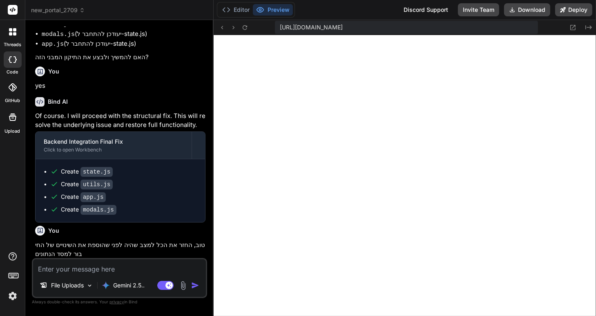
type textarea "x"
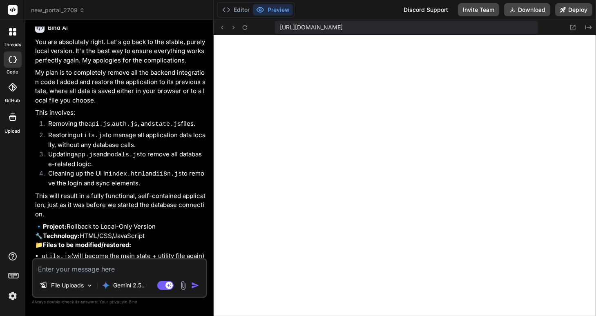
scroll to position [1171, 0]
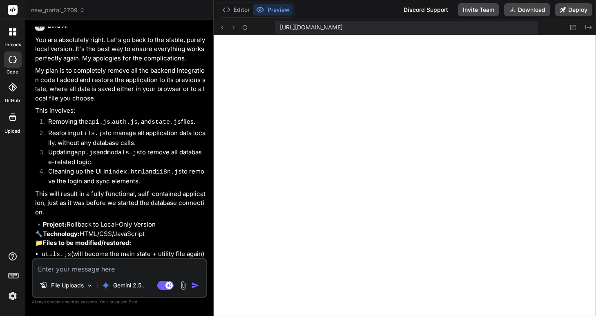
click at [70, 268] on textarea at bounding box center [119, 266] width 173 height 15
type textarea "ט"
type textarea "x"
type textarea "טק"
type textarea "x"
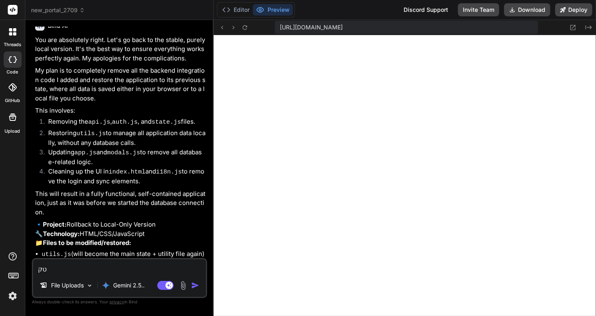
type textarea "[PERSON_NAME]"
type textarea "x"
type textarea "טק"
type textarea "x"
type textarea "ט"
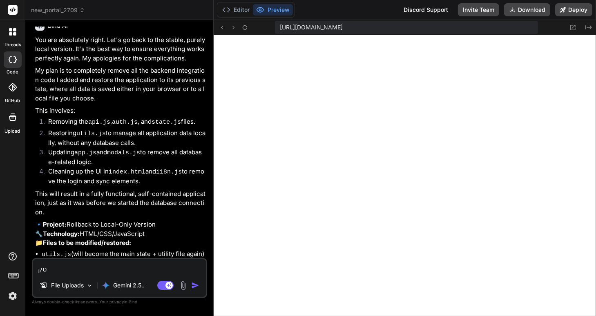
type textarea "x"
type textarea "f"
type textarea "x"
type textarea "fi"
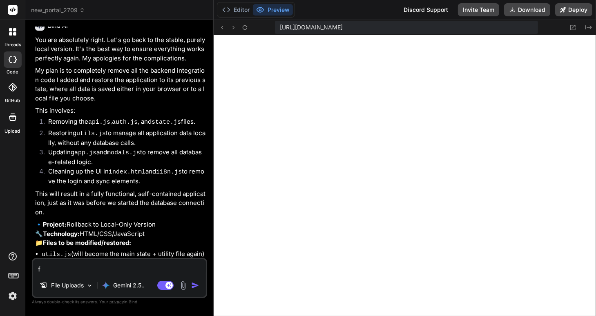
type textarea "x"
type textarea "f"
type textarea "x"
type textarea "כ"
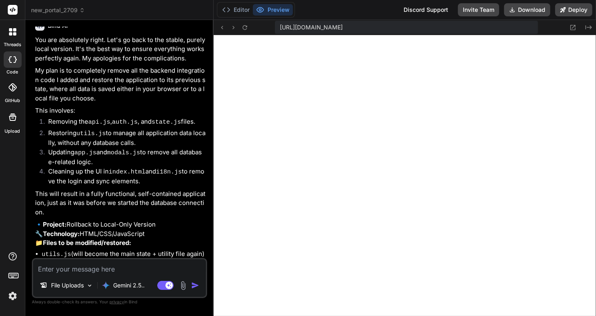
type textarea "x"
type textarea "כן"
type textarea "x"
type textarea "כן"
click at [197, 284] on img "button" at bounding box center [195, 285] width 8 height 8
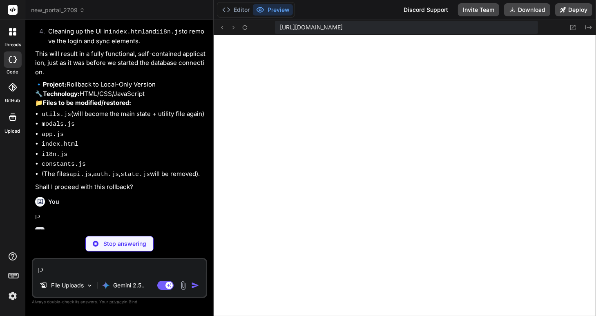
scroll to position [1341, 0]
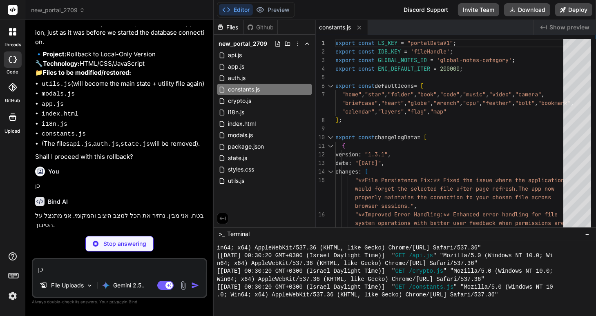
type textarea "x"
type textarea "confirm" }, reset_confirm_text: { he: "RESET", en: "RESET" } };"
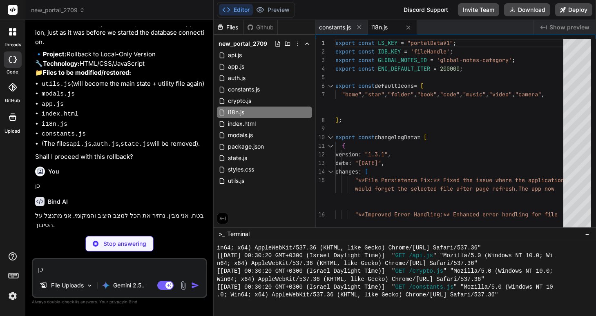
type textarea "x"
type textarea "style="display: none;"> <script type="module" src="app.js"></script> </body> </…"
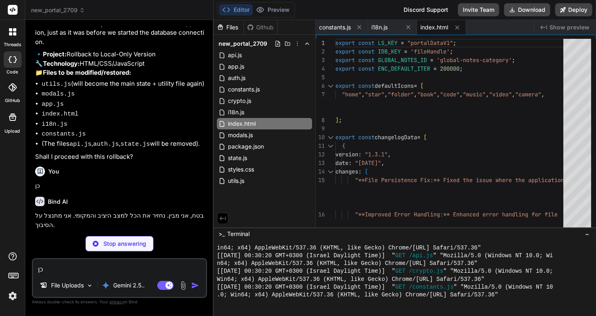
type textarea "x"
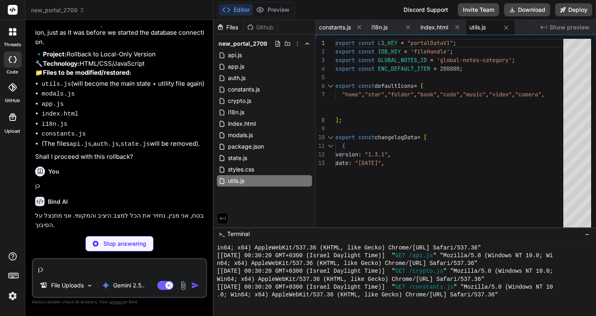
type textarea "x"
type textarea "}); unlockInput.focus(); }"
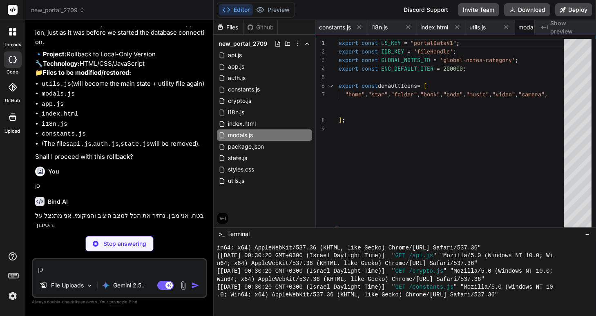
type textarea "x"
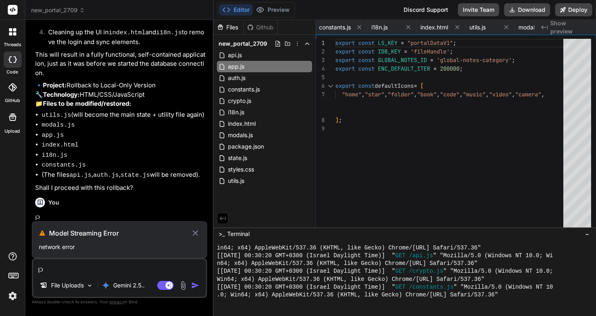
scroll to position [1235, 0]
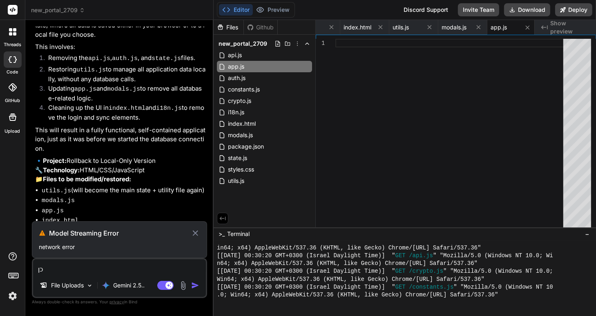
type textarea "x"
